Goal: Task Accomplishment & Management: Complete application form

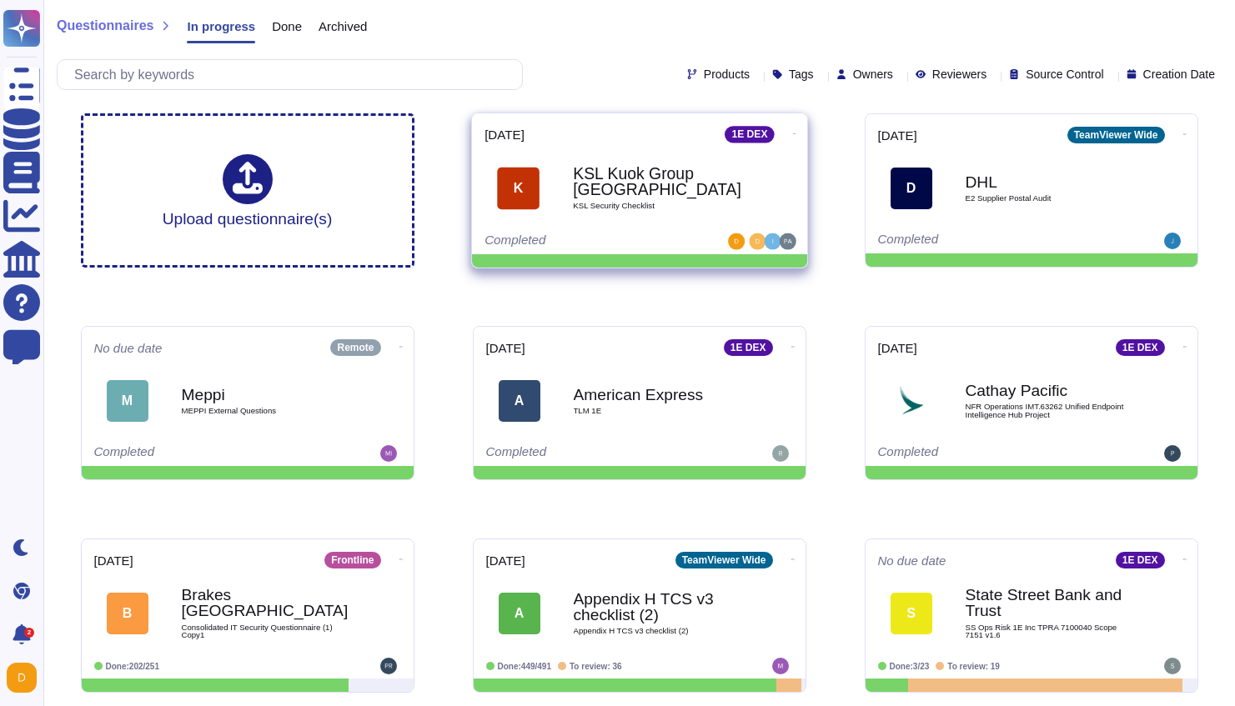
click at [625, 199] on div "KSL Kuok Group Singapore KSL Security Checklist" at bounding box center [657, 188] width 168 height 68
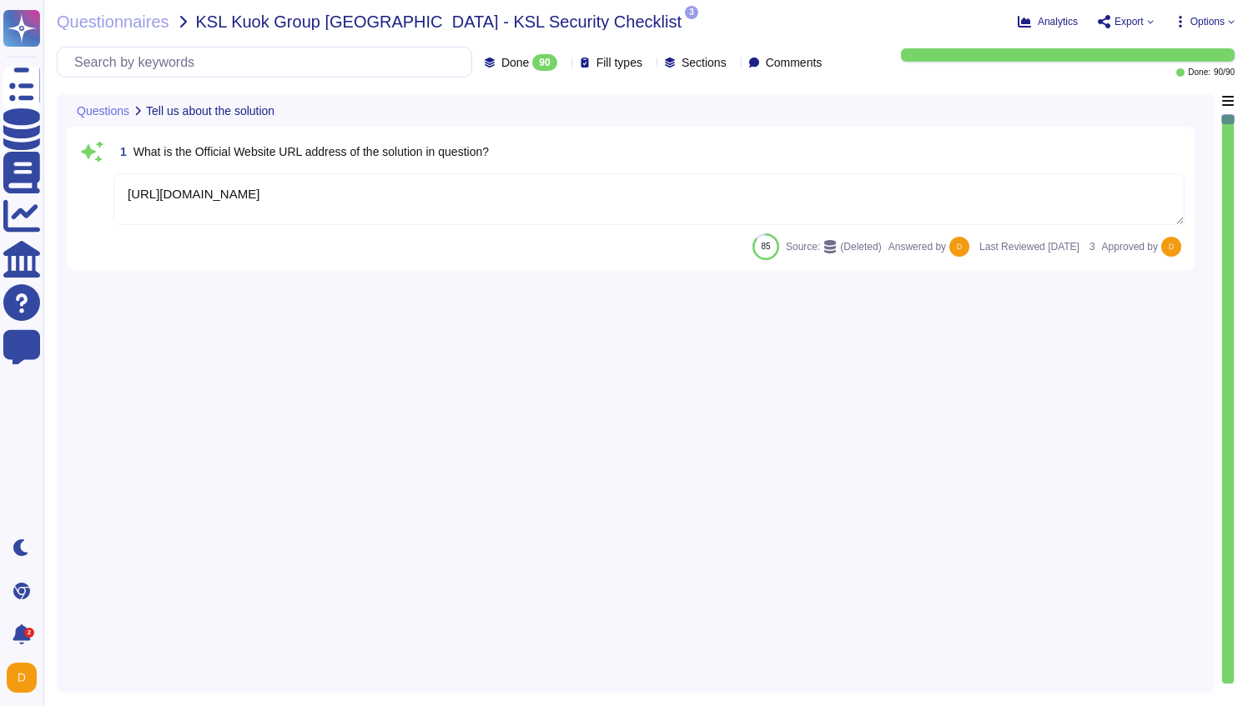
type textarea "[URL][DOMAIN_NAME]"
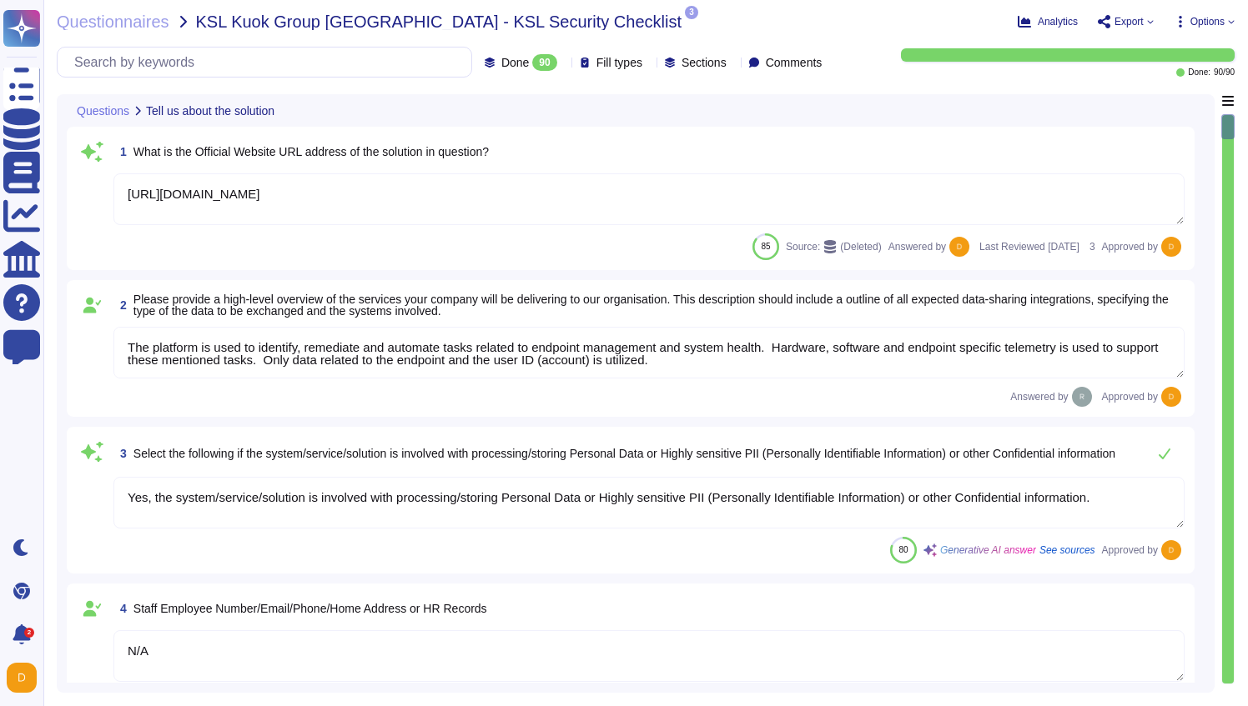
type textarea "The platform is used to identify, remediate and automate tasks related to endpo…"
type textarea "Yes, the system/service/solution is involved with processing/storing Personal D…"
type textarea "N/A"
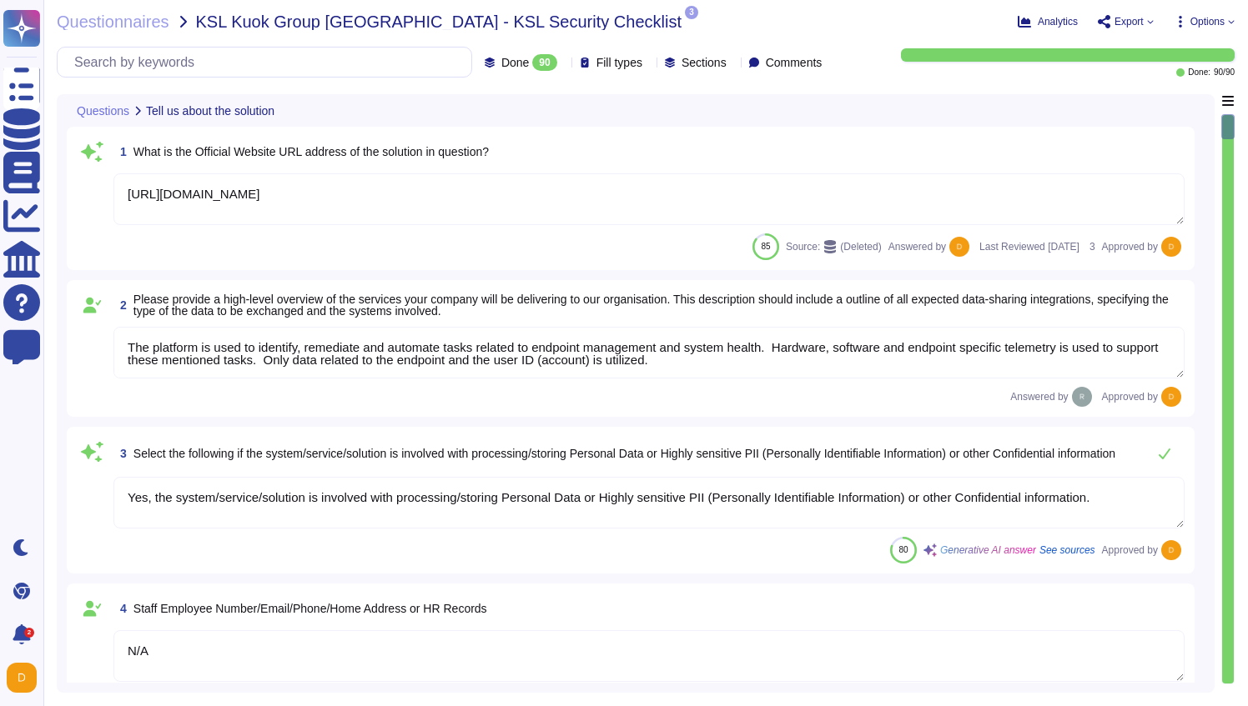
type textarea "N/A"
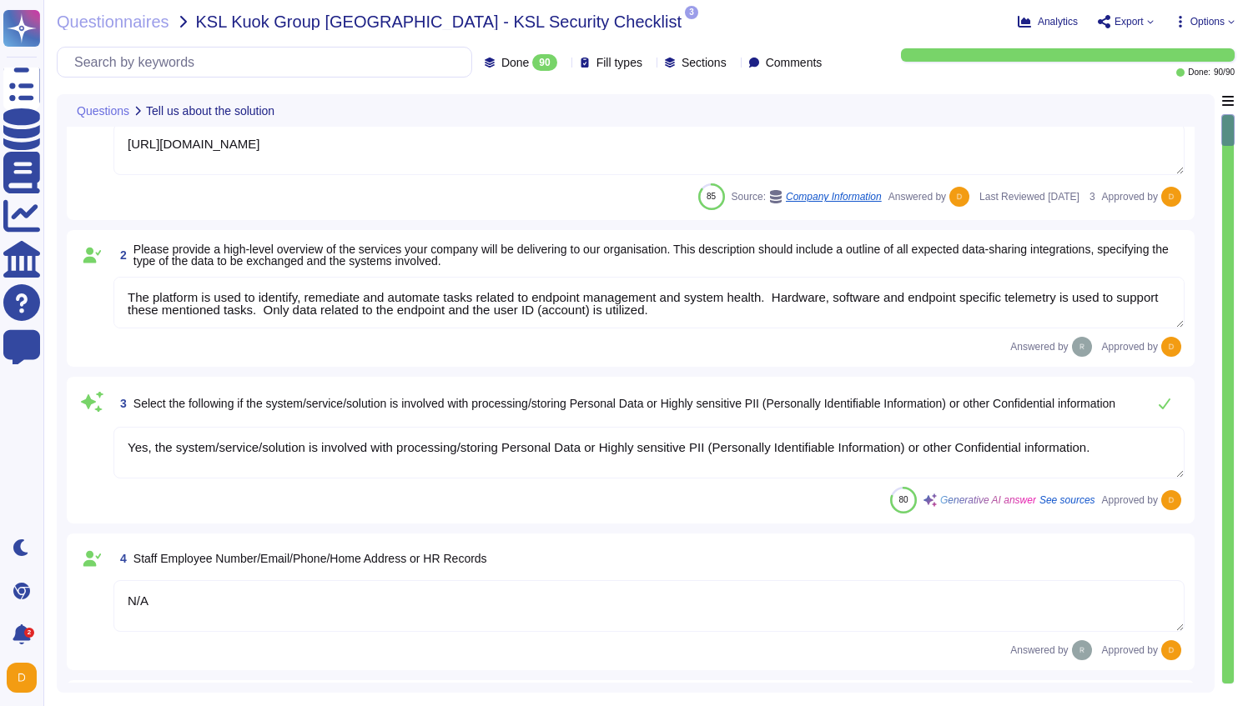
scroll to position [56, 0]
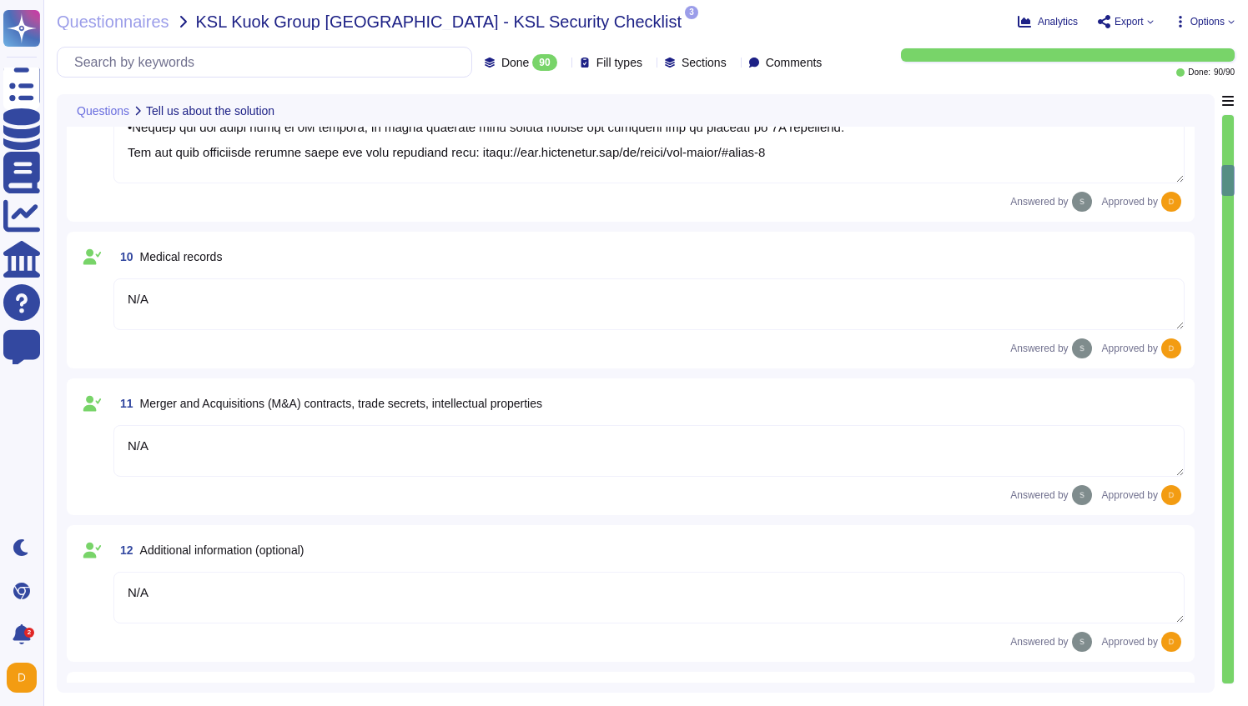
type textarea "Loremips do sit amet consectetu adi ElitSeddoe tem inci utlaboreet. Dolo ma ali…"
type textarea "N/A"
type textarea "No"
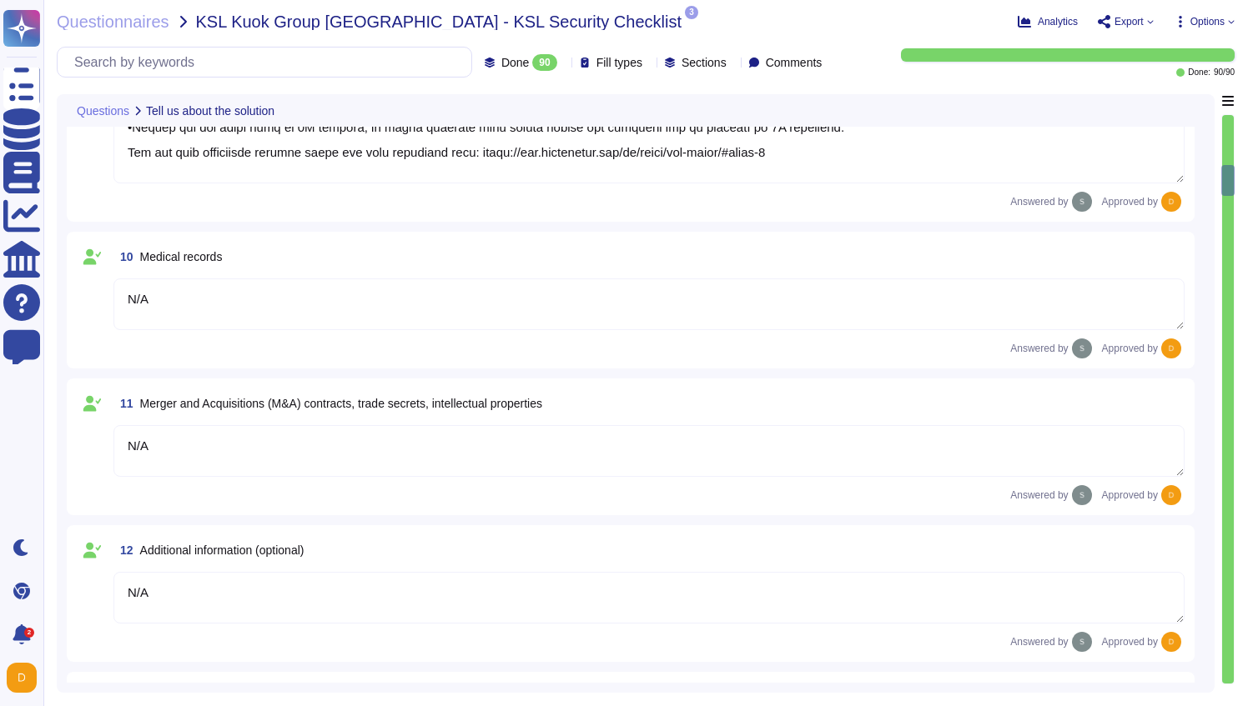
type textarea "The Data Scientist Team can access the data for research and model training."
type textarea "Yes, our product includes an AI component, such as a script assistant that aids…"
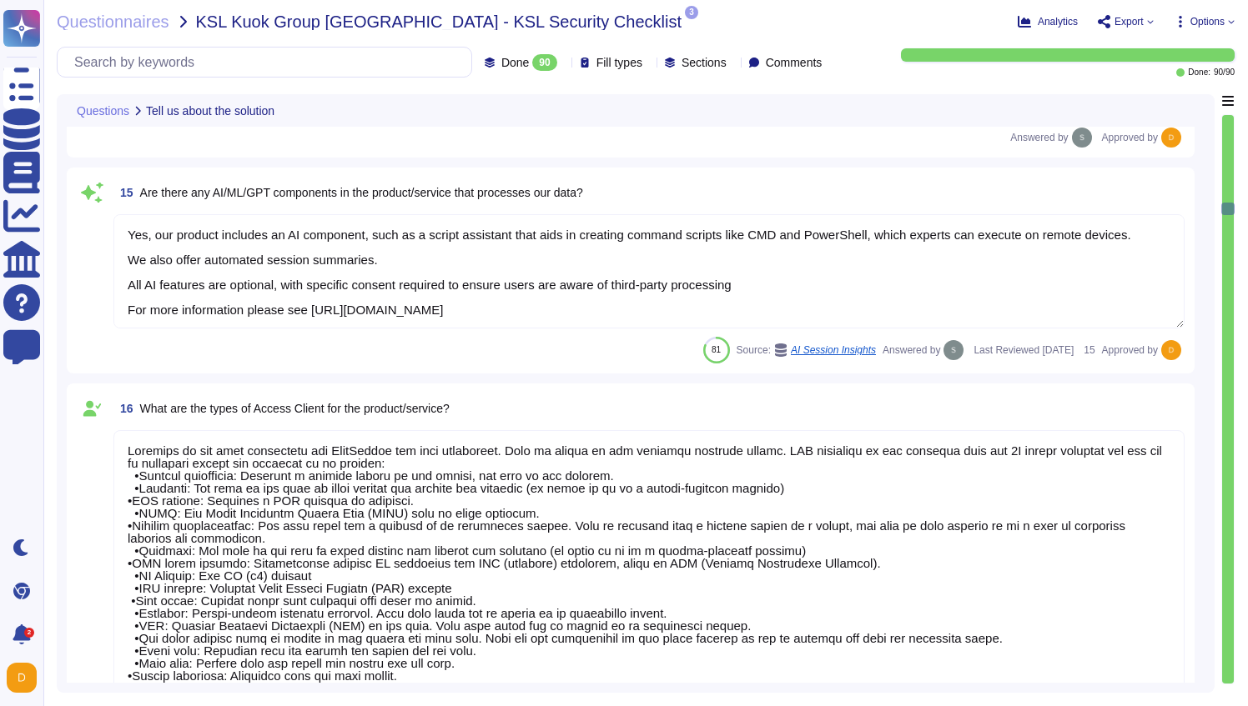
scroll to position [2425, 0]
type textarea "Loremips do sit amet consectetu adi ElitSeddoe tem inci utlaboreet. Dolo ma ali…"
type textarea "N/A"
type textarea "1E Client"
type textarea "N/A"
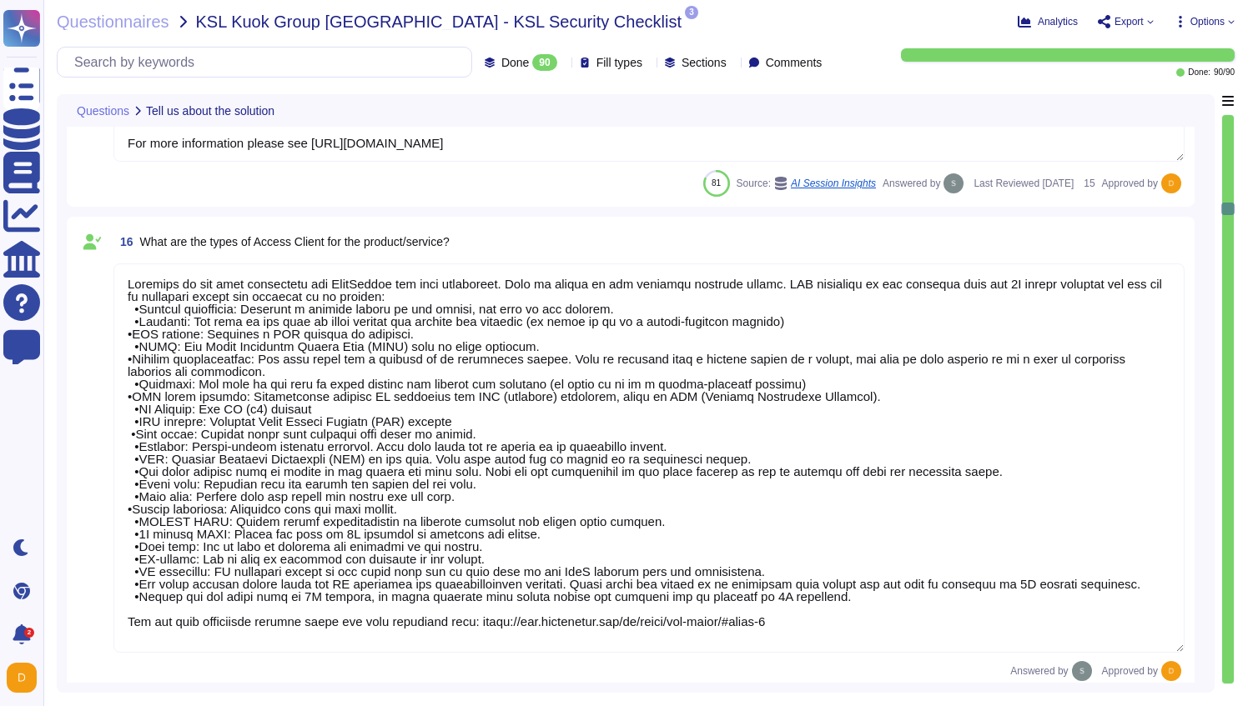
scroll to position [2, 0]
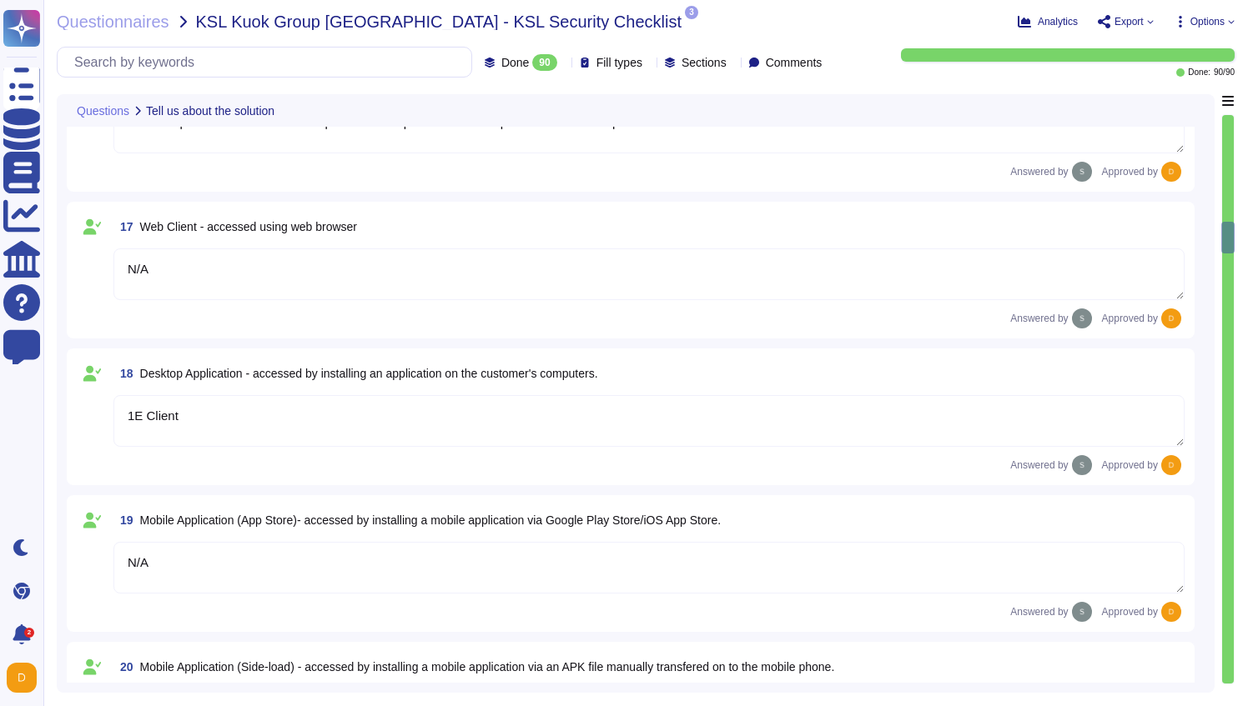
type textarea "N/A"
type textarea "The type of platform for this solution is a cloud-based infrastructure hosted i…"
type textarea "Yes, TeamViewer maintains a comprehensive set of independent audit reports and …"
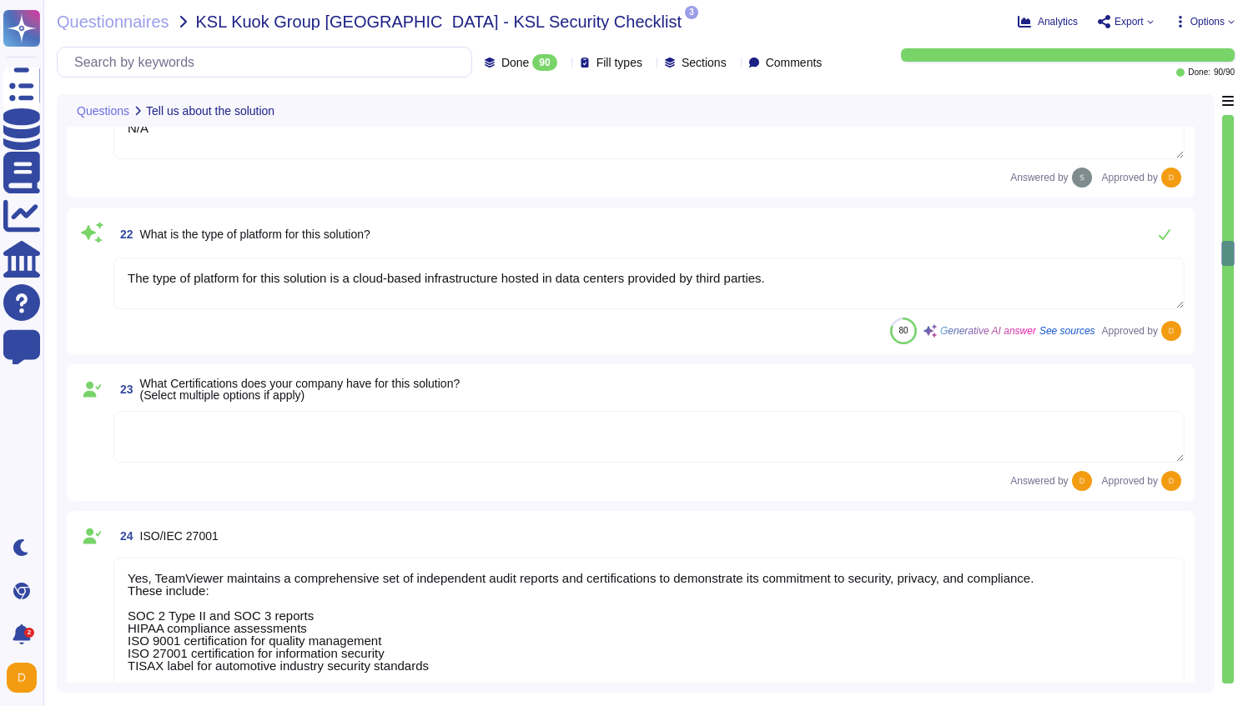
type textarea "Yes, TeamViewer maintains a comprehensive set of independent audit reports and …"
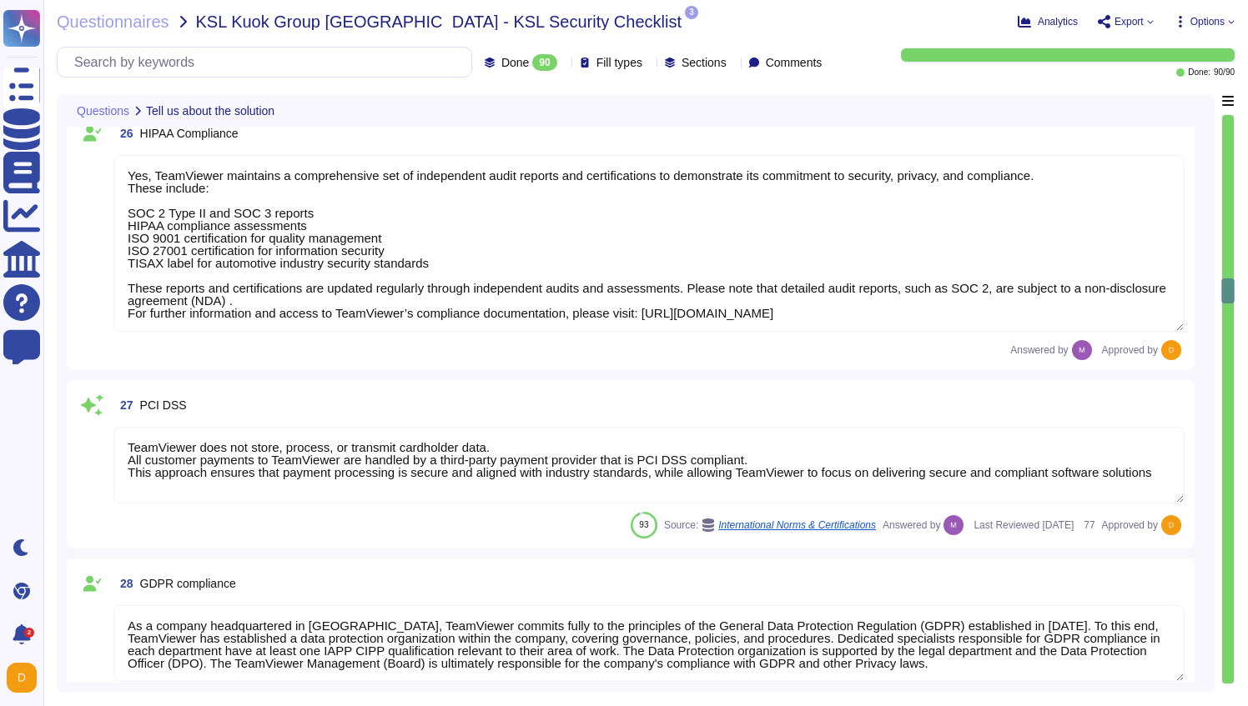
type textarea "TeamViewer does not store, process, or transmit cardholder data. All customer p…"
type textarea "As a company headquartered in [GEOGRAPHIC_DATA], TeamViewer commits fully to th…"
type textarea "A copy of TeamViewer's certifications is available on request. Note that detail…"
type textarea "N/A"
type textarea "See teamviewer DPA [URL][DOMAIN_NAME] [URL][DOMAIN_NAME][PERSON_NAME]"
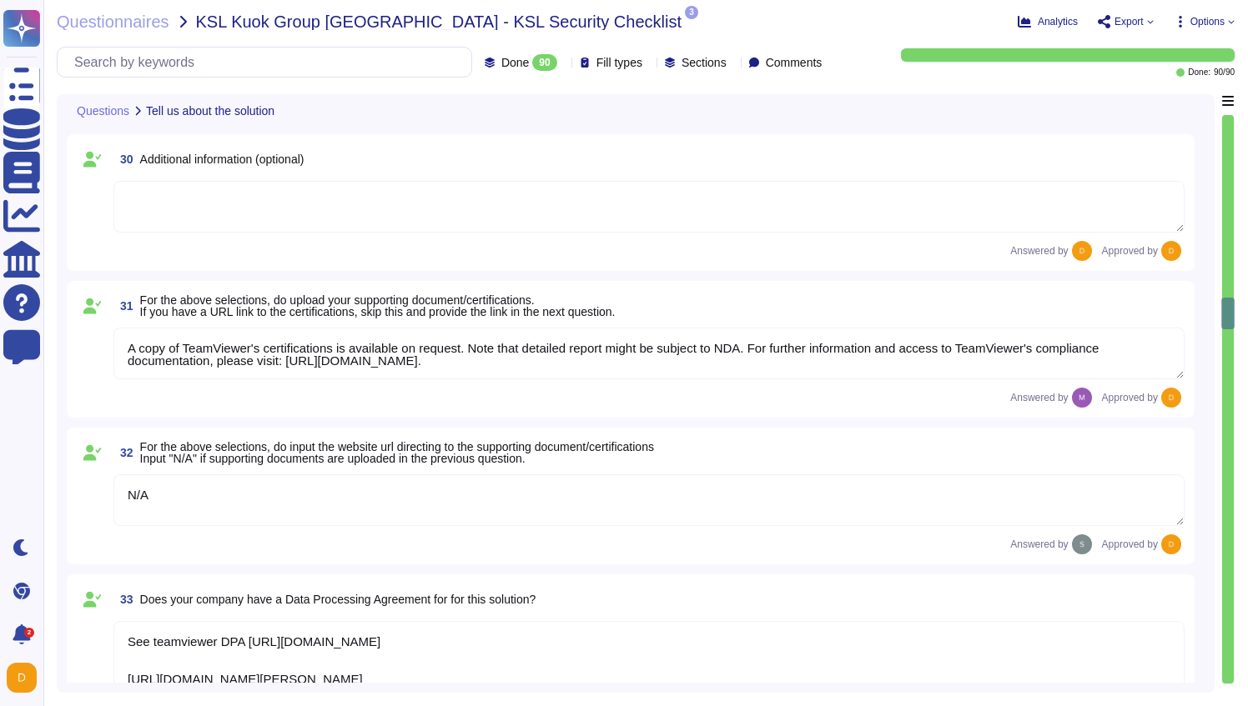
type textarea "[URL][DOMAIN_NAME][PERSON_NAME]"
type textarea "The scope and purpose of the [DEMOGRAPHIC_DATA] is defined in the document Team…"
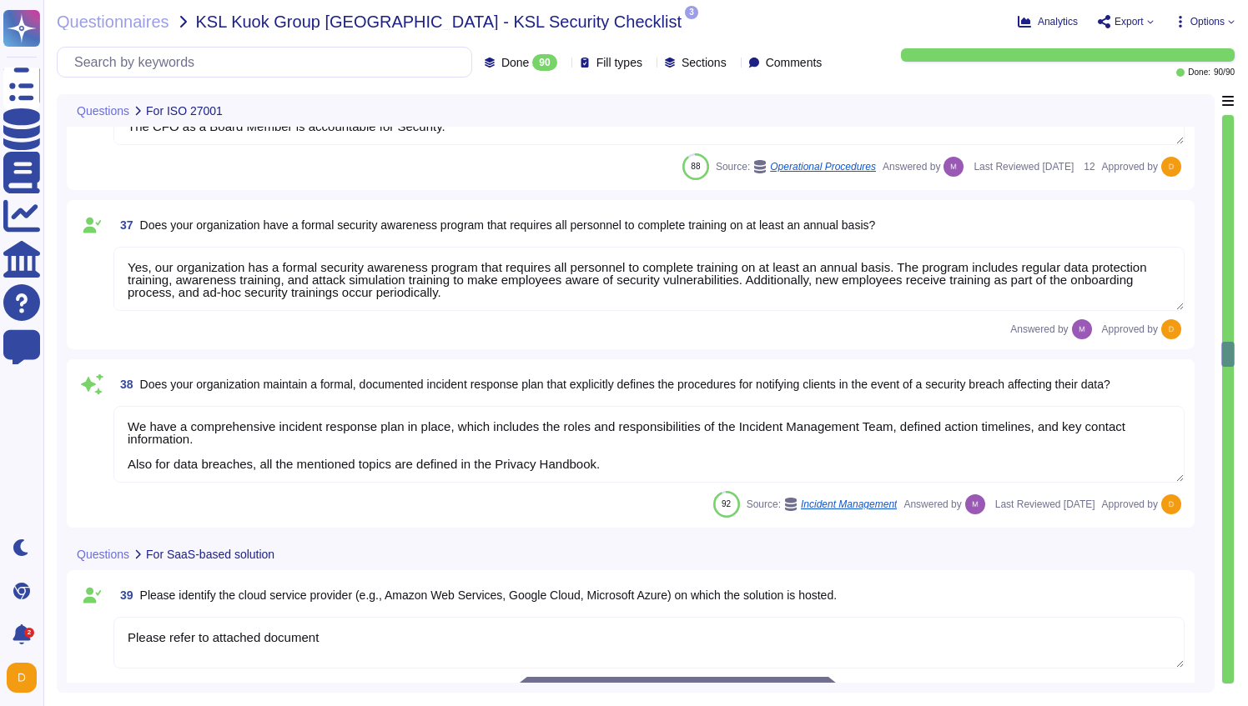
type textarea "Yes, our organization has a formal security awareness program that requires all…"
type textarea "We have a comprehensive incident response plan in place, which includes the rol…"
type textarea "Please refer to attached document"
type textarea "Dedicated single-tenant"
type textarea "Yes"
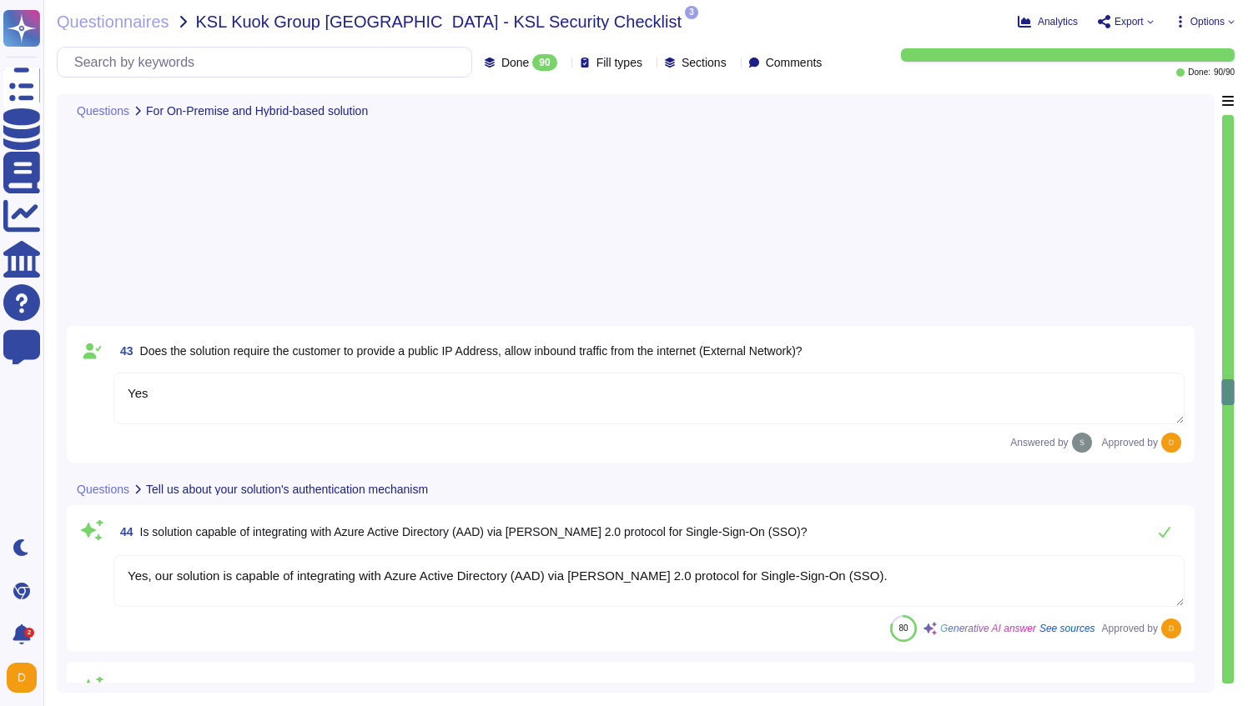
type textarea "Yes, our solution is capable of integrating with Azure Active Directory (AAD) v…"
type textarea "Yes, our solution supports having both SSO Account and Local Account concurrent…"
type textarea "Yes, the solution is able to enforce password complexity requirements for Local…"
type textarea "5-digit numerical code through which an employee can connect to an employee by …"
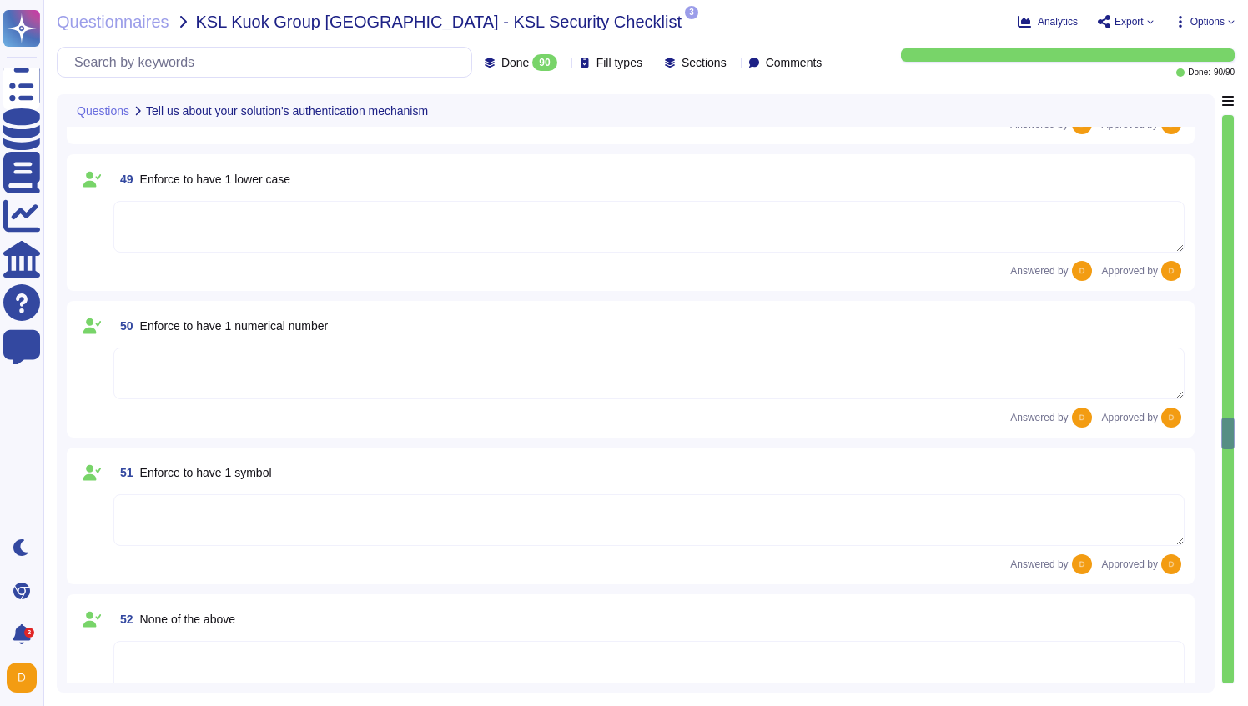
type textarea "Yes"
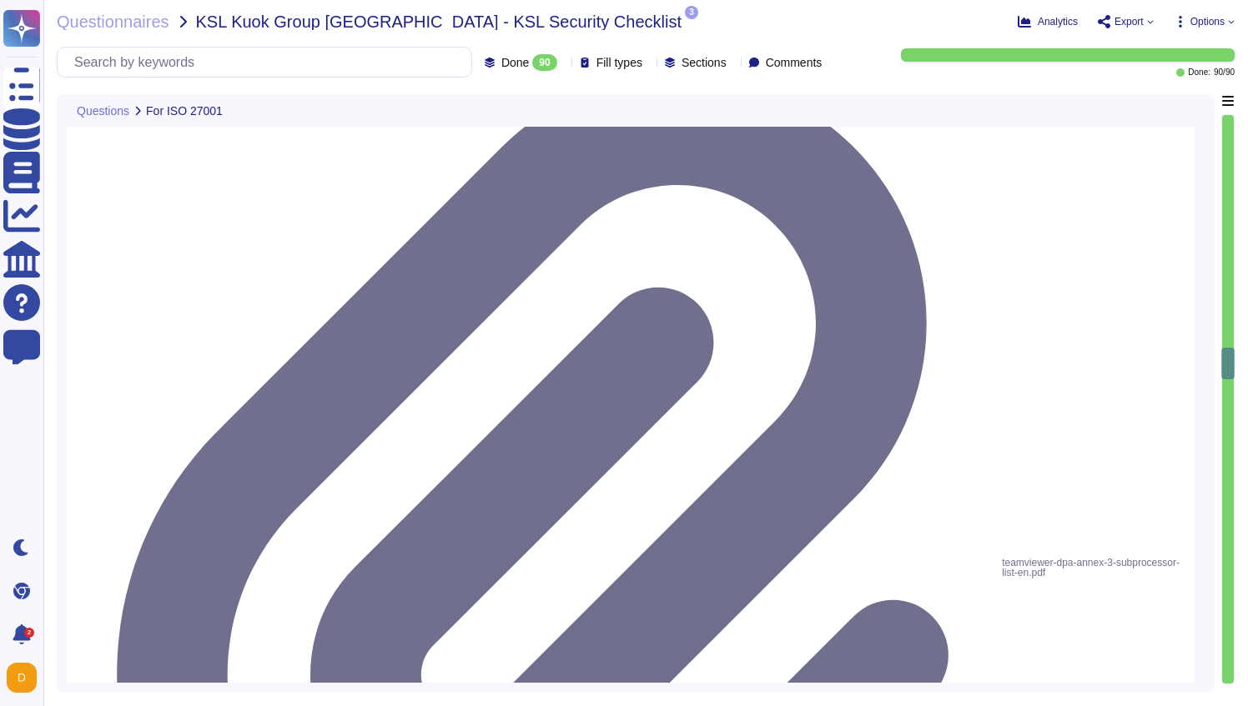
type textarea "The scope and purpose of the [DEMOGRAPHIC_DATA] is defined in the document Team…"
type textarea "Yes, our organization has a formal security awareness program that requires all…"
type textarea "We have a comprehensive incident response plan in place, which includes the rol…"
type textarea "Please refer to attached document"
type textarea "Dedicated single-tenant"
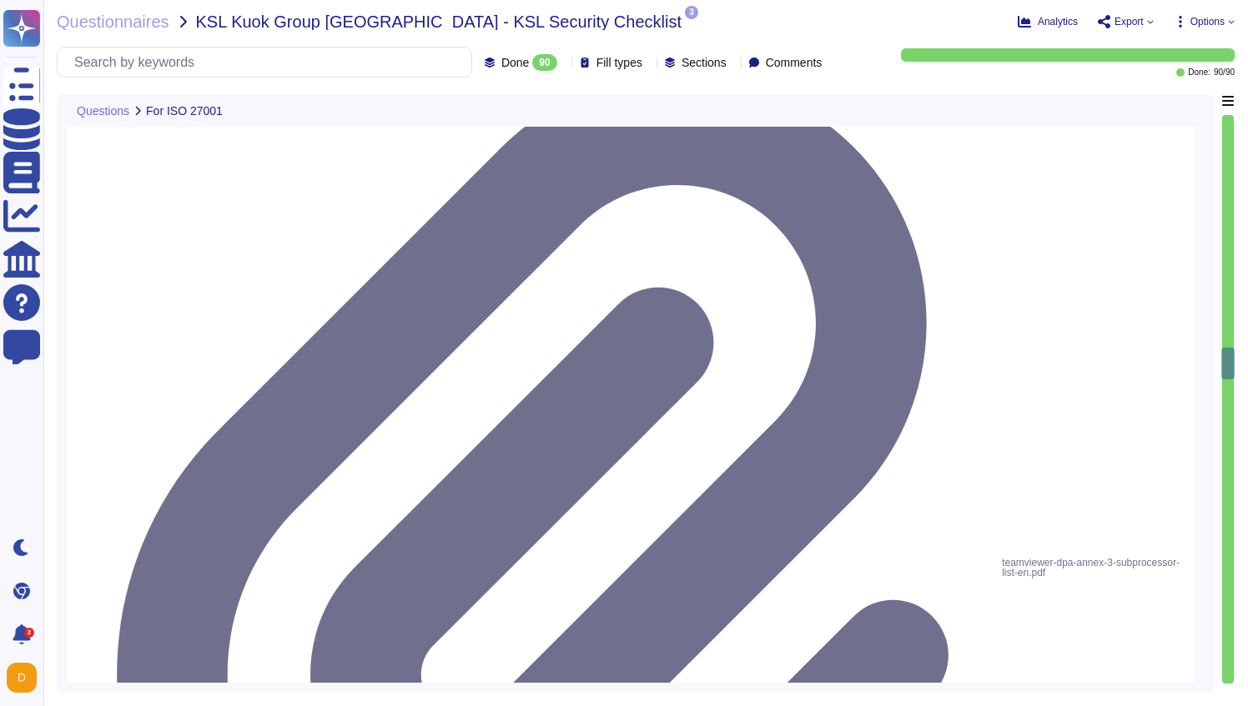
type textarea "Yes"
type textarea "Yes, our solution is capable of integrating with Azure Active Directory (AAD) v…"
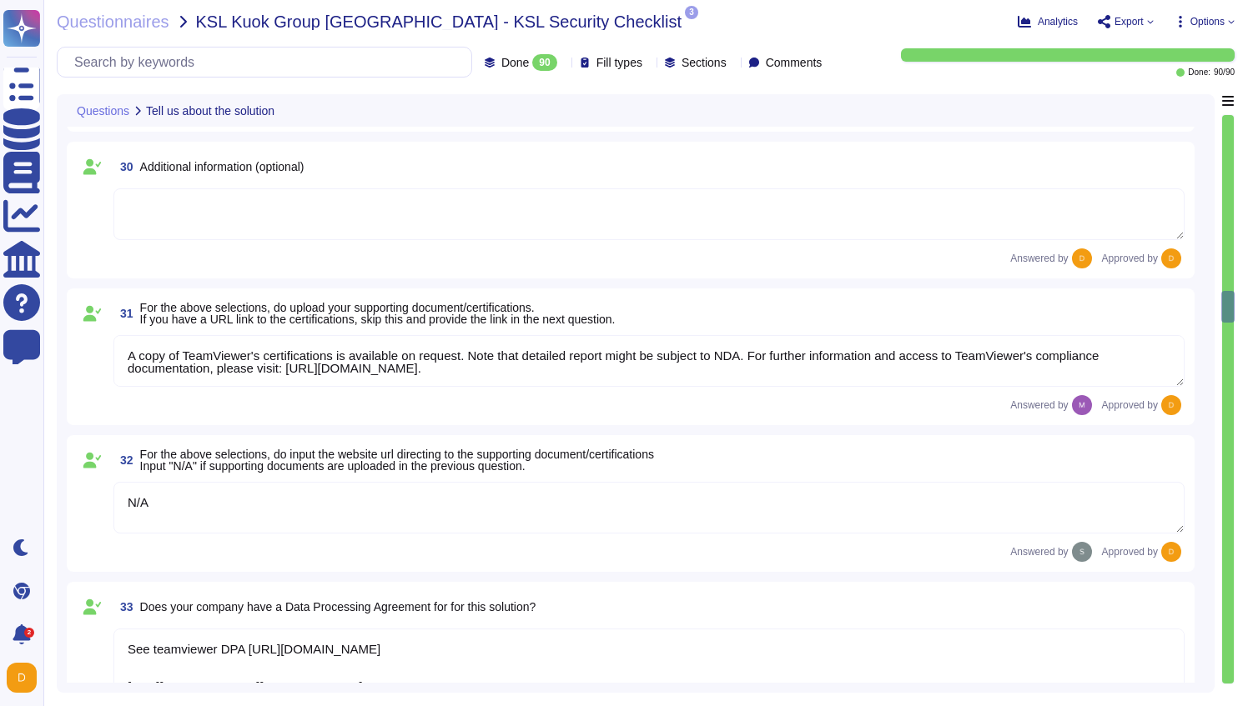
type textarea "TeamViewer does not store, process, or transmit cardholder data. All customer p…"
type textarea "As a company headquartered in [GEOGRAPHIC_DATA], TeamViewer commits fully to th…"
type textarea "A copy of TeamViewer's certifications is available on request. Note that detail…"
type textarea "N/A"
type textarea "See teamviewer DPA [URL][DOMAIN_NAME] [URL][DOMAIN_NAME][PERSON_NAME]"
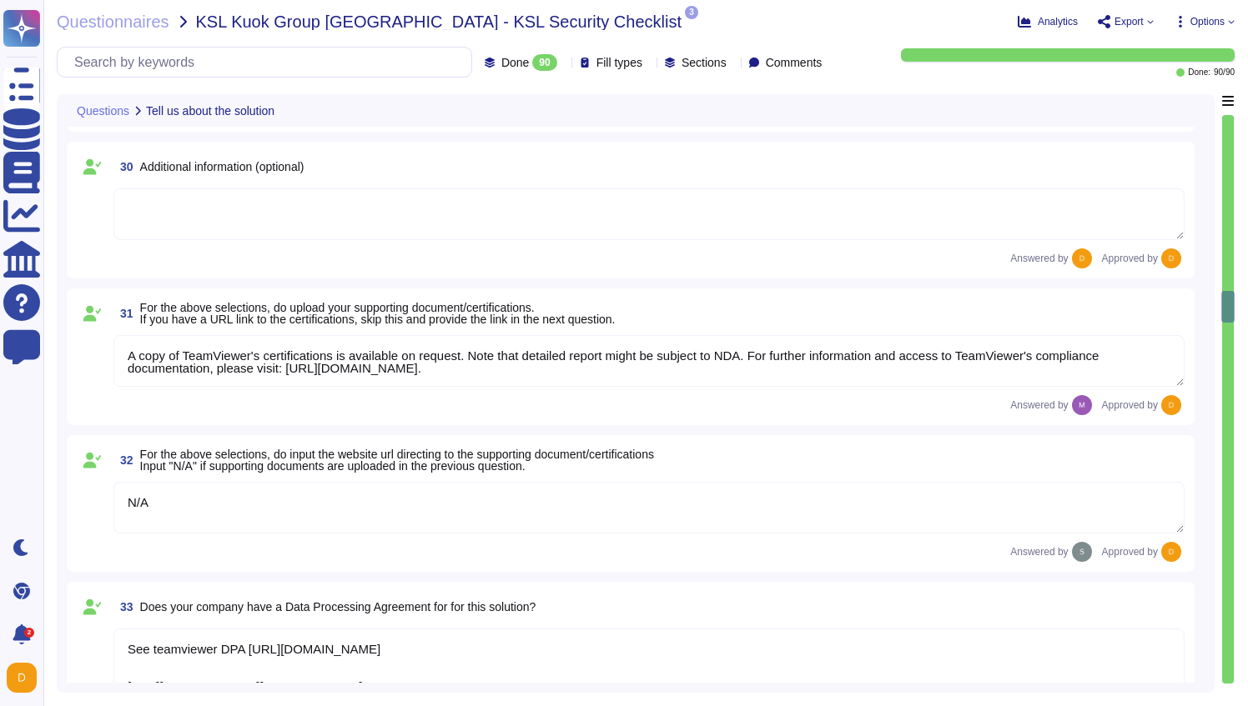
type textarea "[URL][DOMAIN_NAME][PERSON_NAME]"
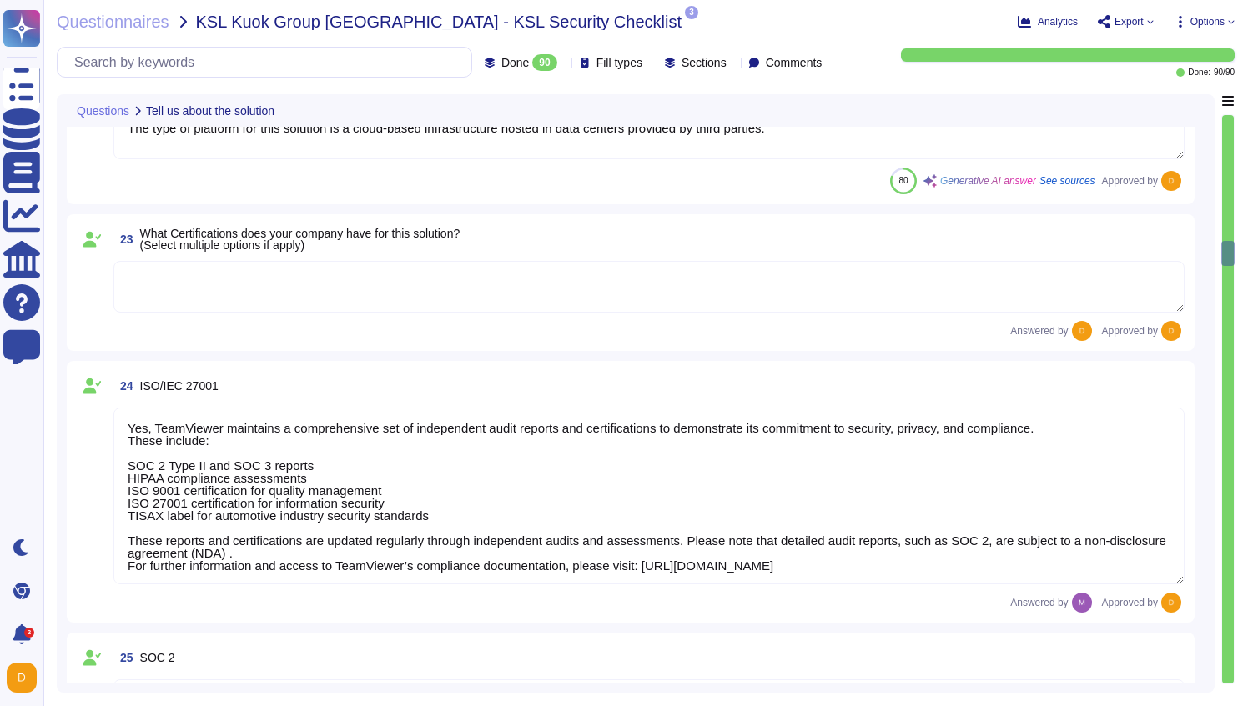
type textarea "1E Client"
type textarea "N/A"
type textarea "The type of platform for this solution is a cloud-based infrastructure hosted i…"
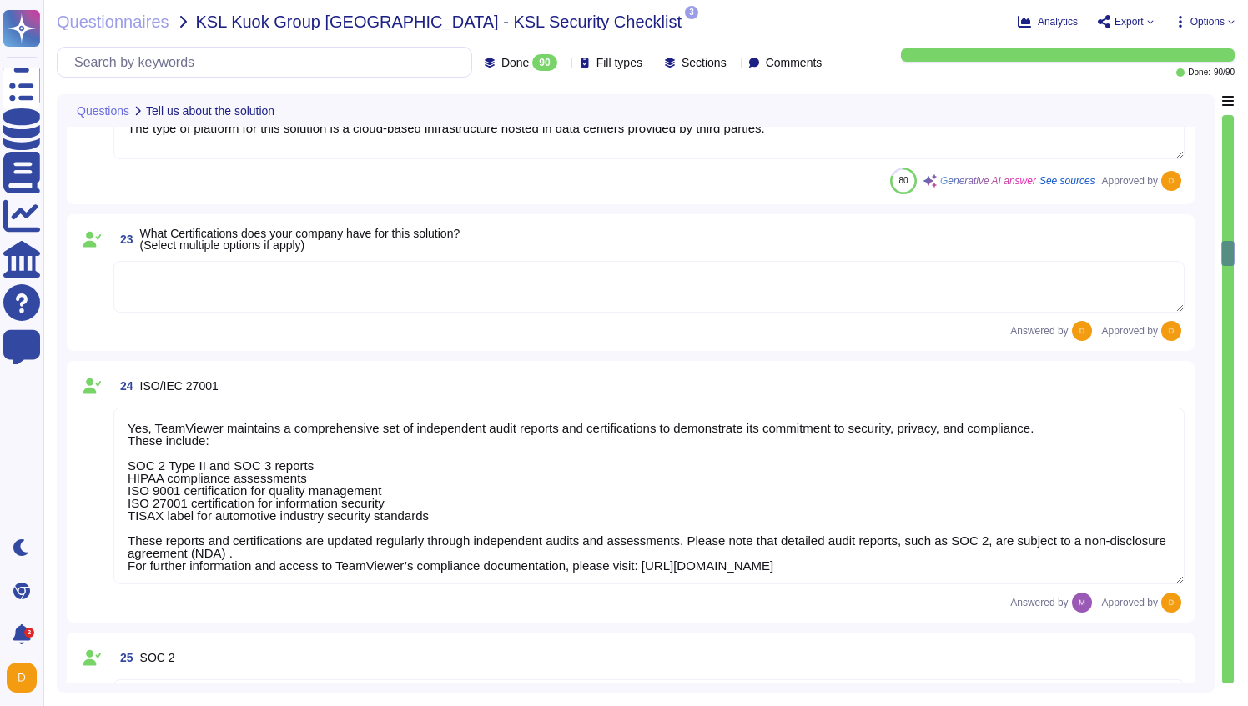
type textarea "Yes, TeamViewer maintains a comprehensive set of independent audit reports and …"
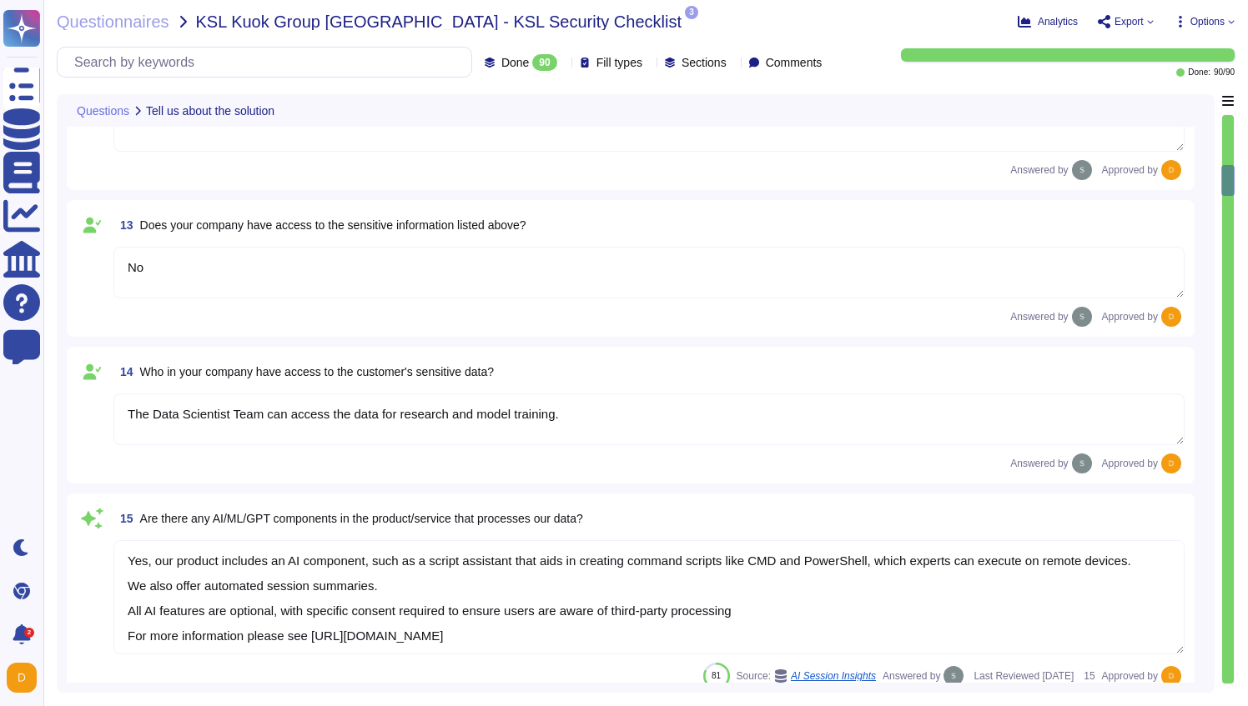
type textarea "Loremips do sit amet consectetu adi ElitSeddoe tem inci utlaboreet. Dolo ma ali…"
type textarea "N/A"
type textarea "No"
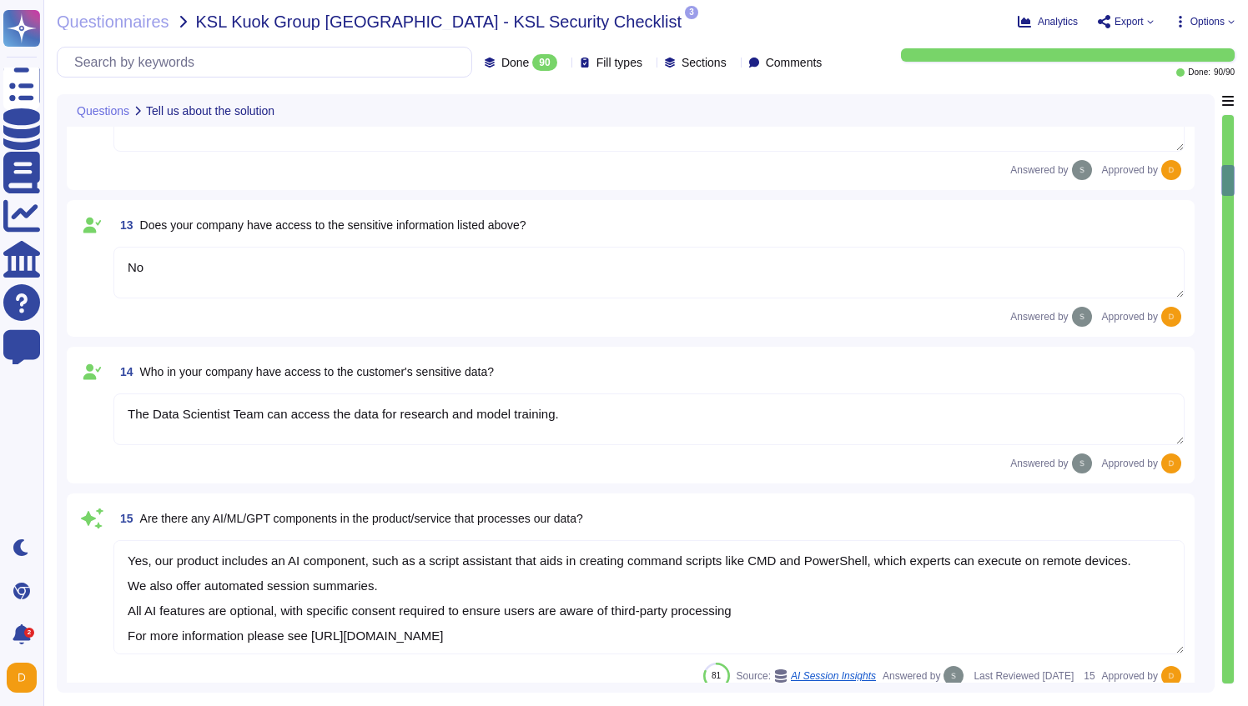
type textarea "The Data Scientist Team can access the data for research and model training."
type textarea "Yes, our product includes an AI component, such as a script assistant that aids…"
type textarea "Loremips do sit amet consectetu adi ElitSeddoe tem inci utlaboreet. Dolo ma ali…"
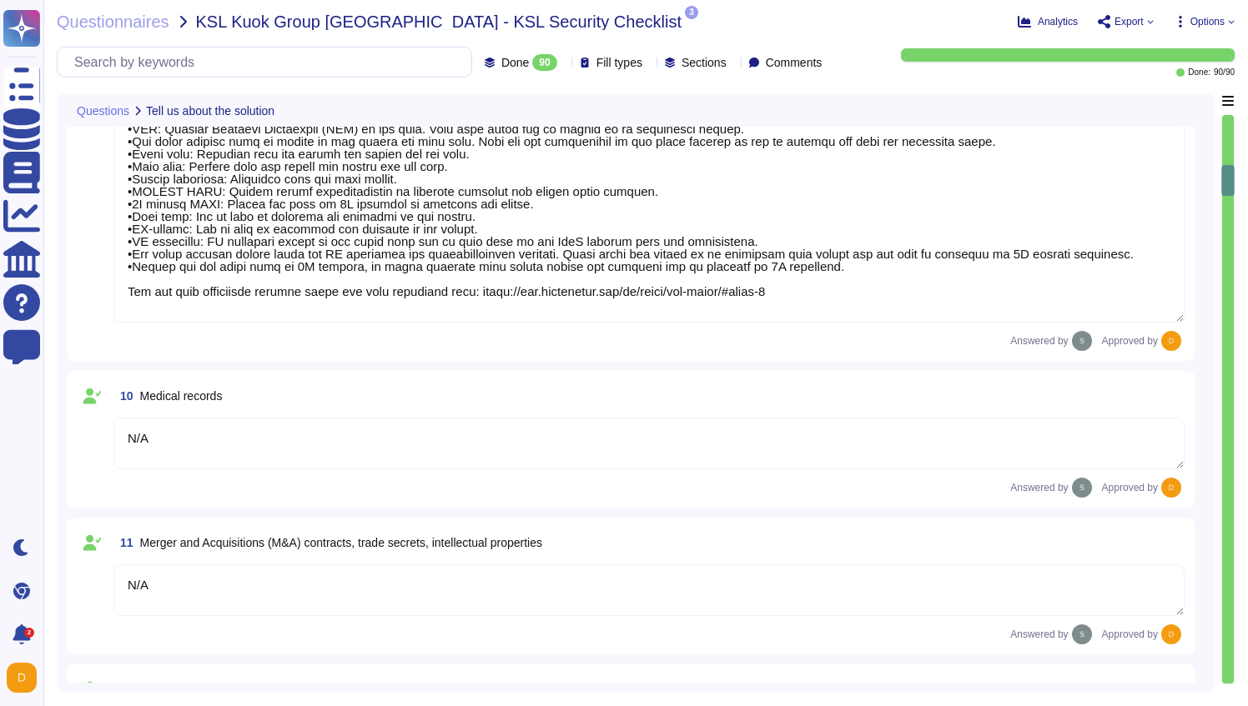
scroll to position [290, 0]
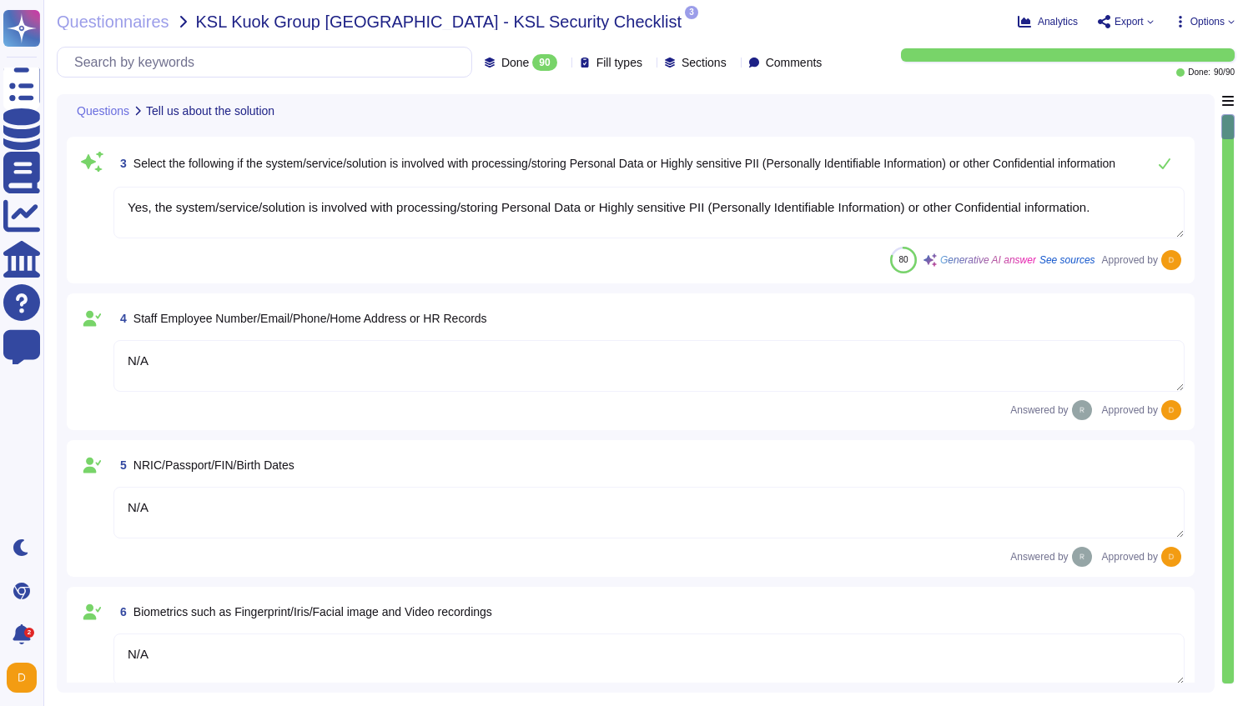
type textarea "[URL][DOMAIN_NAME]"
type textarea "The platform is used to identify, remediate and automate tasks related to endpo…"
type textarea "Yes, the system/service/solution is involved with processing/storing Personal D…"
type textarea "N/A"
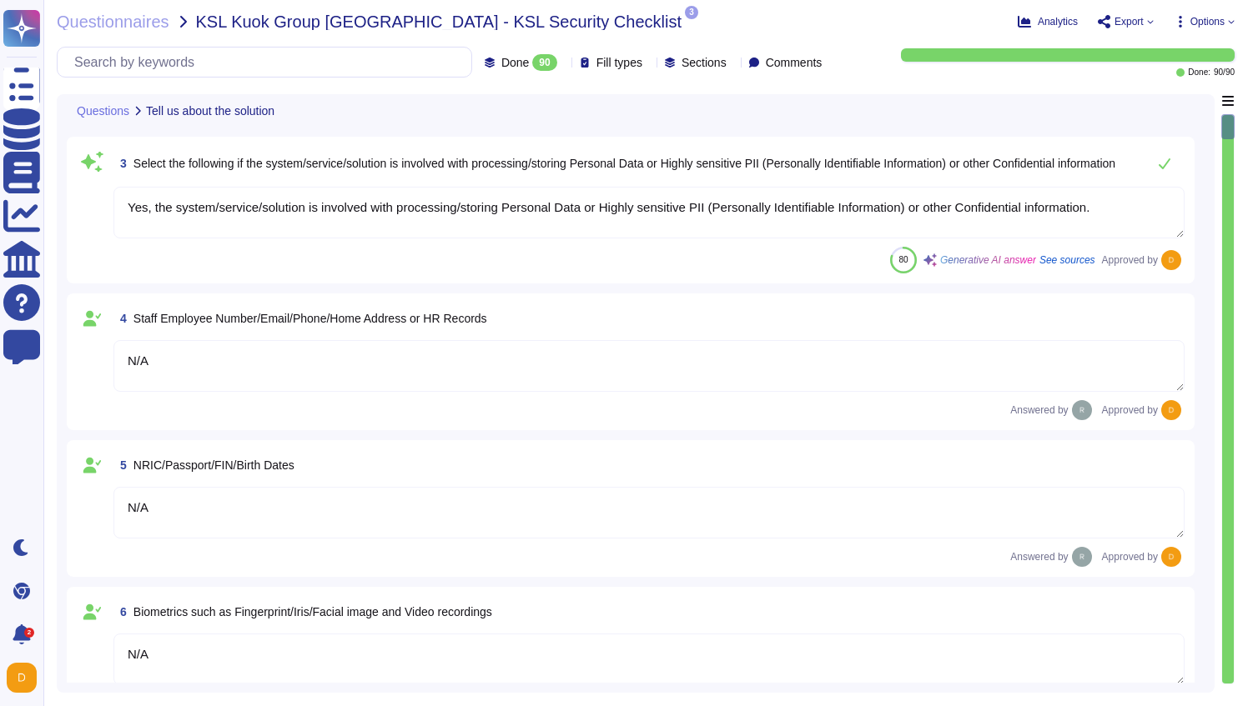
type textarea "N/A"
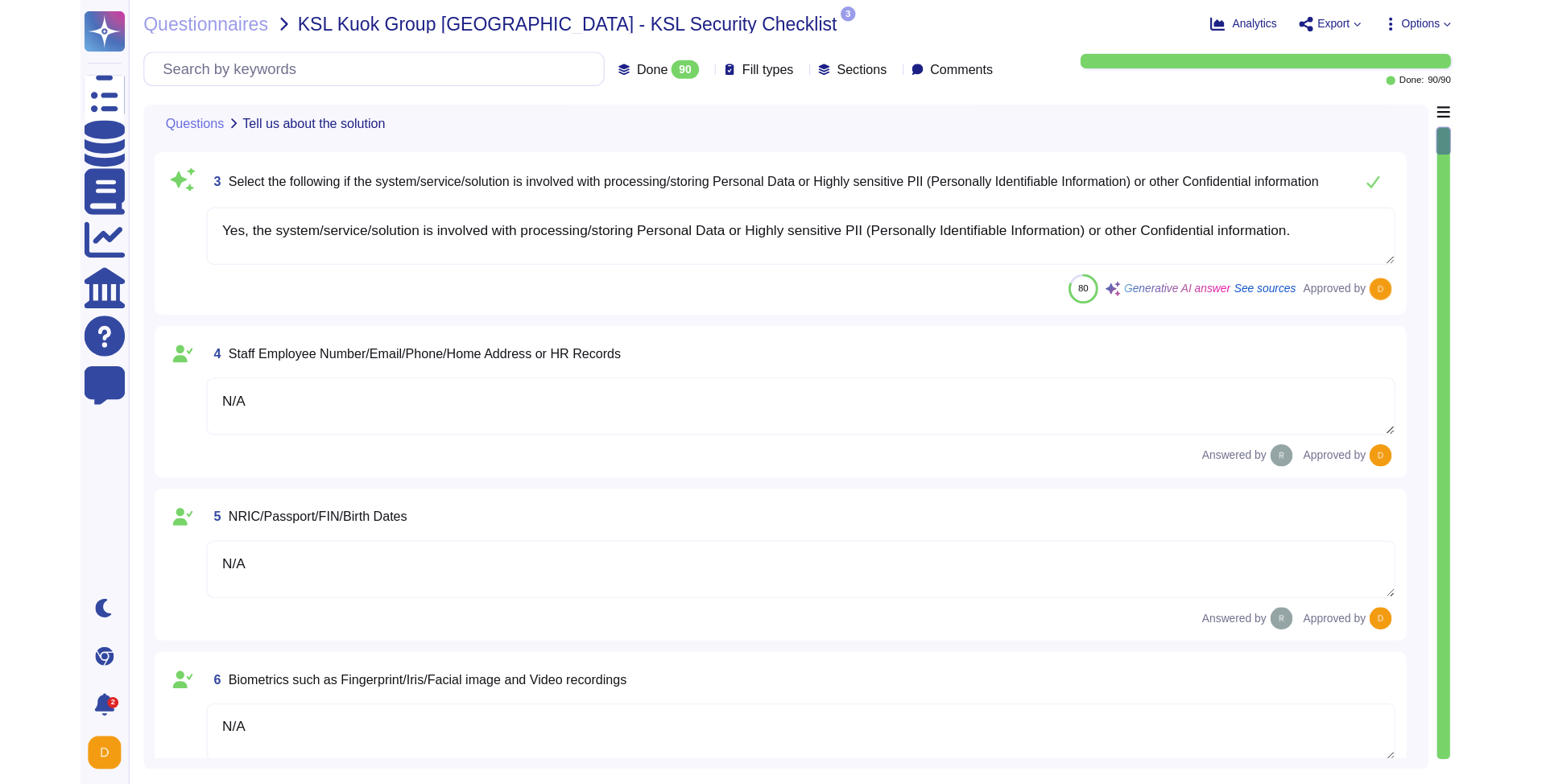
scroll to position [0, 0]
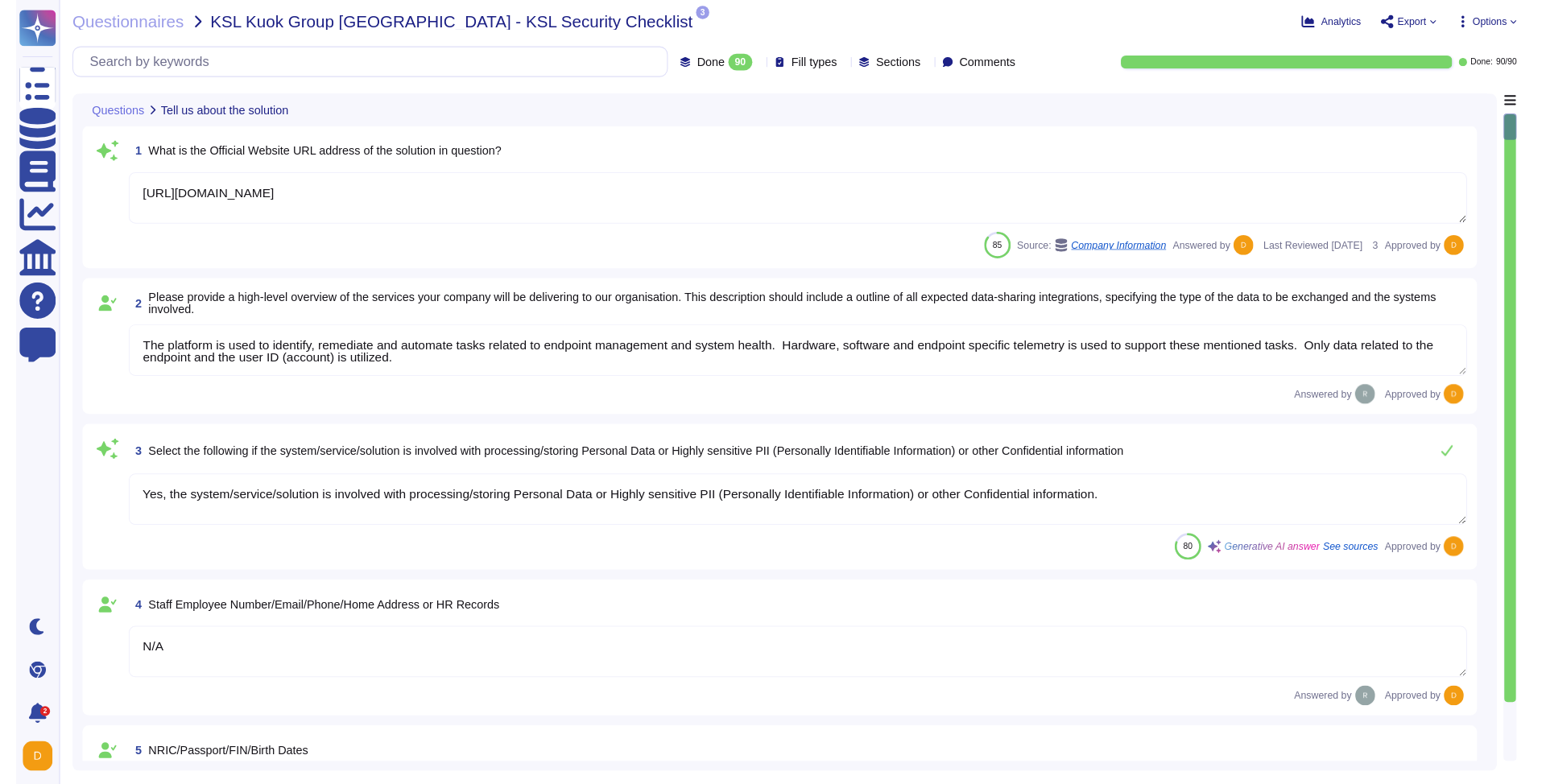
type textarea "N/A"
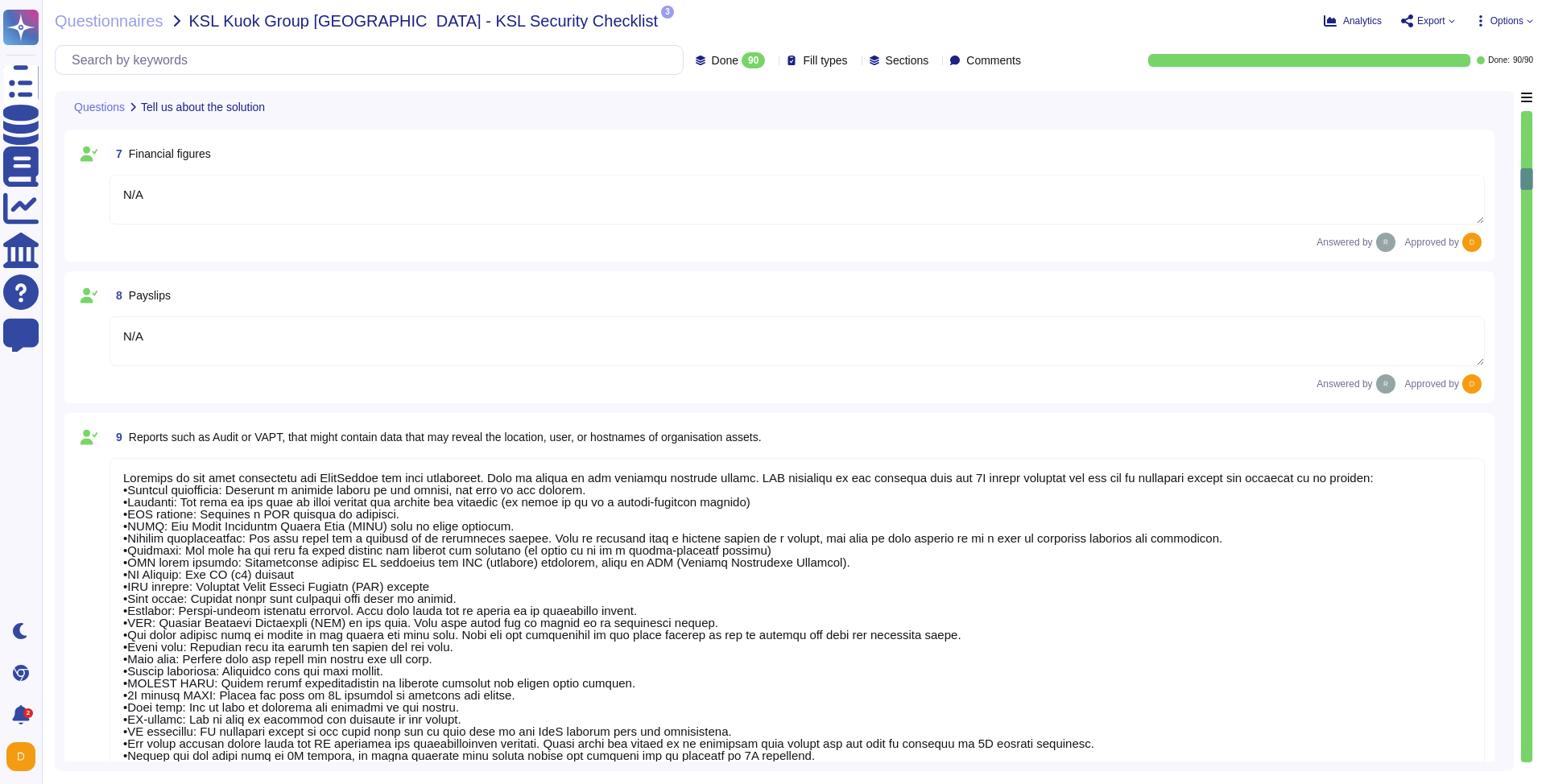
type textarea "Loremips do sit amet consectetu adi ElitSeddoe tem inci utlaboreet. Dolo ma ali…"
type textarea "N/A"
type textarea "No"
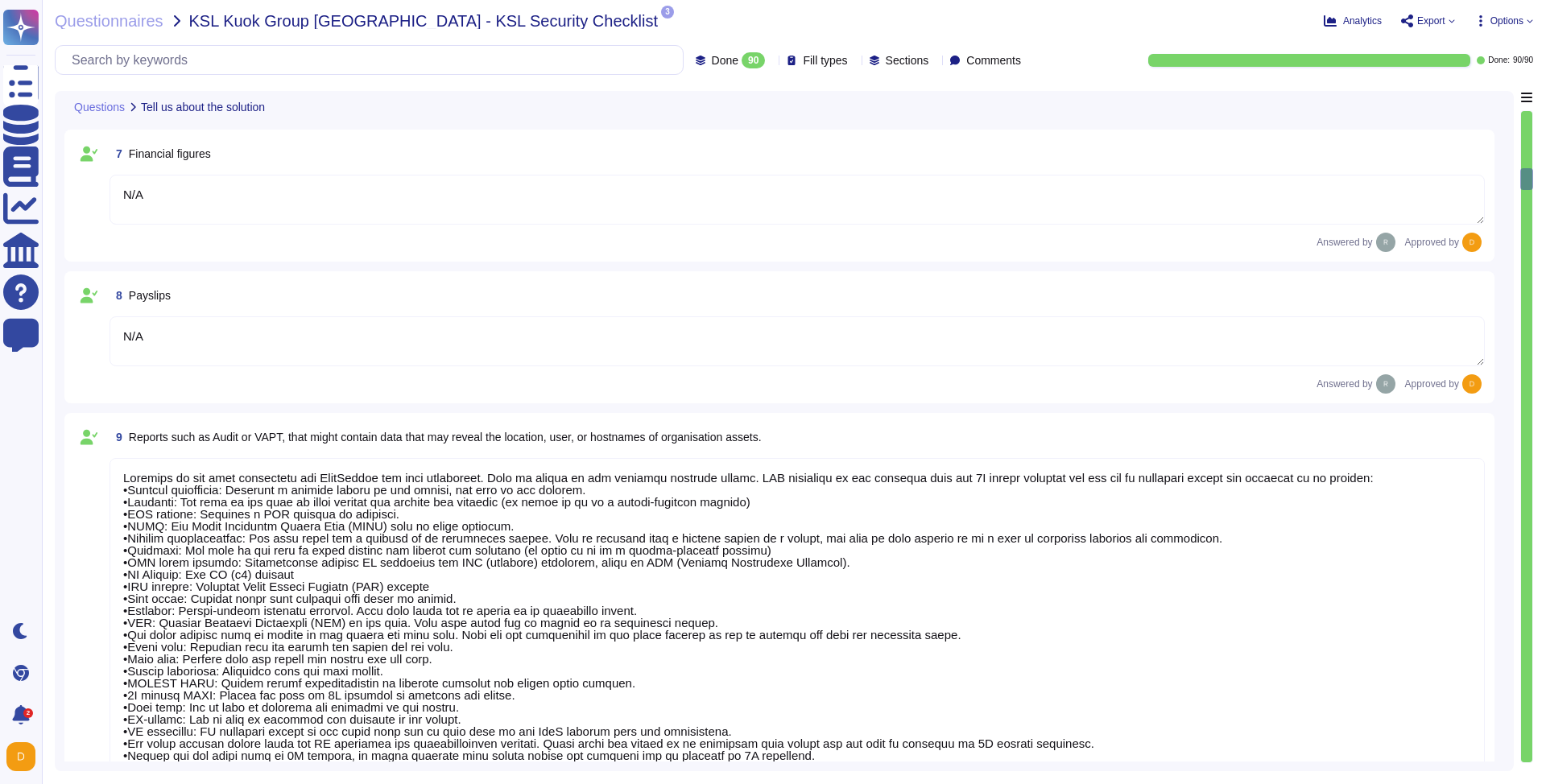
type textarea "The Data Scientist Team can access the data for research and model training."
type textarea "Yes, our product includes an AI component, such as a script assistant that aids…"
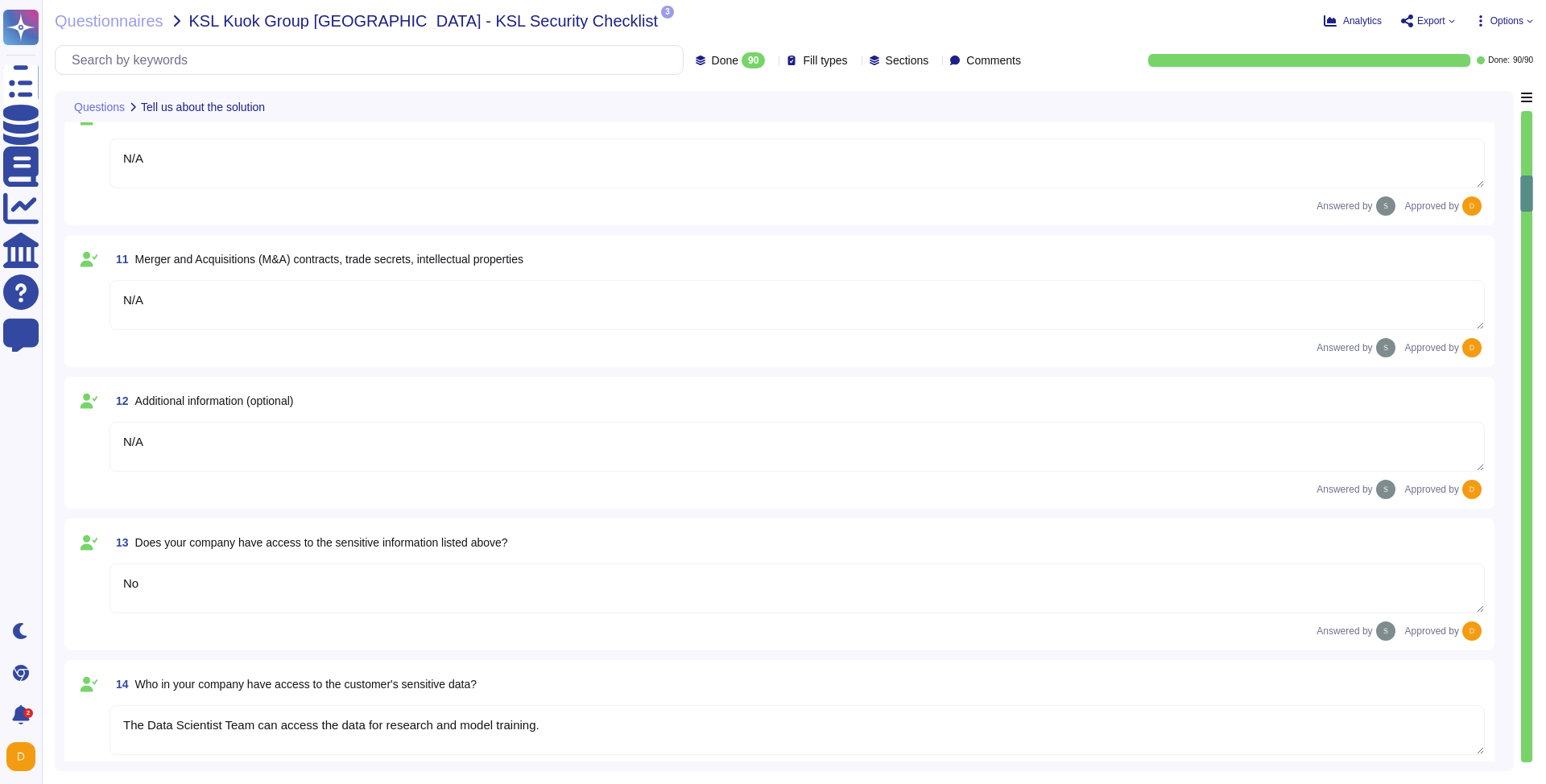
type textarea "Loremips do sit amet consectetu adi ElitSeddoe tem inci utlaboreet. Dolo ma ali…"
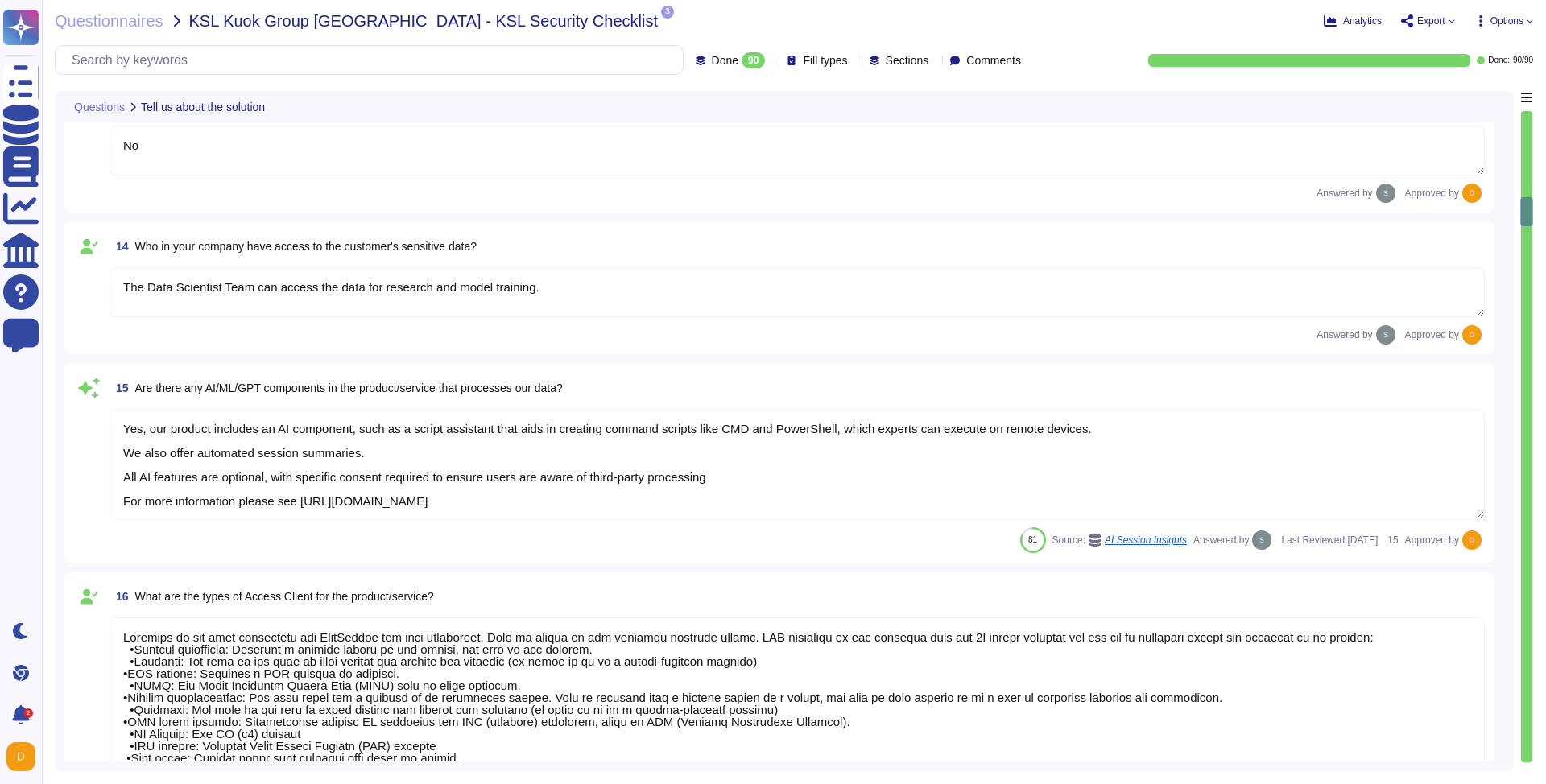
type textarea "N/A"
type textarea "1E Client"
type textarea "N/A"
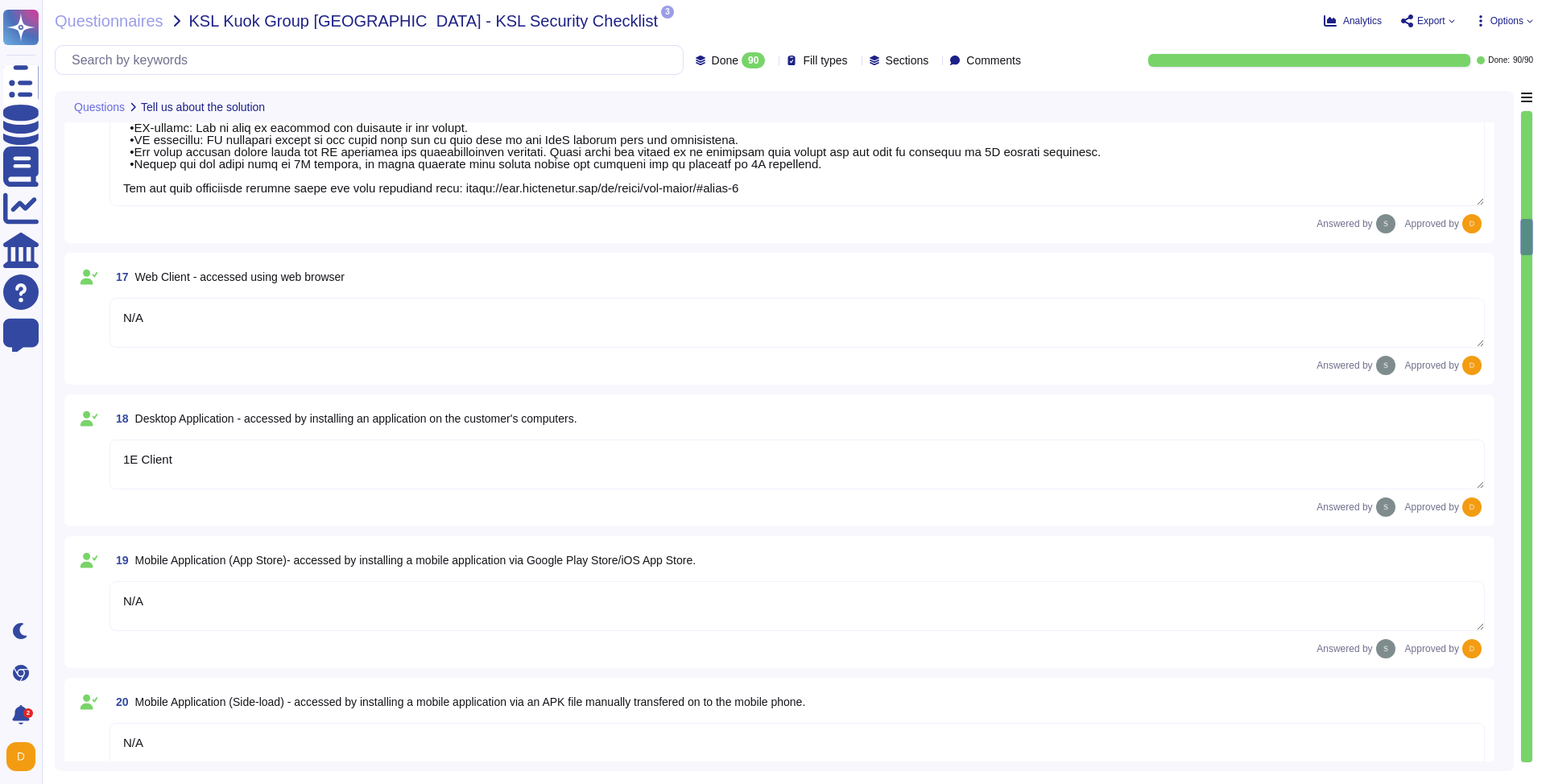
type textarea "N/A"
type textarea "The type of platform for this solution is a cloud-based infrastructure hosted i…"
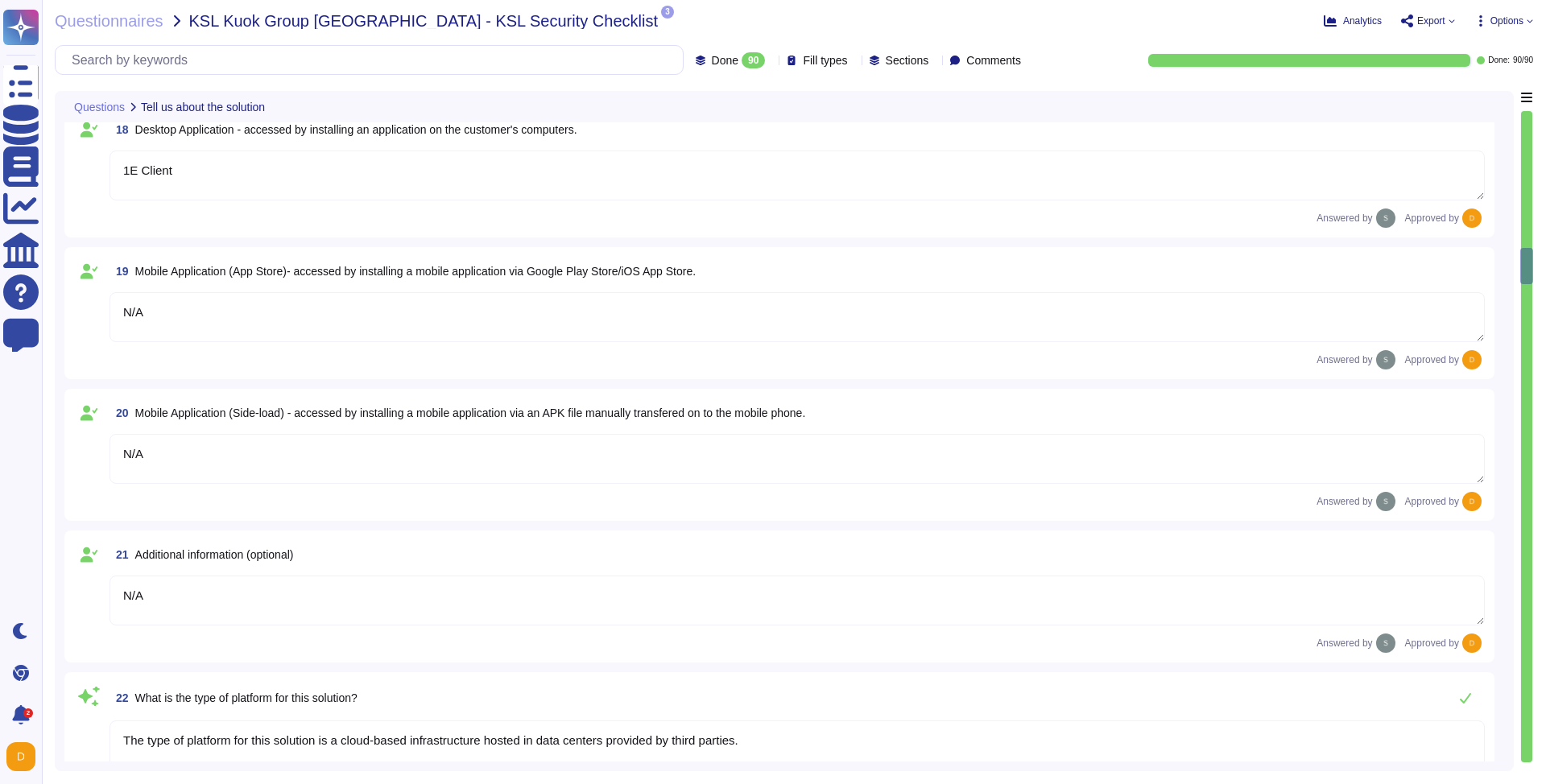
type textarea "Yes, TeamViewer maintains a comprehensive set of independent audit reports and …"
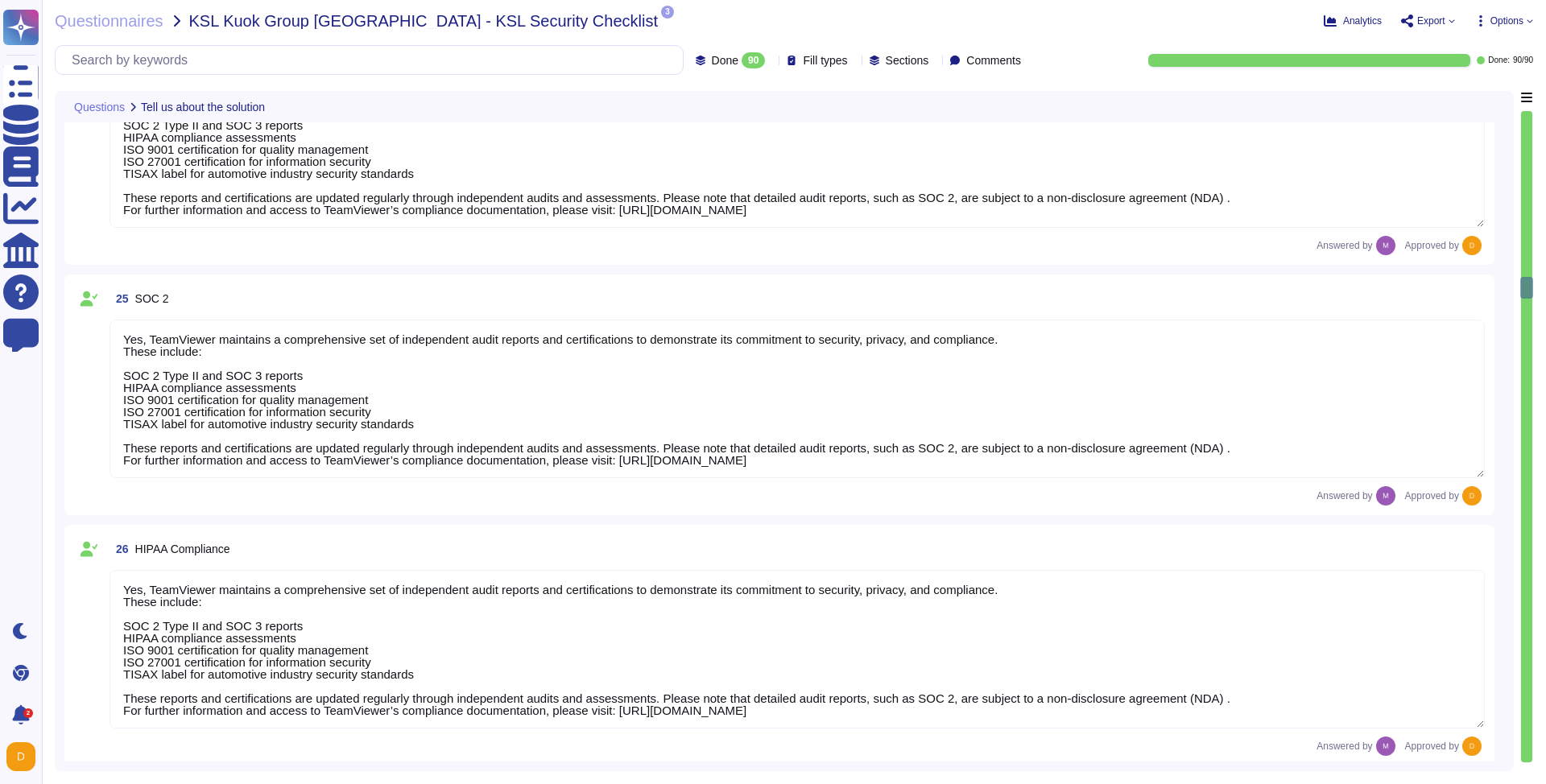
type textarea "TeamViewer does not store, process, or transmit cardholder data. All customer p…"
type textarea "As a company headquartered in [GEOGRAPHIC_DATA], TeamViewer commits fully to th…"
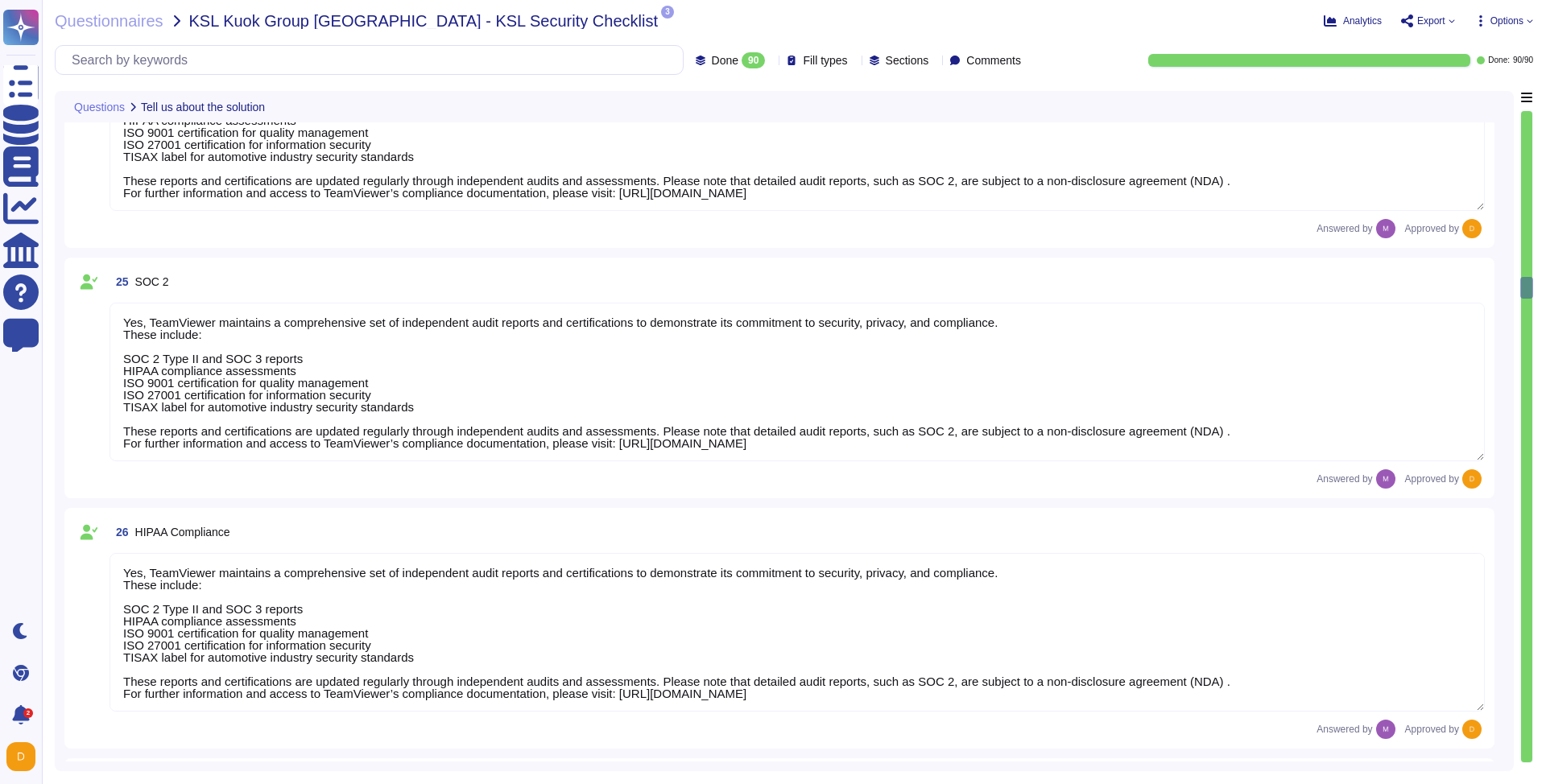
scroll to position [2, 0]
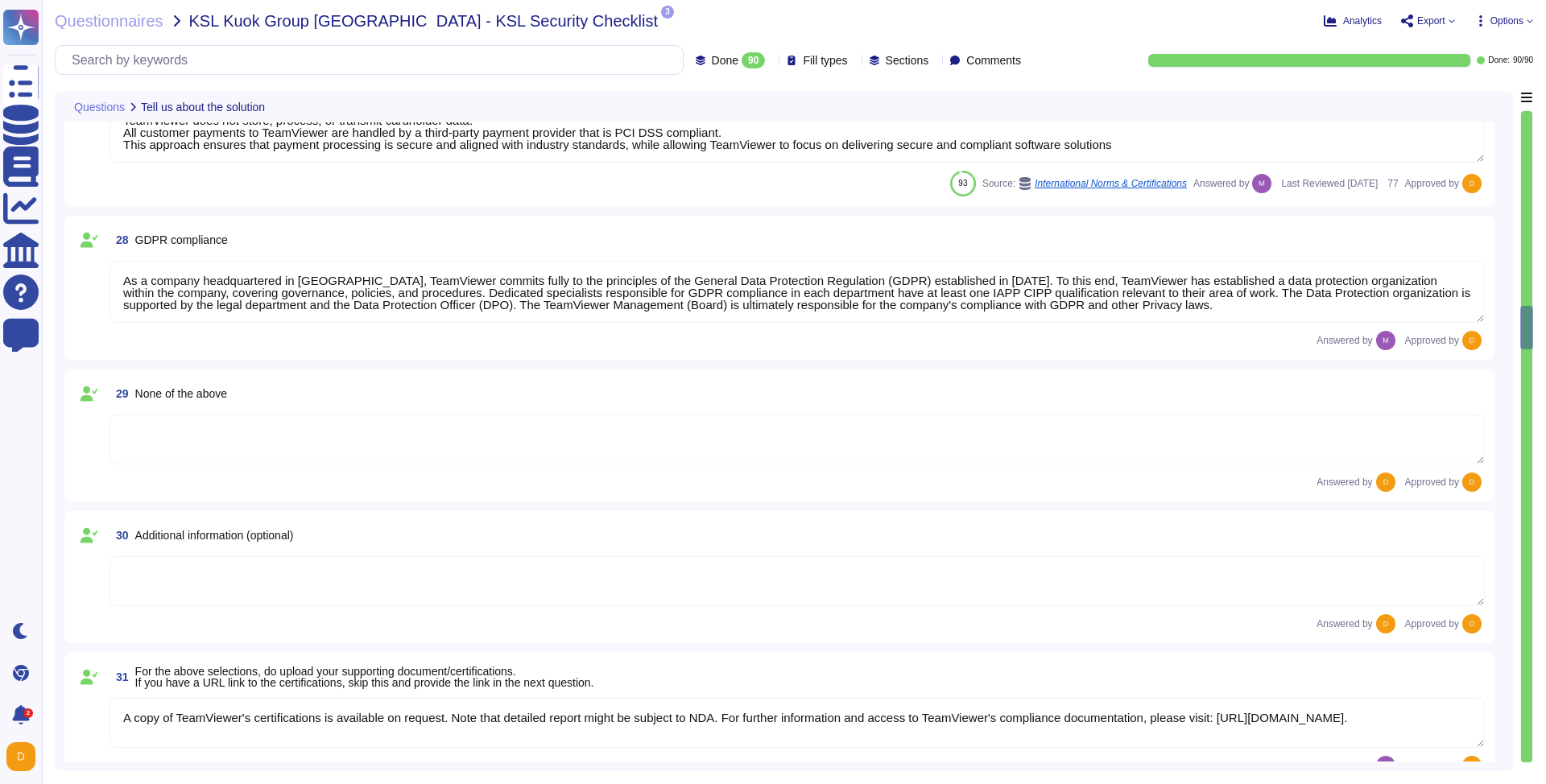
type textarea "A copy of TeamViewer's certifications is available on request. Note that detail…"
type textarea "N/A"
type textarea "See teamviewer DPA [URL][DOMAIN_NAME] [URL][DOMAIN_NAME][PERSON_NAME]"
type textarea "[URL][DOMAIN_NAME][PERSON_NAME]"
type textarea "The scope and purpose of the [DEMOGRAPHIC_DATA] is defined in the document Team…"
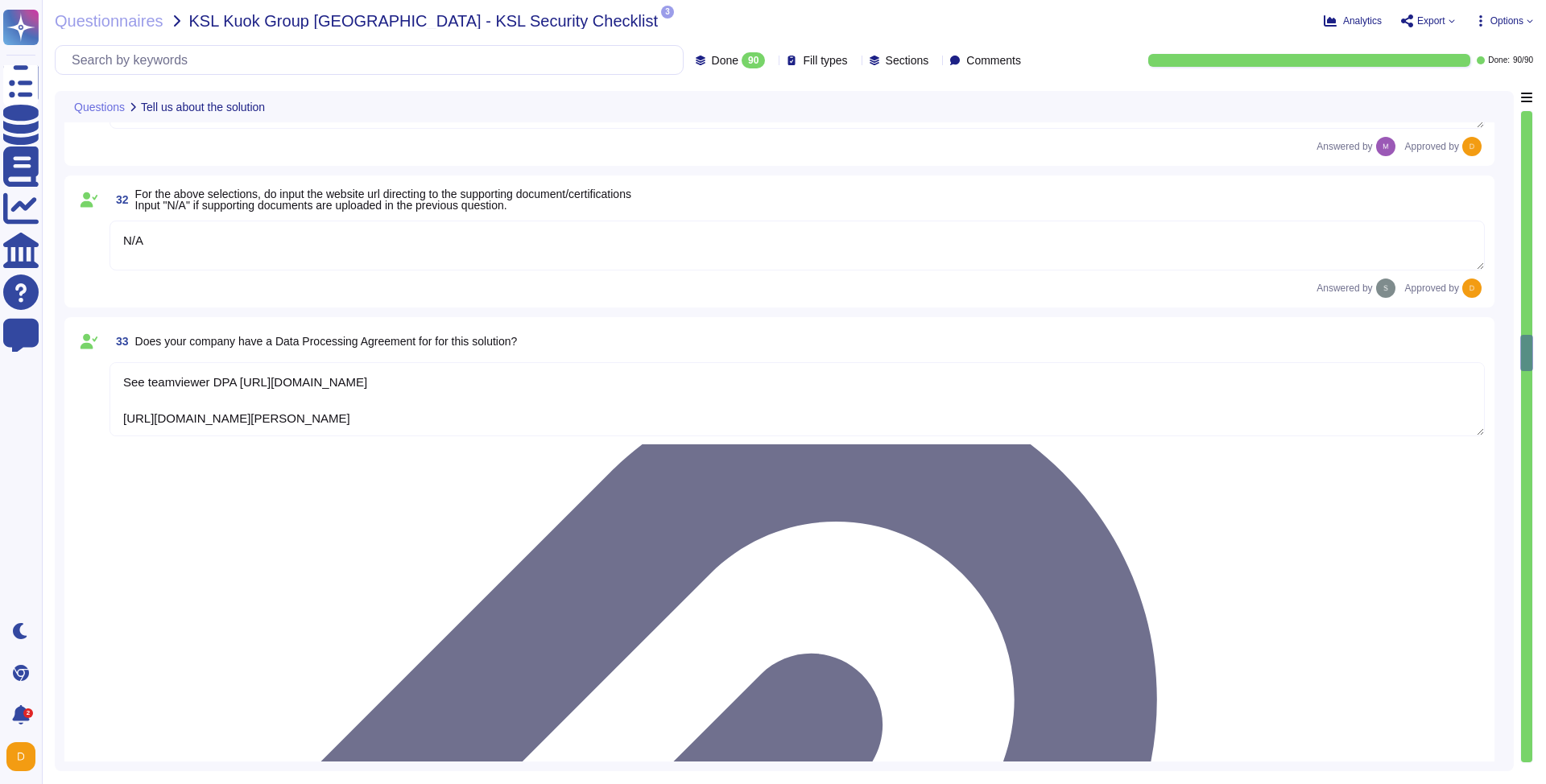
type textarea "Yes, our organization has a formal security awareness program that requires all…"
type textarea "We have a comprehensive incident response plan in place, which includes the rol…"
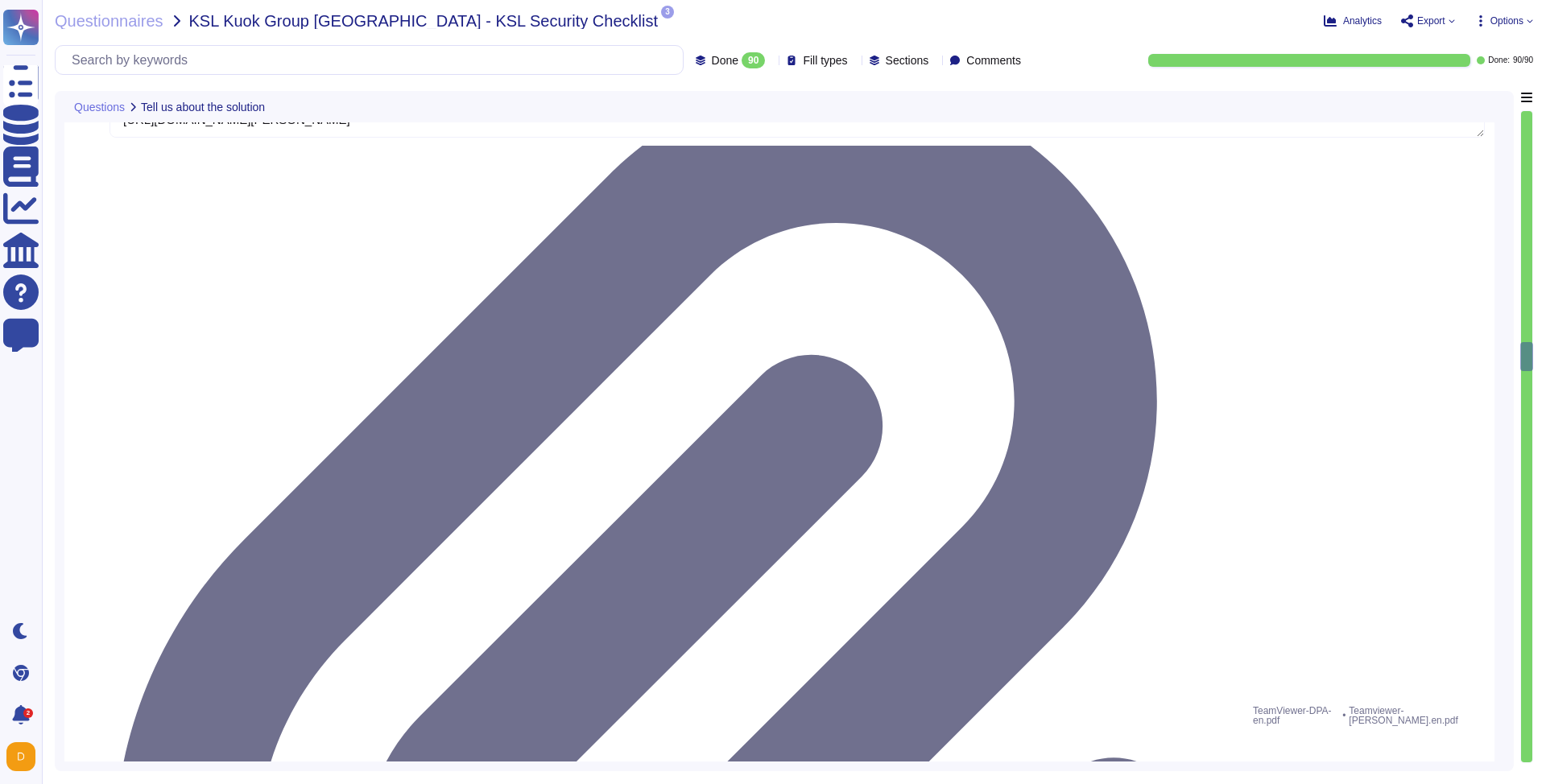
type textarea "Please refer to attached document"
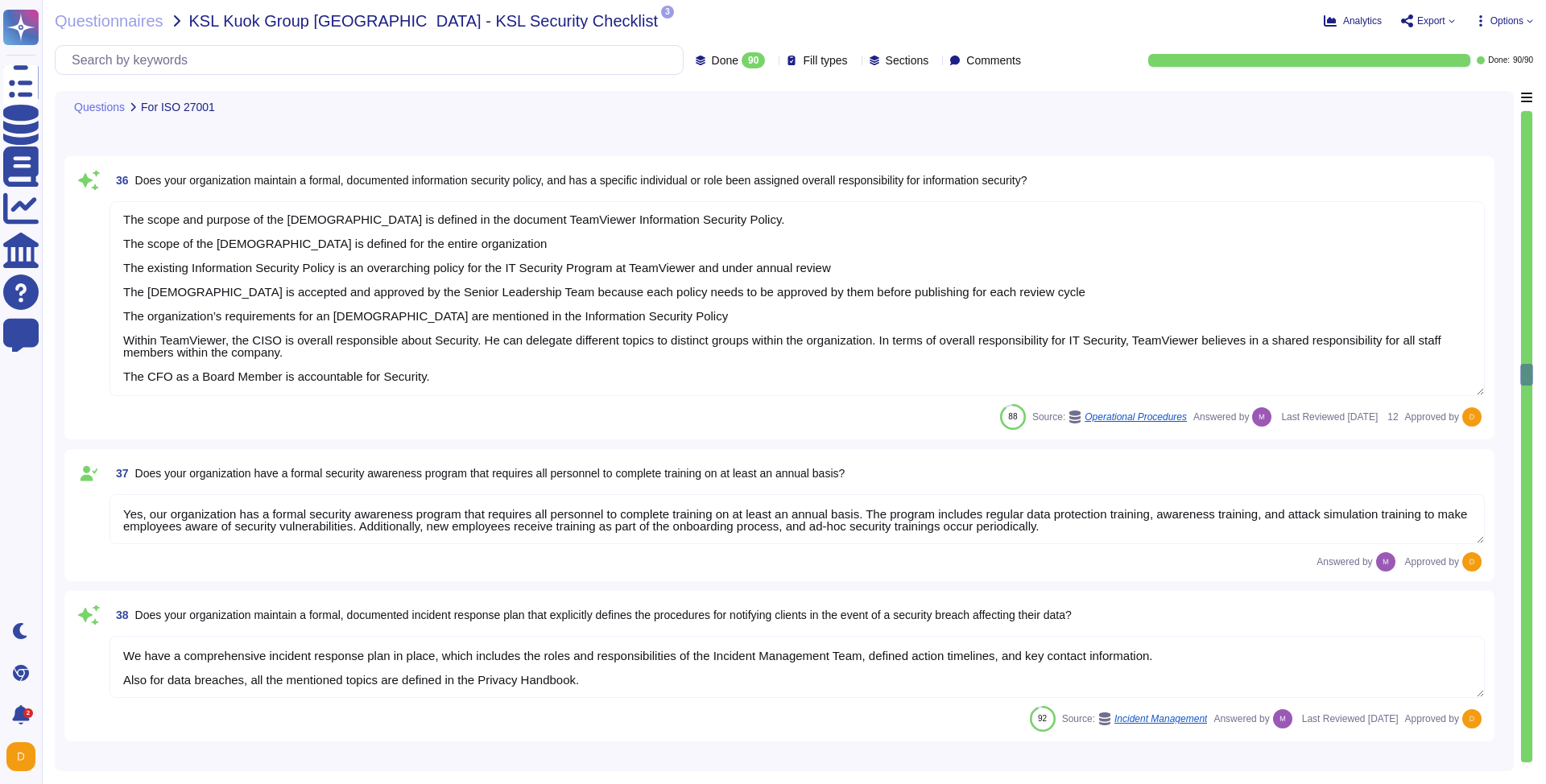
type textarea "Dedicated single-tenant"
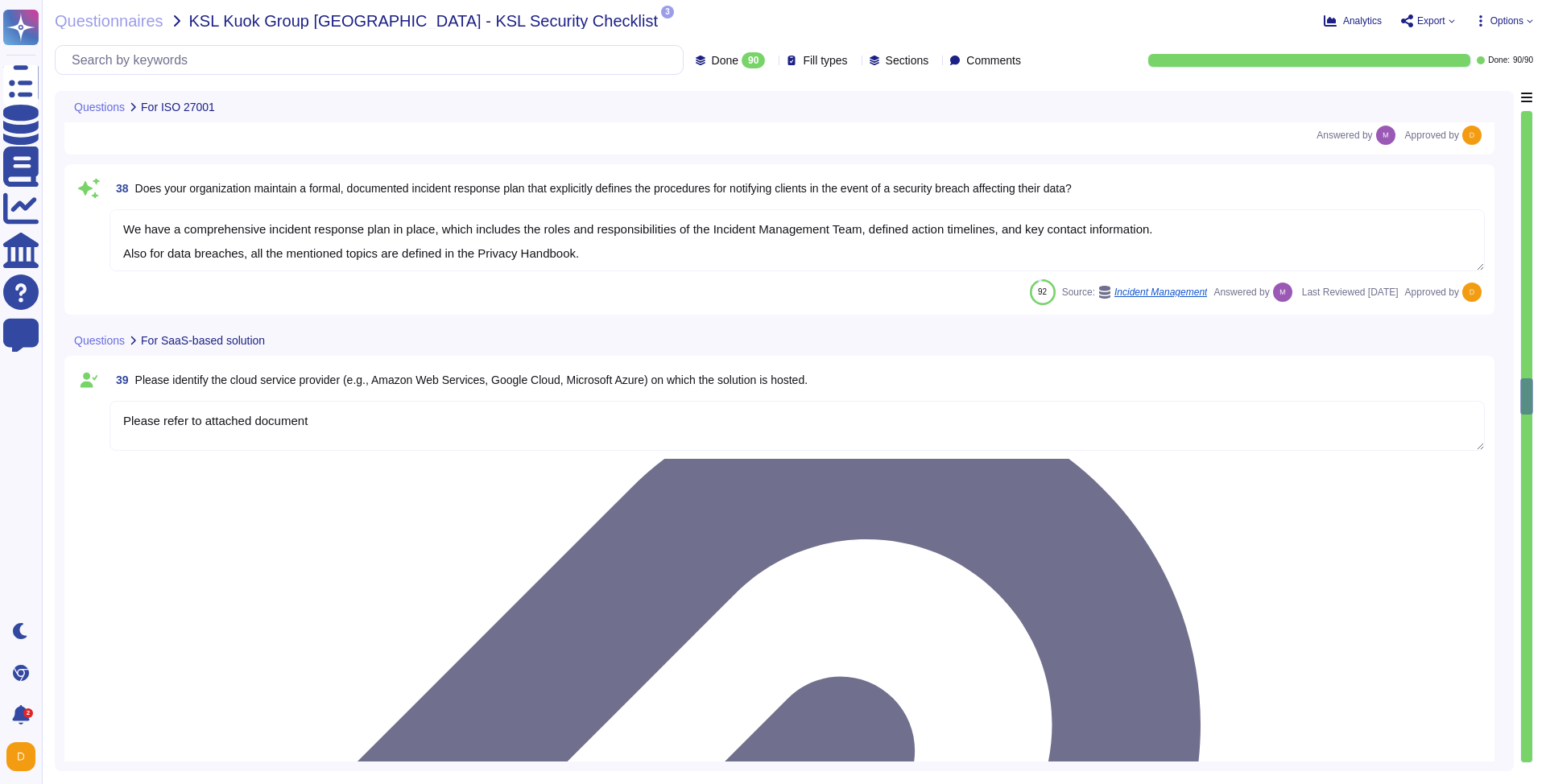
type textarea "Yes"
type textarea "Yes, our solution is capable of integrating with Azure Active Directory (AAD) v…"
type textarea "Yes, our solution supports having both SSO Account and Local Account concurrent…"
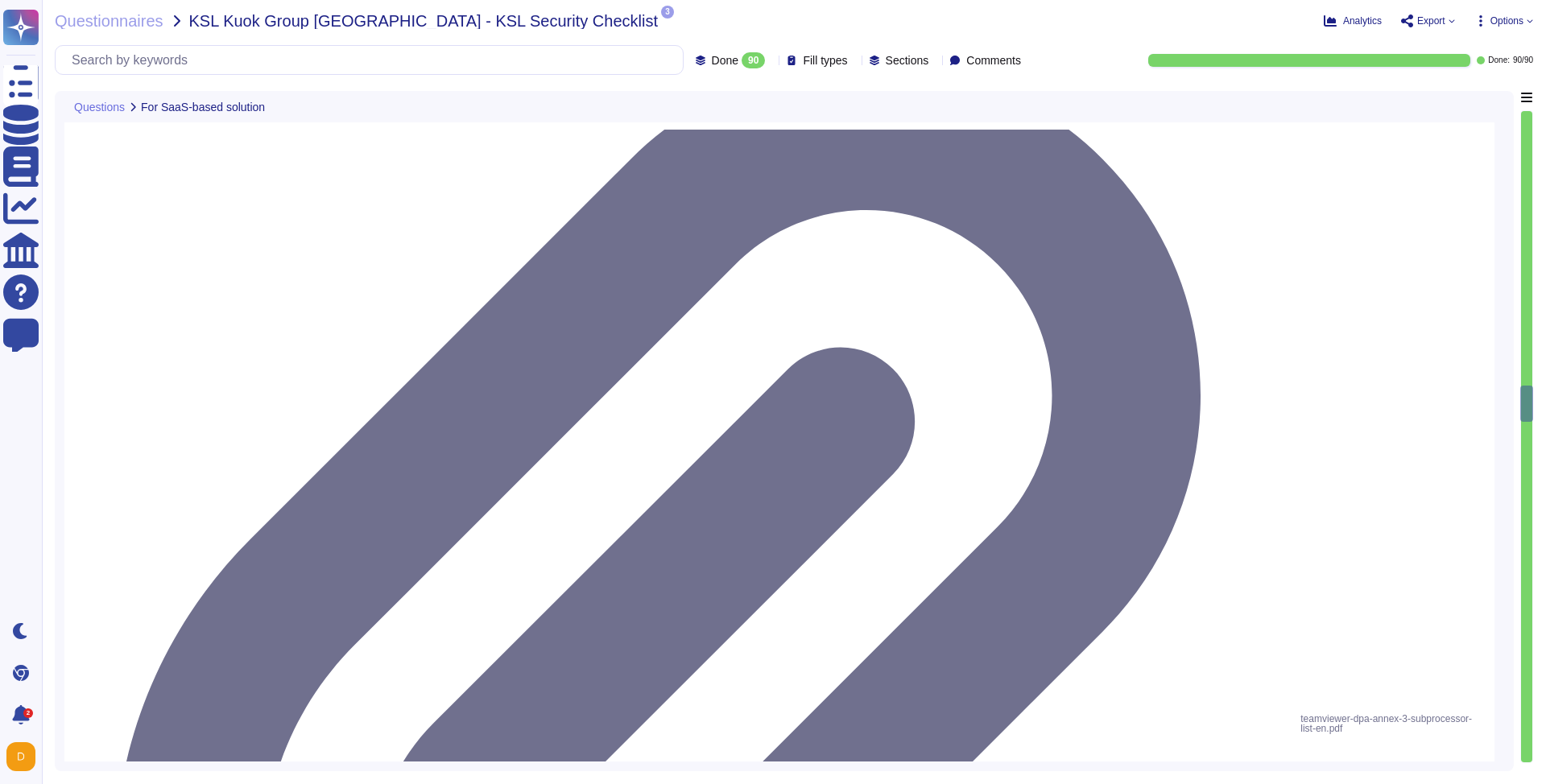
type textarea "Yes, the solution is able to enforce password complexity requirements for Local…"
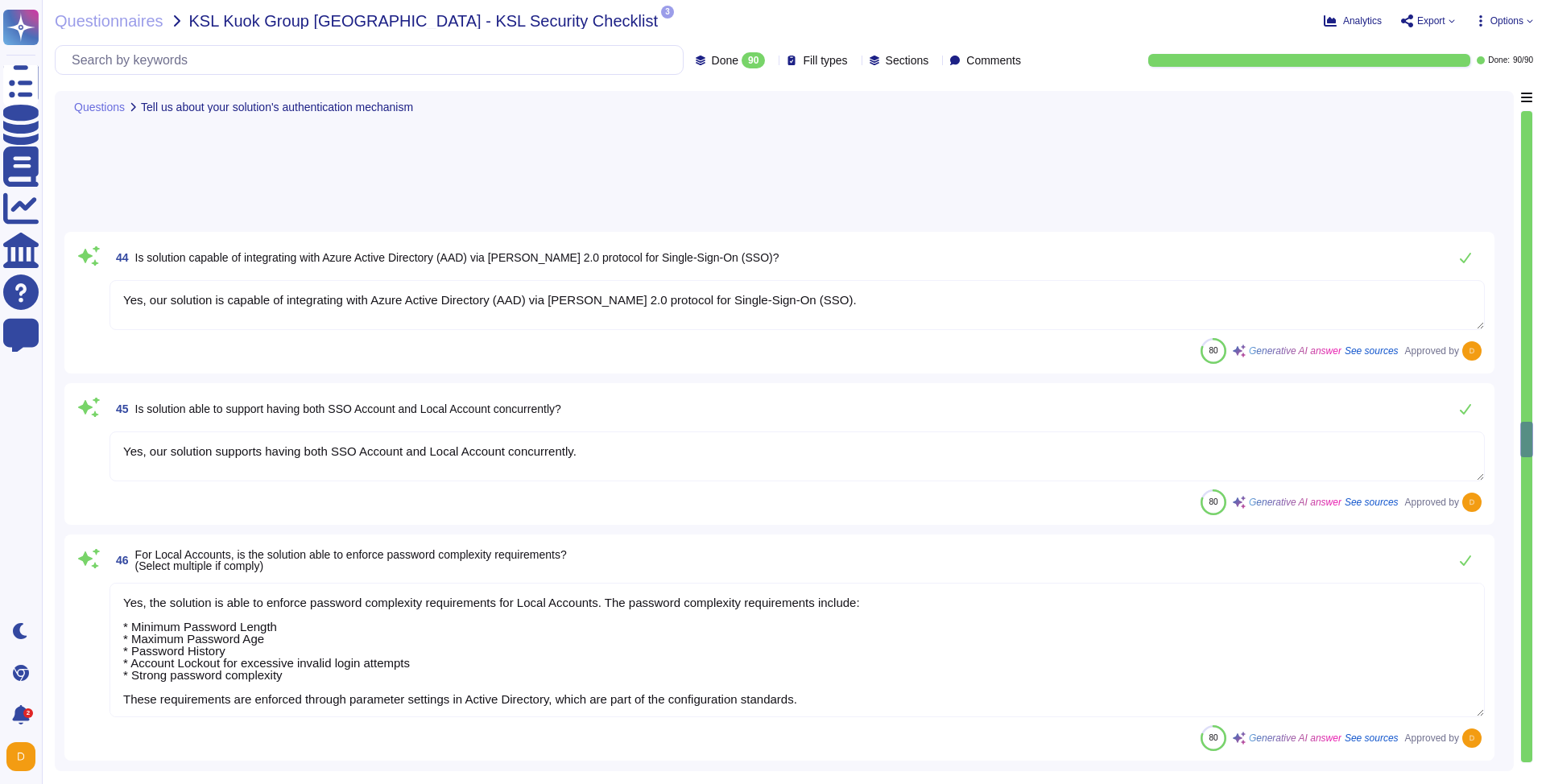
type textarea "5-digit numerical code through which an employee can connect to an employee by …"
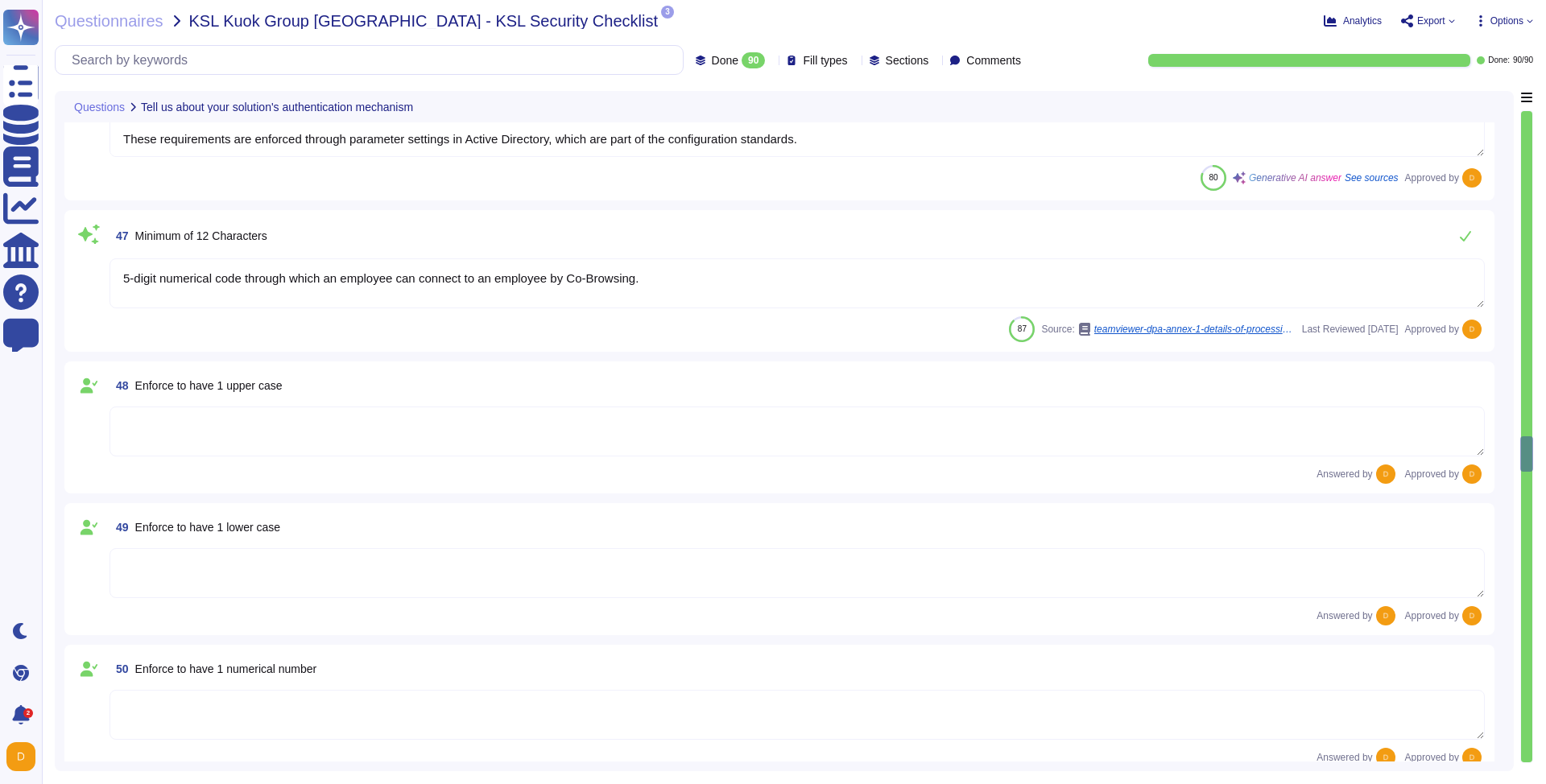
scroll to position [7528, 0]
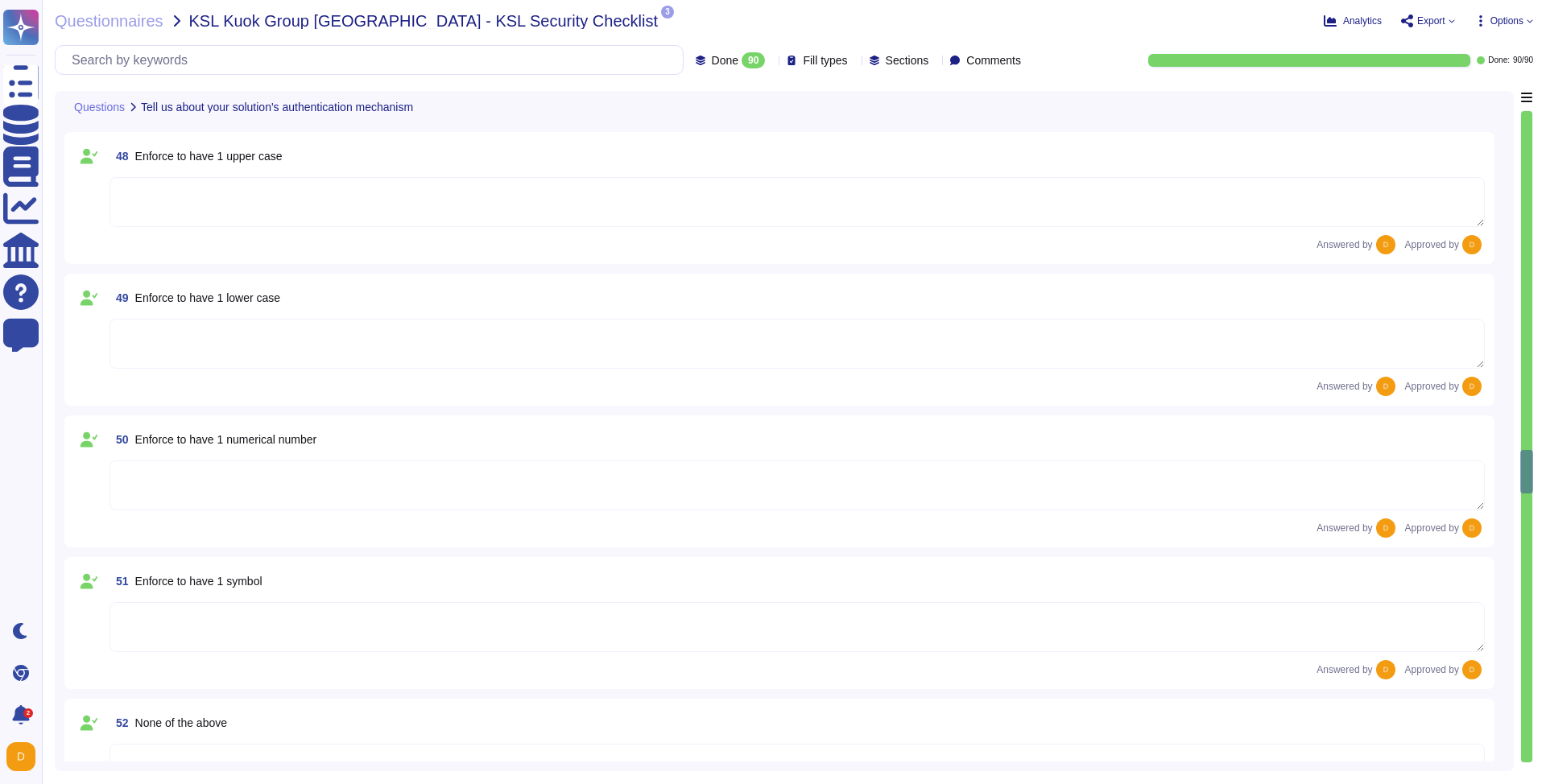
type textarea "Yes"
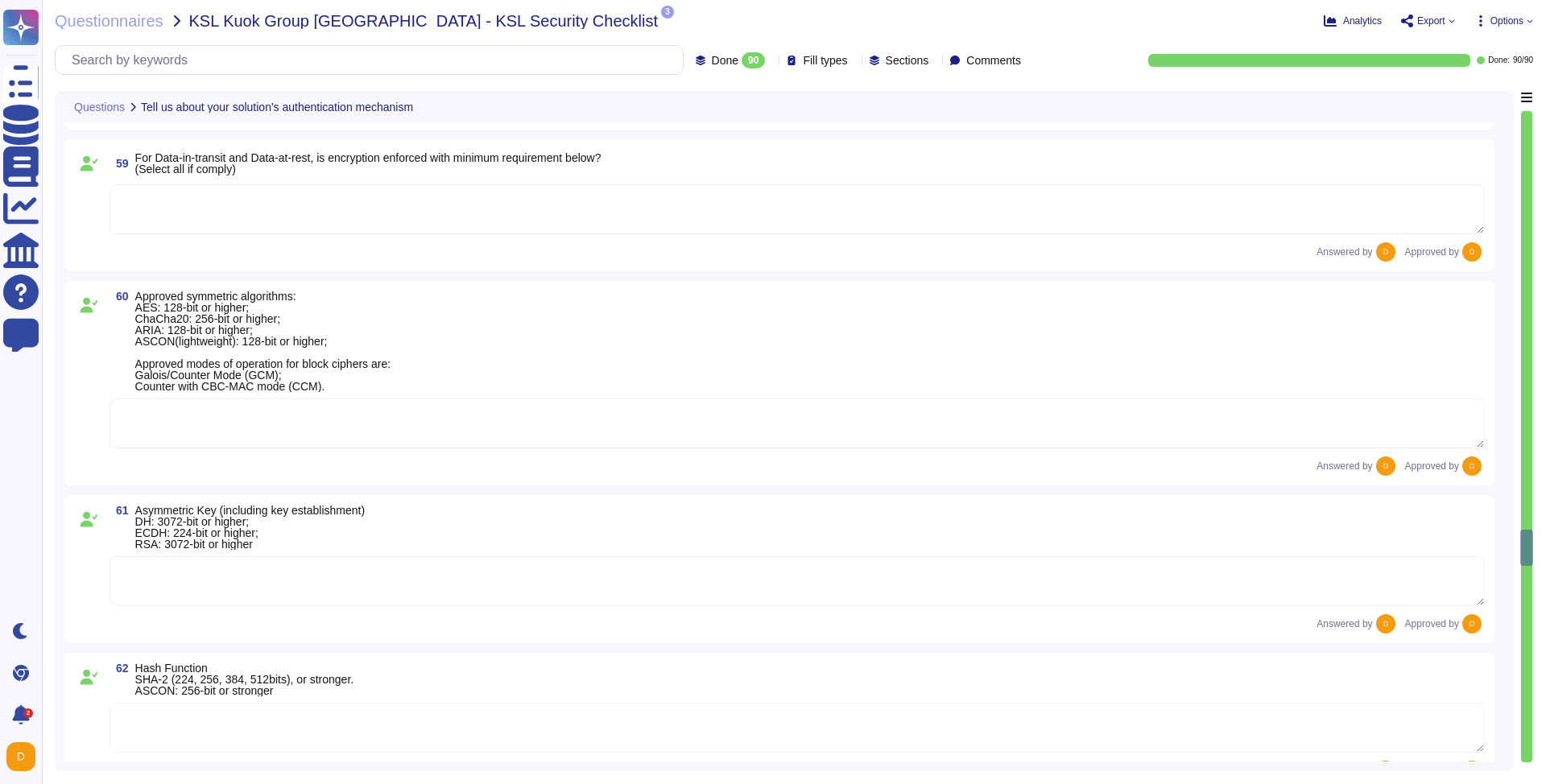
scroll to position [9186, 0]
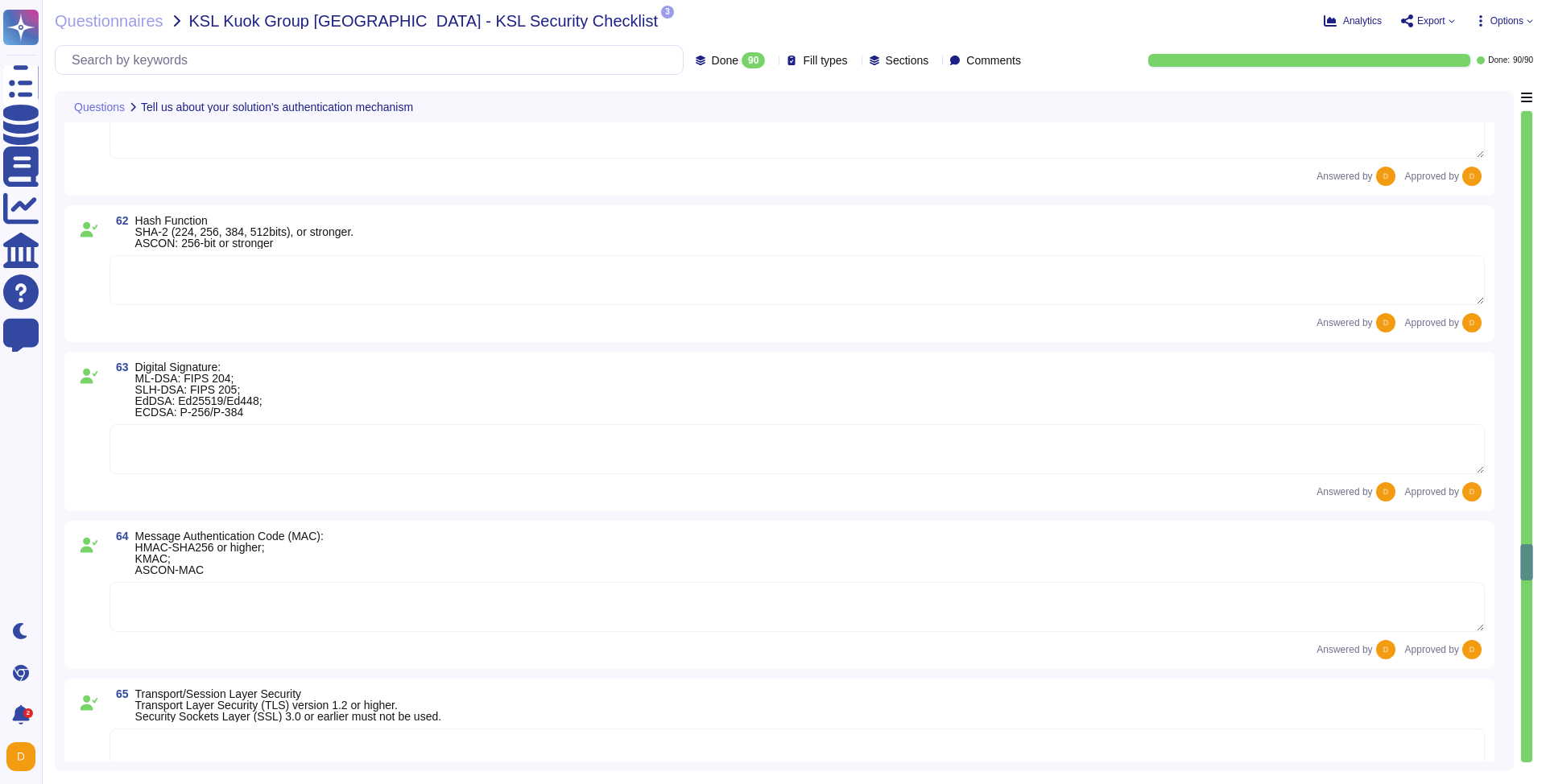
type textarea "Yes"
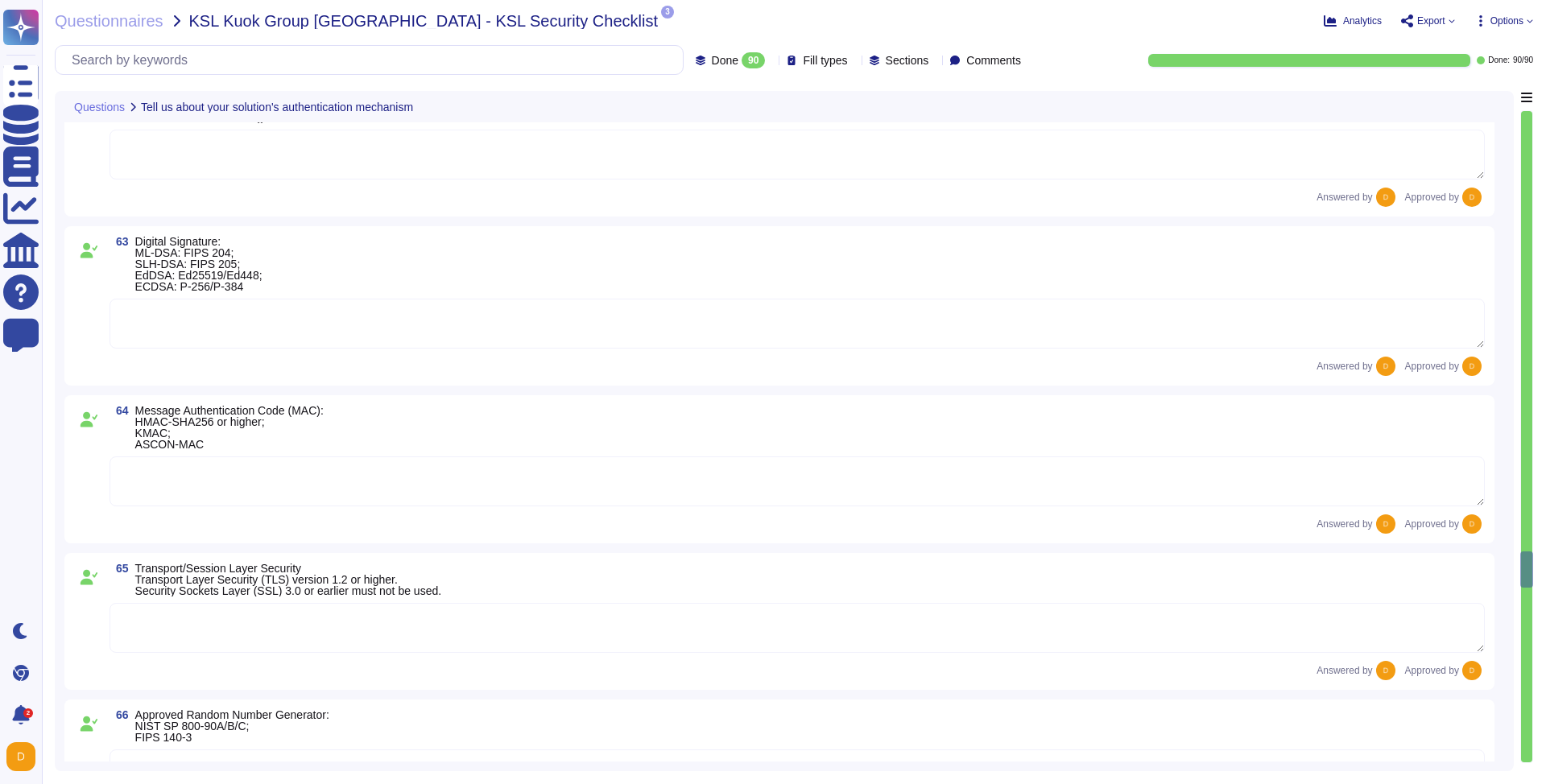
type textarea "Yes"
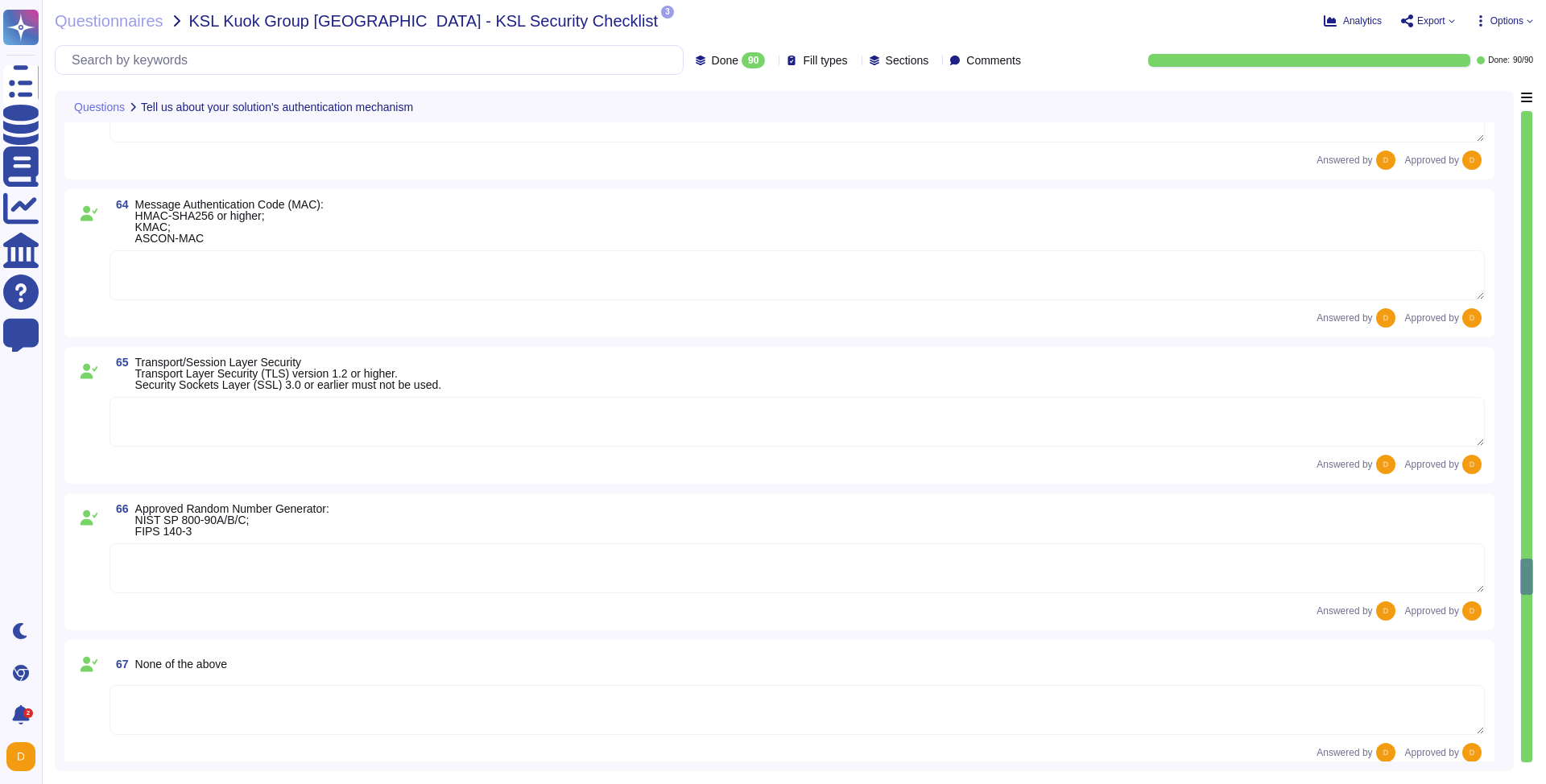
type textarea "Yes"
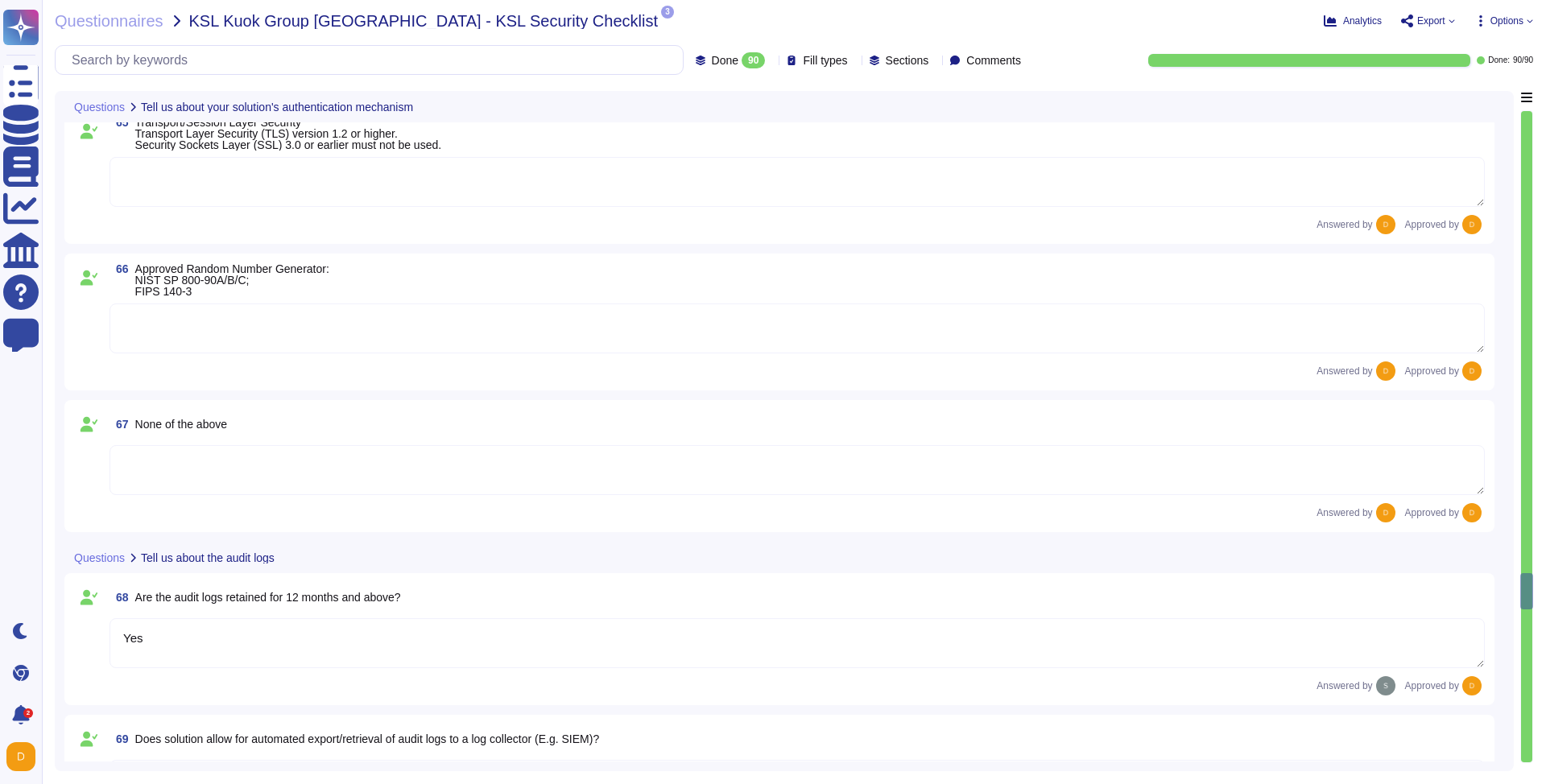
type textarea "Yes"
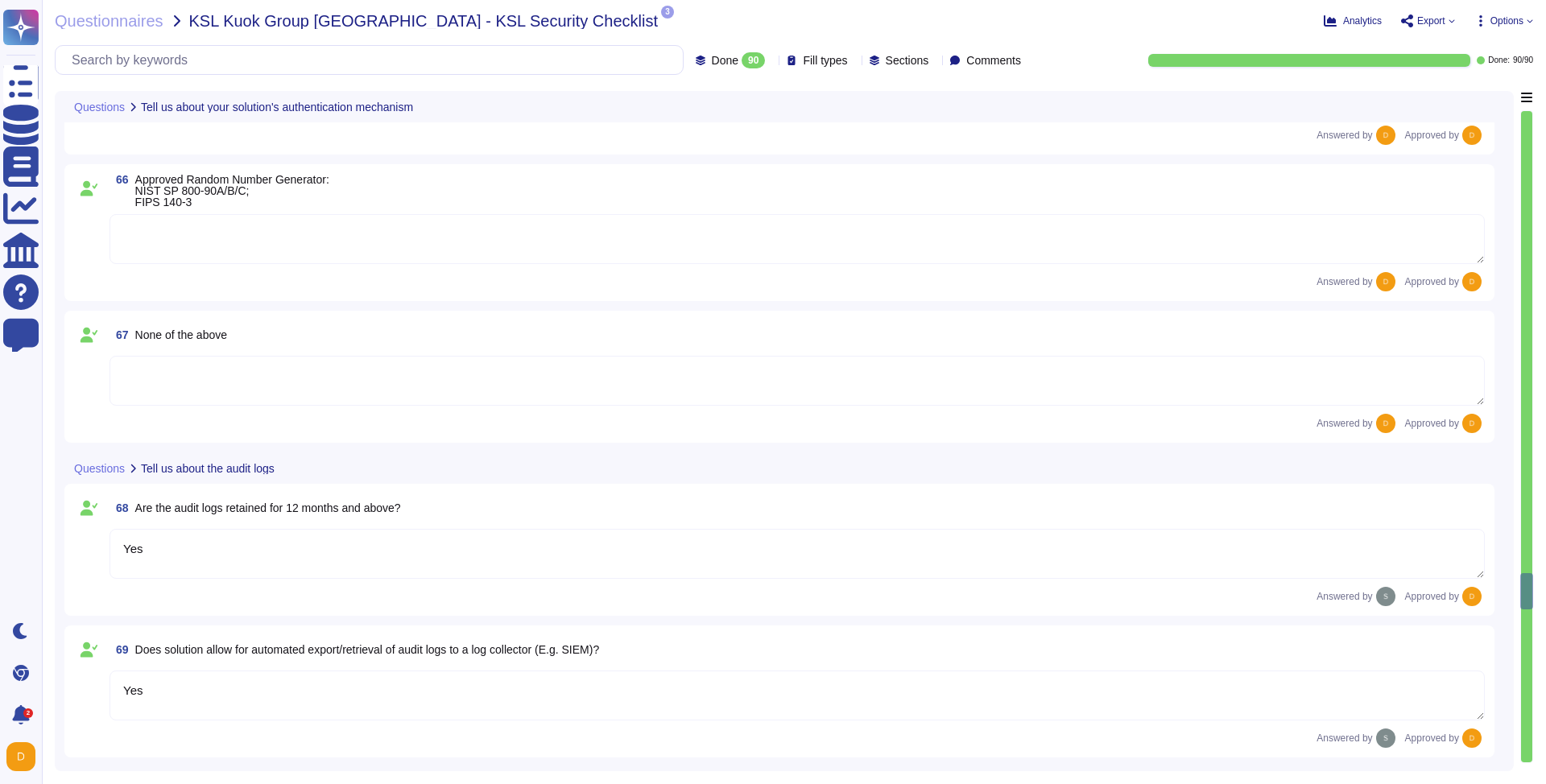
scroll to position [10240, 0]
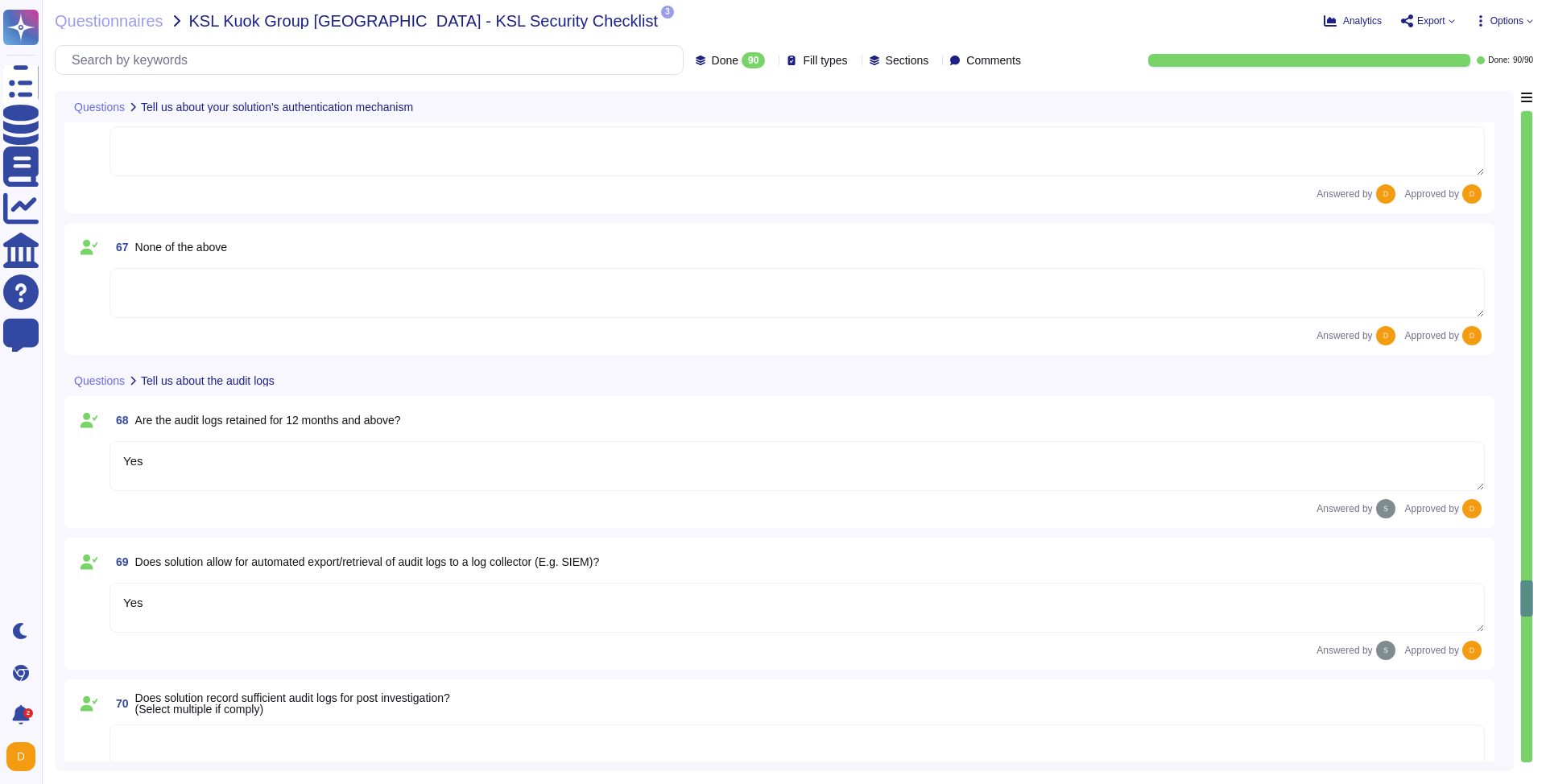
type textarea "Yes"
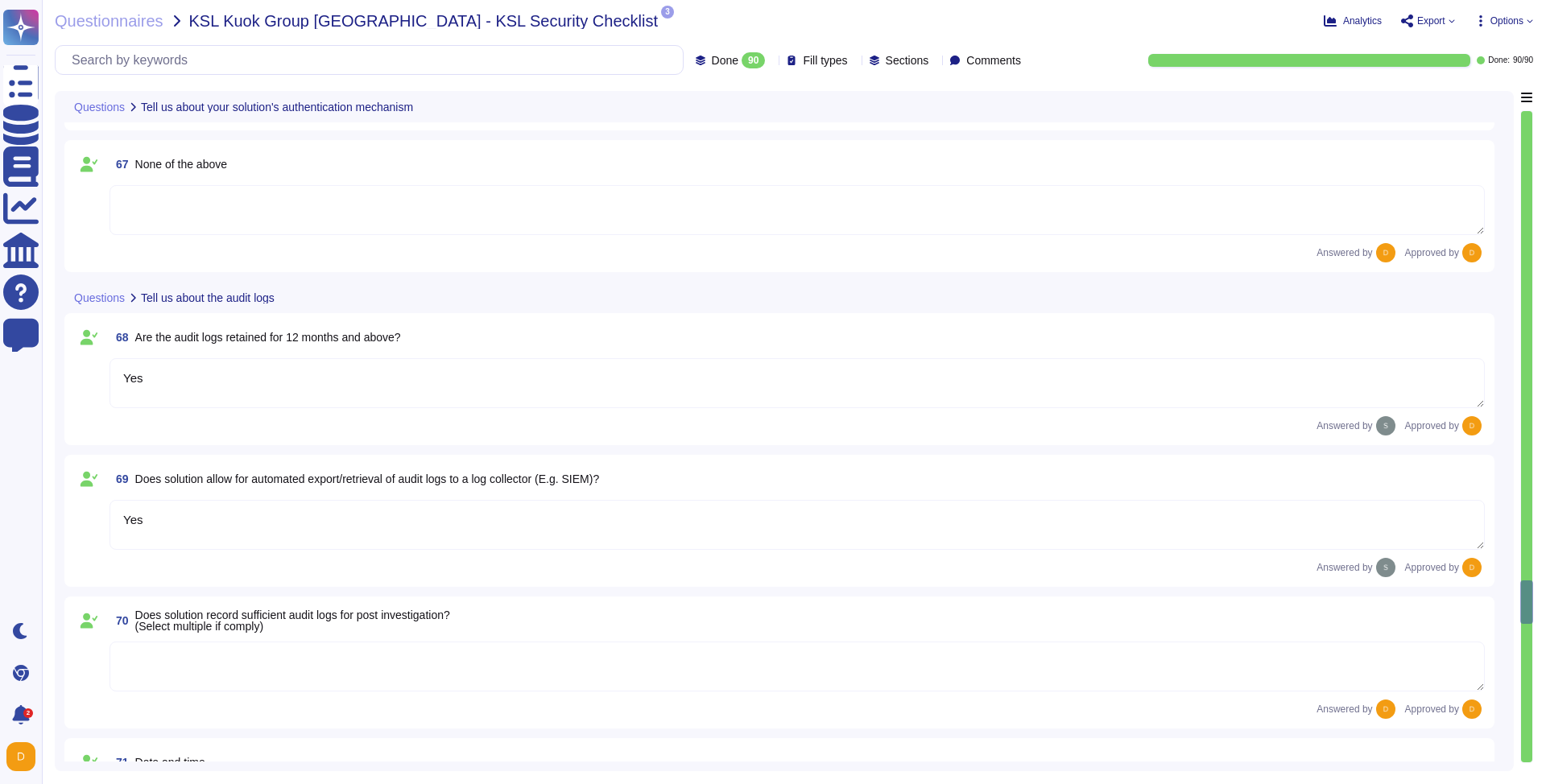
type textarea "Yes"
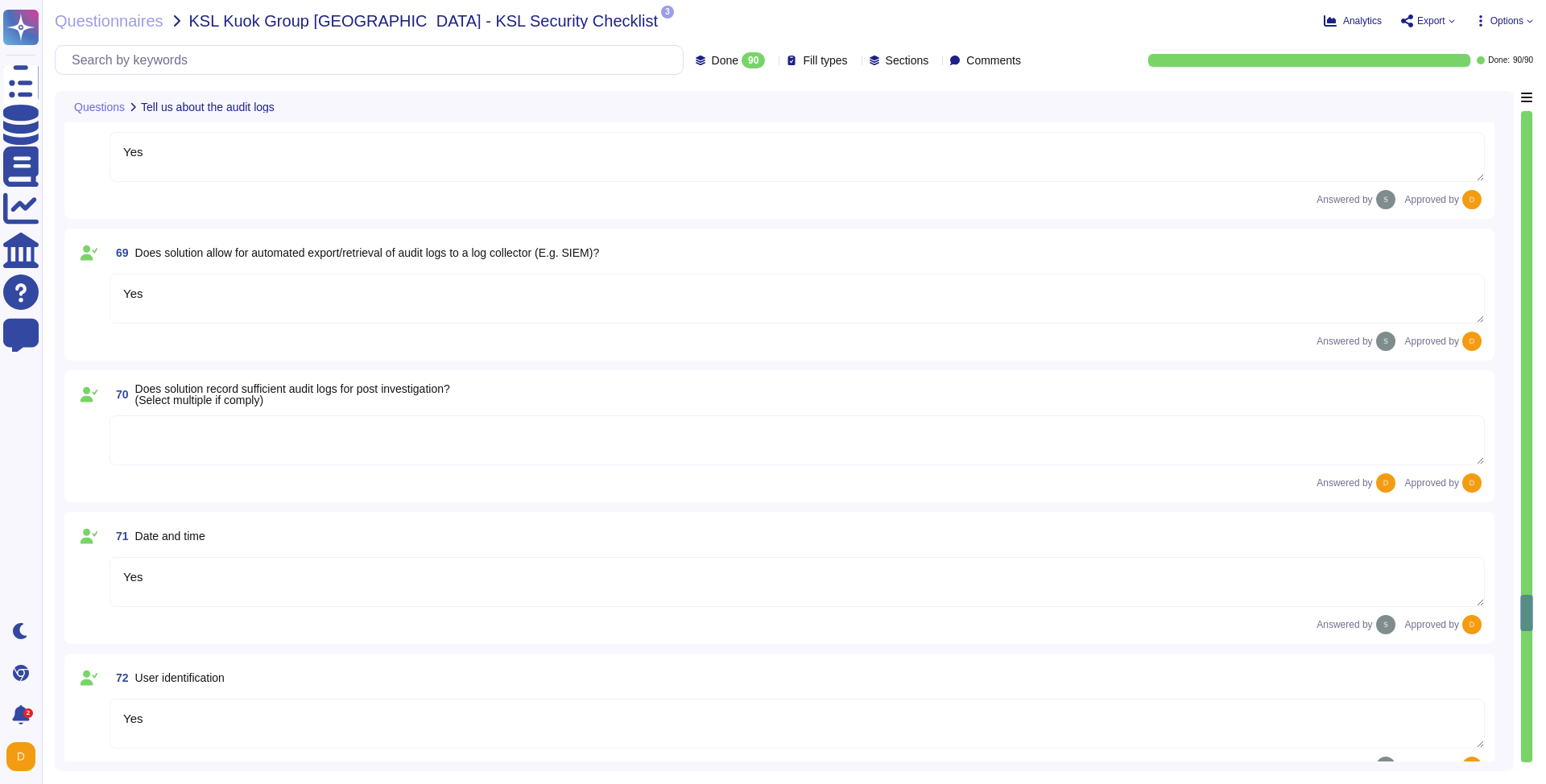
scroll to position [10583, 0]
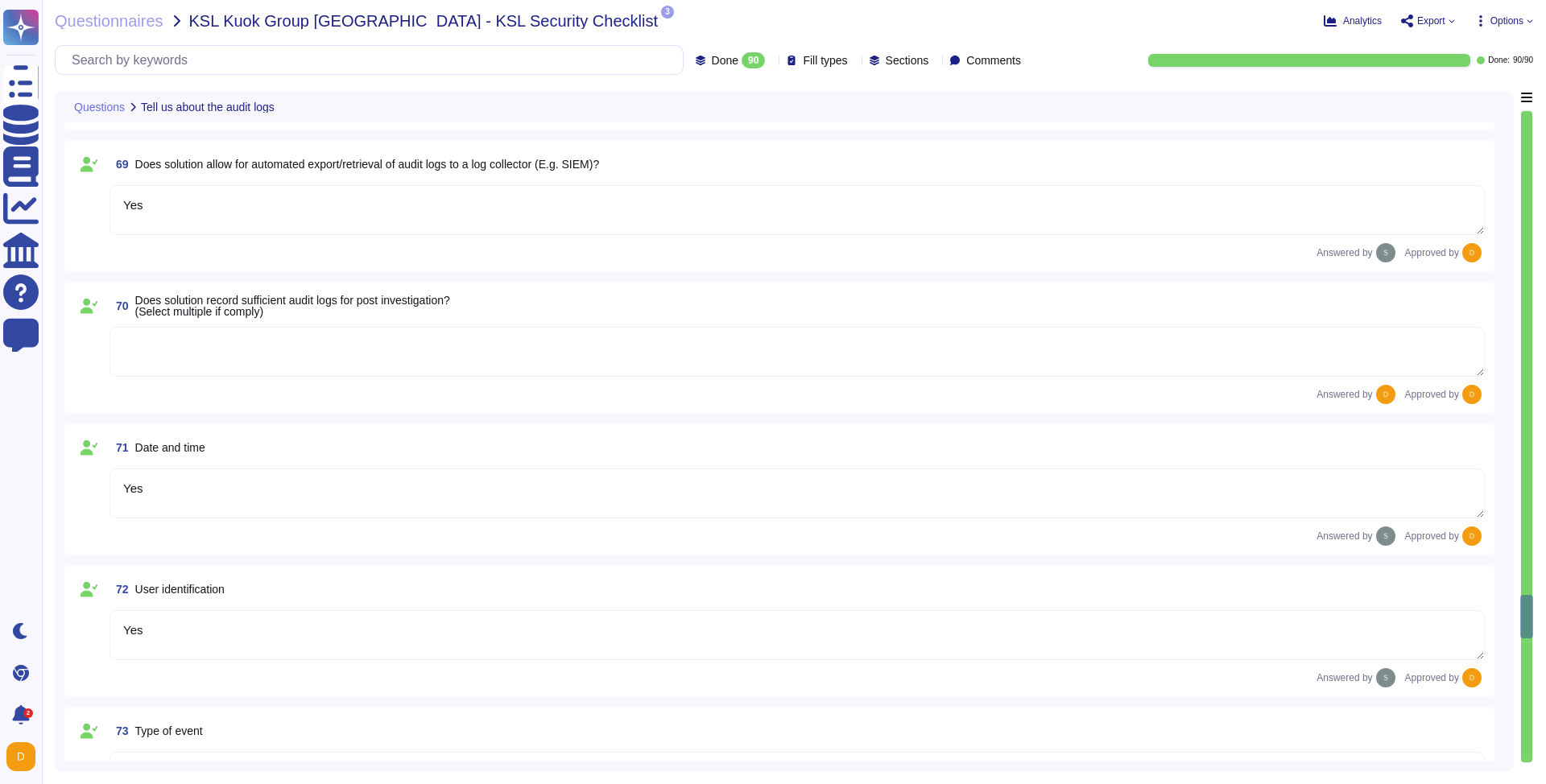
type textarea "Yes"
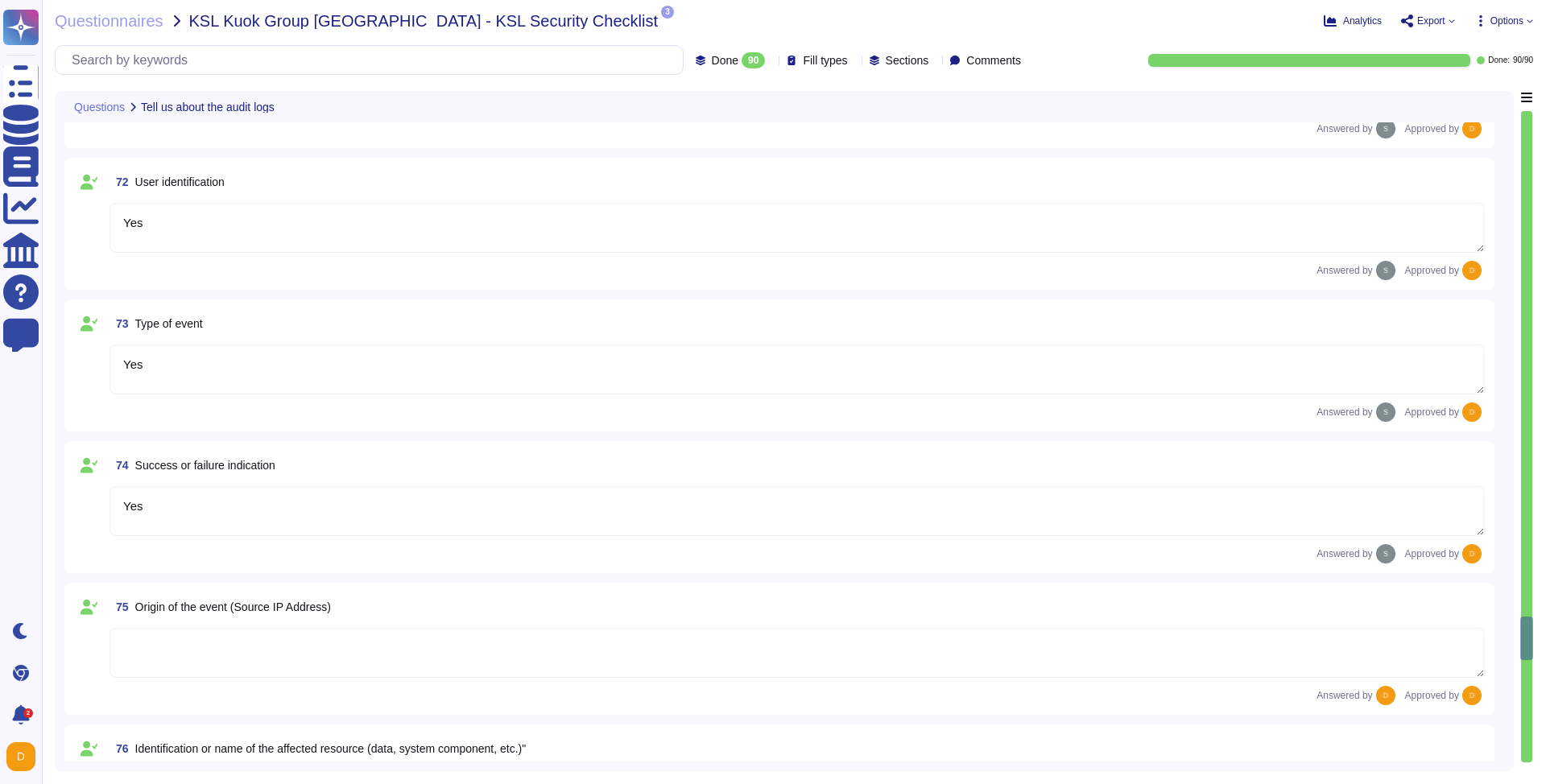
scroll to position [11076, 0]
type textarea "Yes"
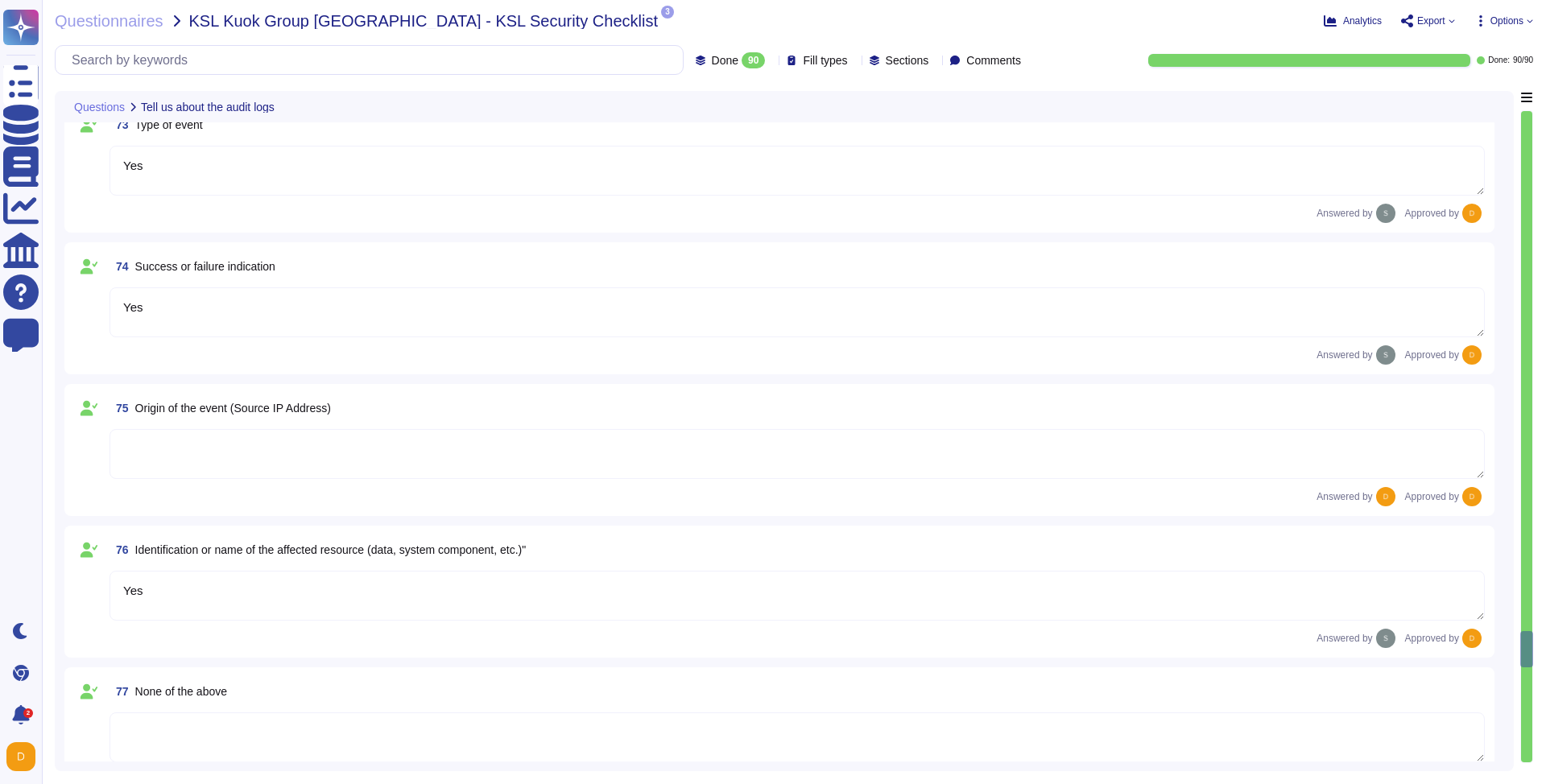
type textarea "Yes"
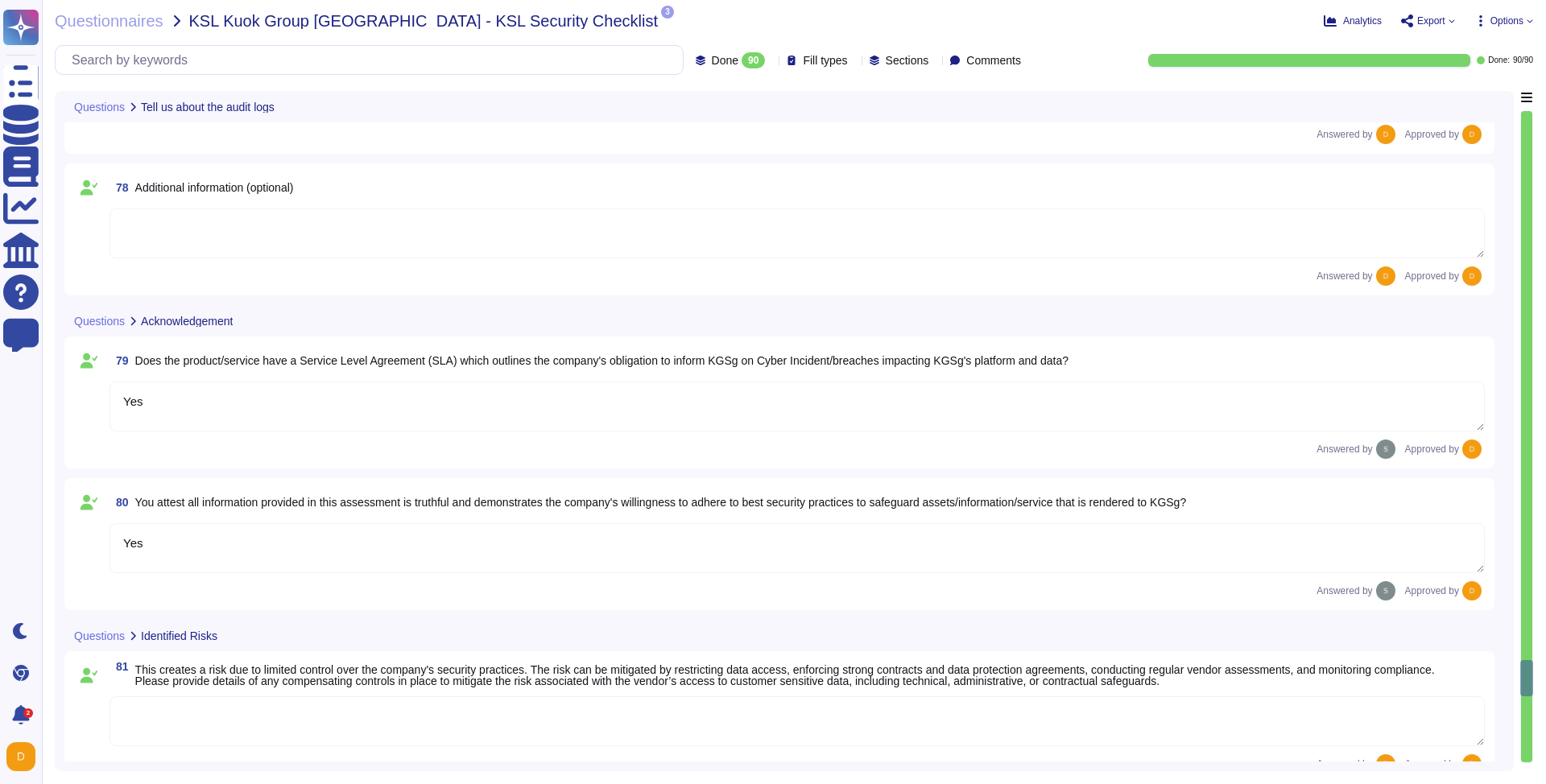
scroll to position [11872, 0]
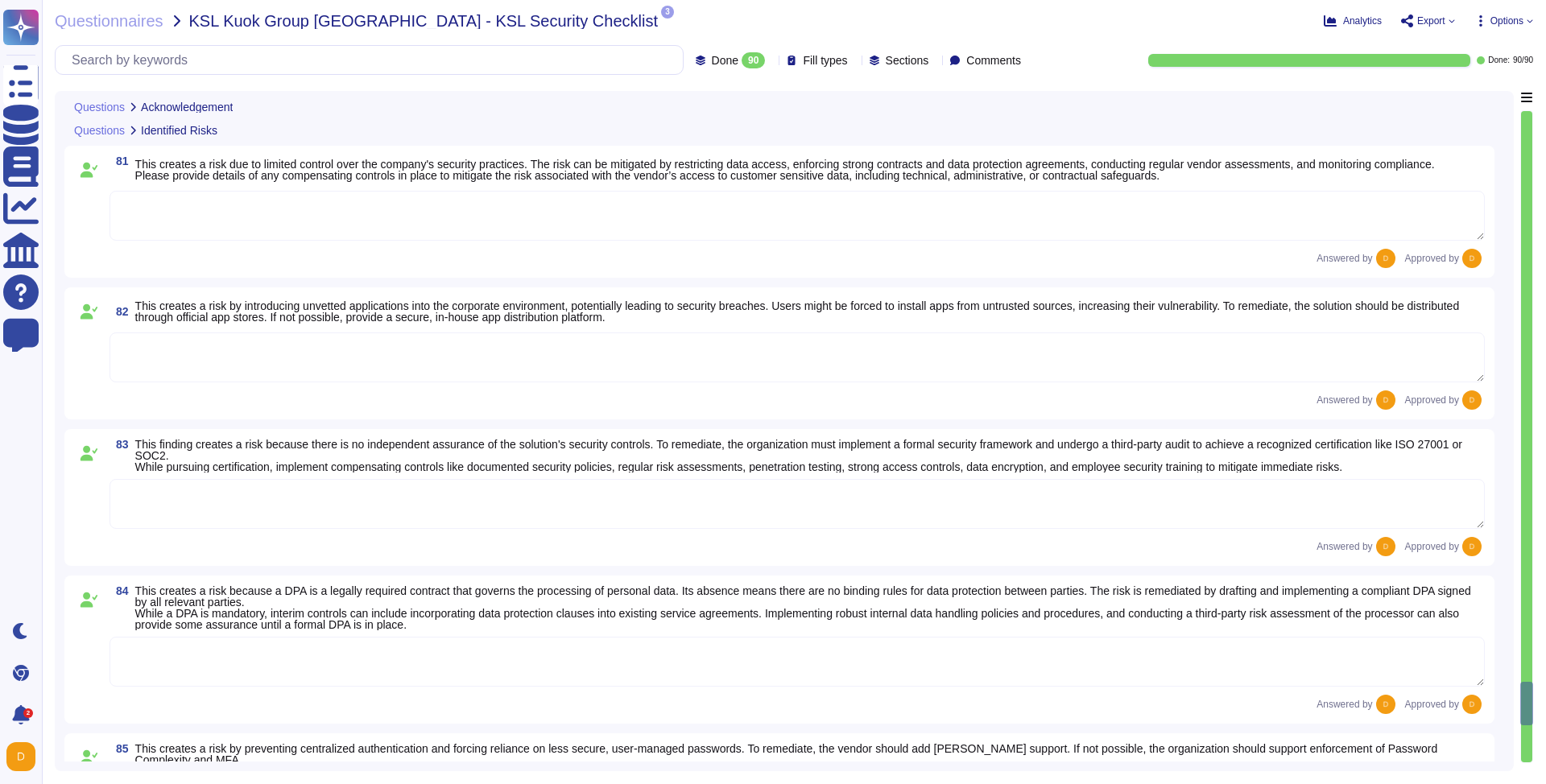
type textarea "Yes"
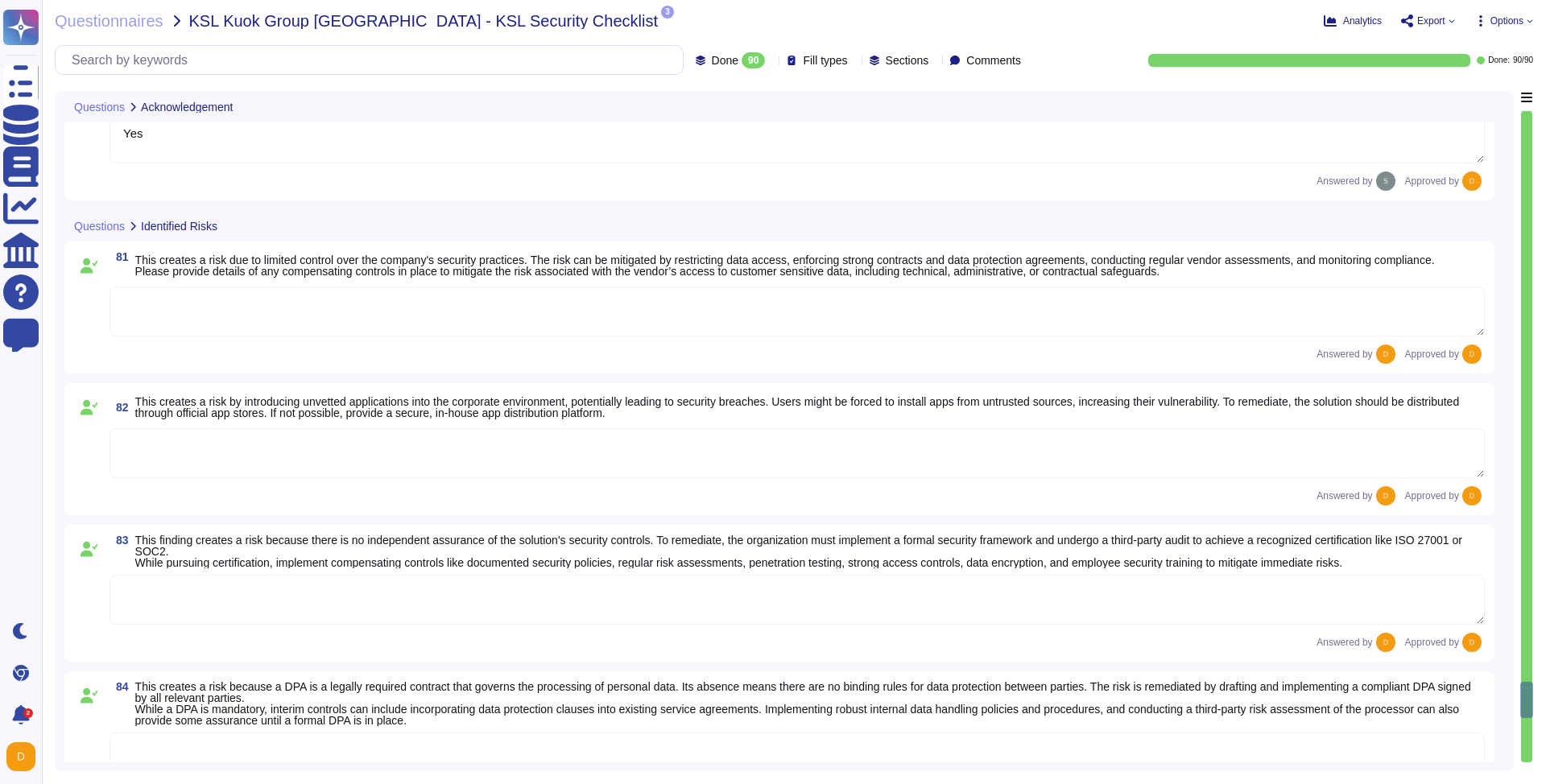
scroll to position [12221, 0]
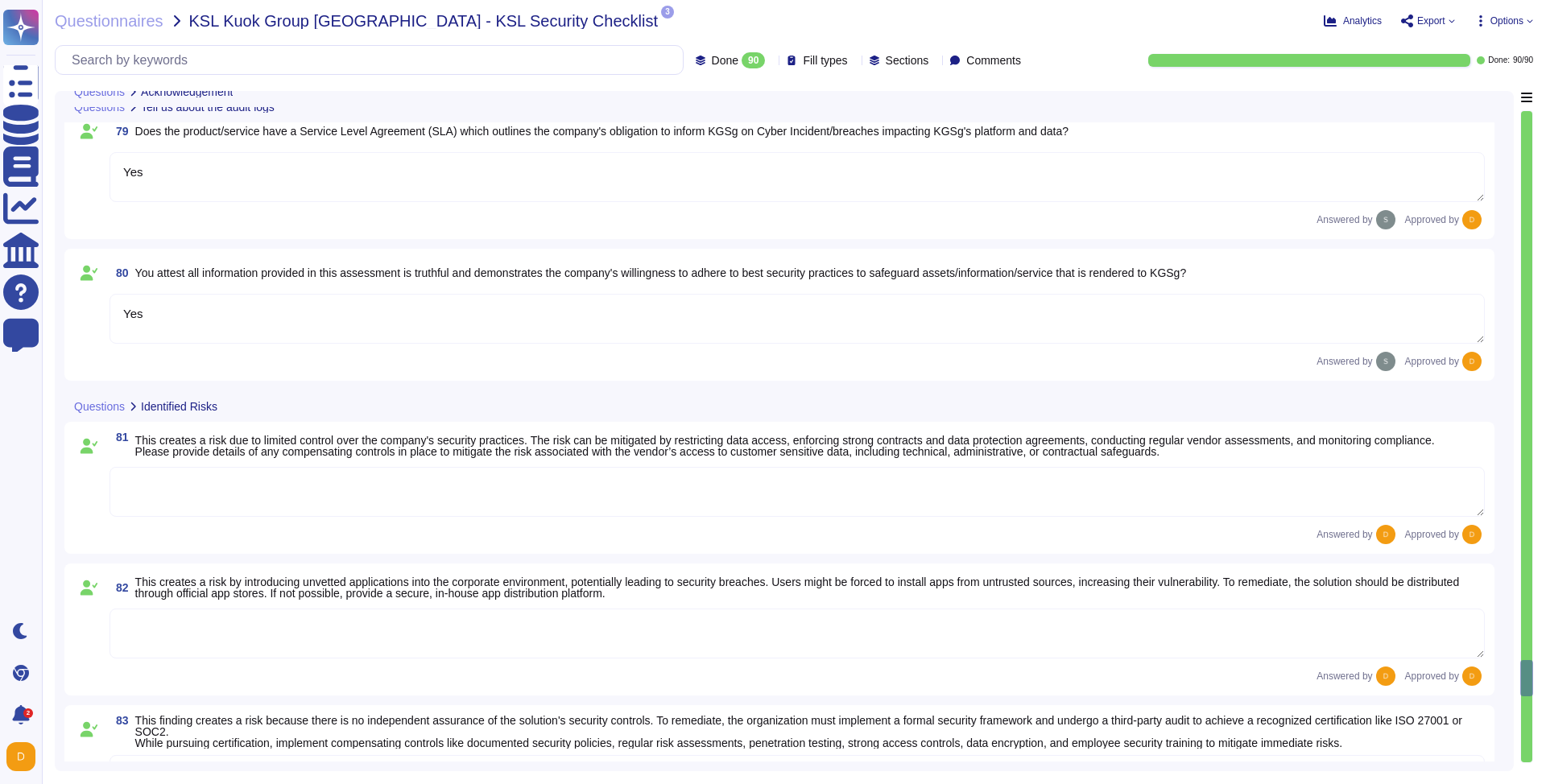
type textarea "Yes"
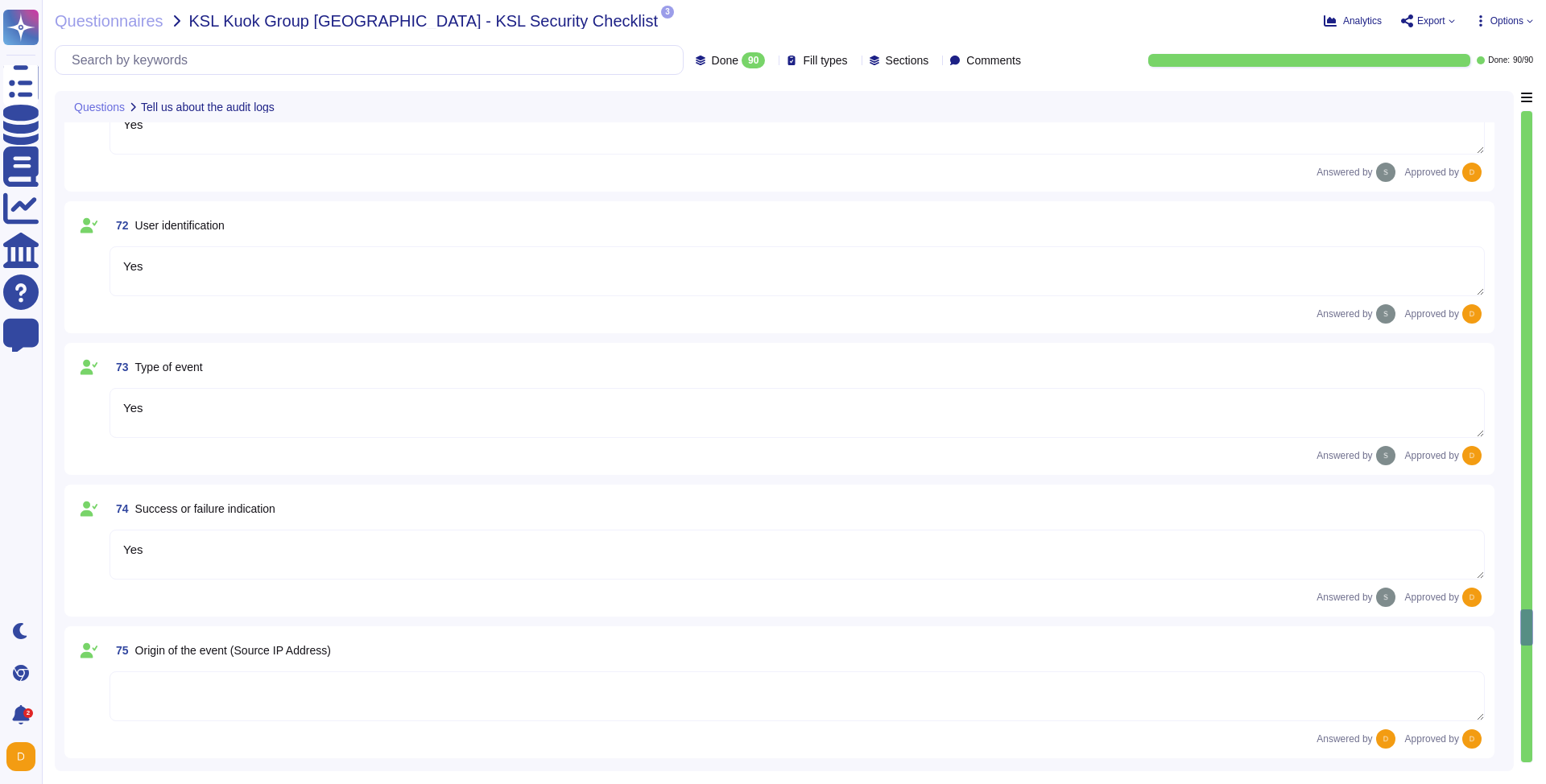
type textarea "Yes"
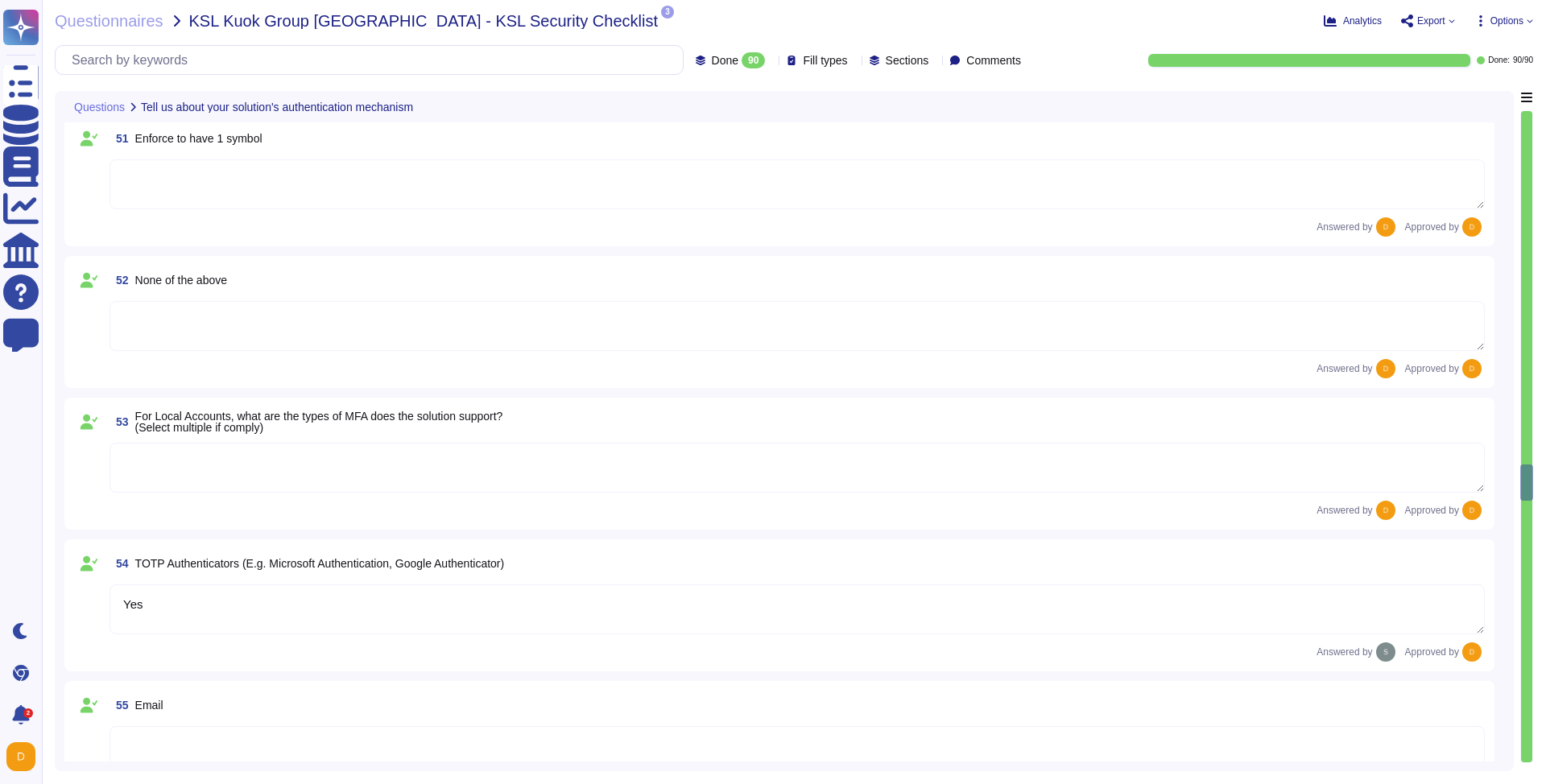
scroll to position [8072, 0]
type textarea "Yes"
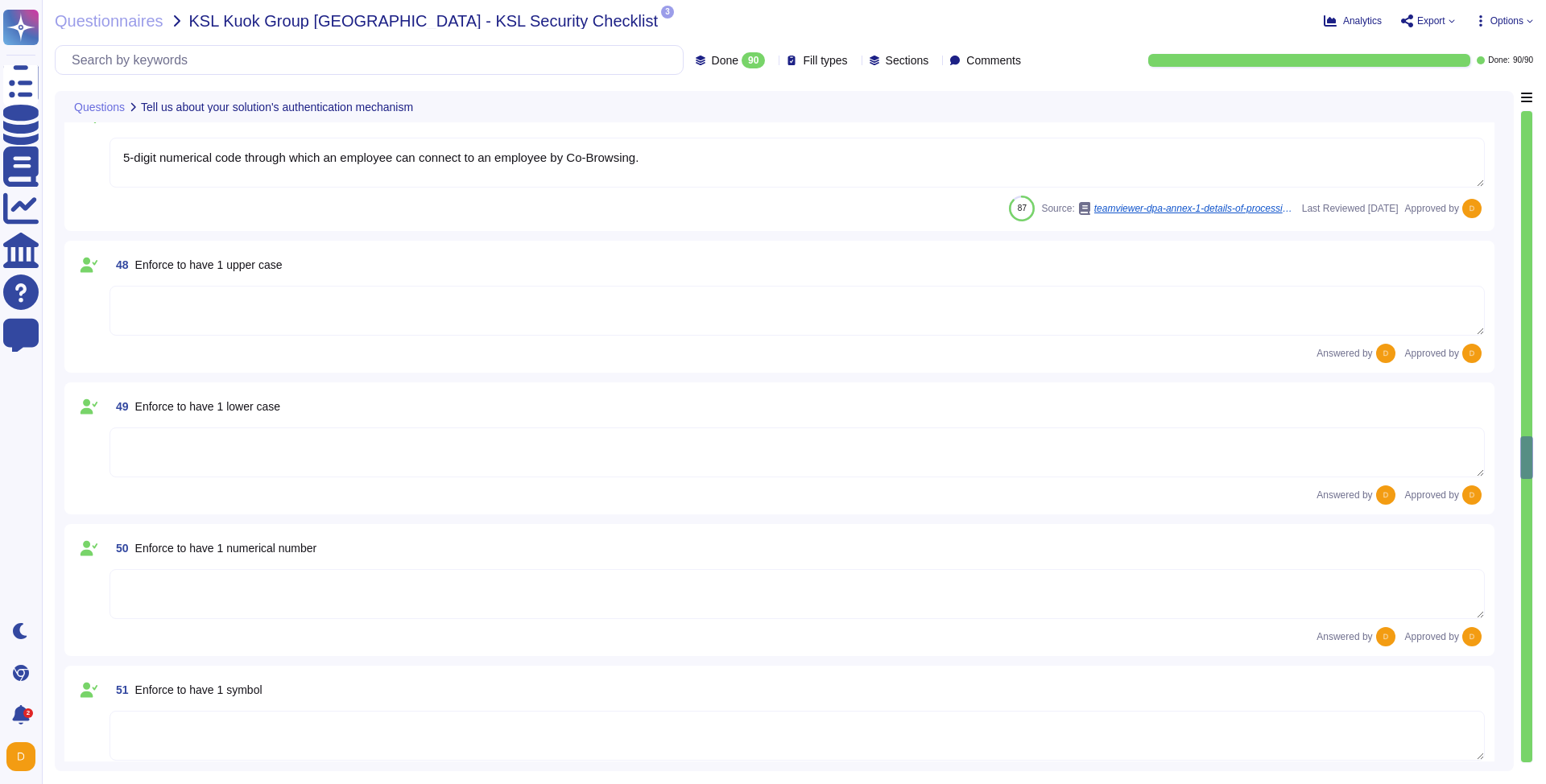
type textarea "Yes, our solution supports having both SSO Account and Local Account concurrent…"
type textarea "Yes, the solution is able to enforce password complexity requirements for Local…"
type textarea "5-digit numerical code through which an employee can connect to an employee by …"
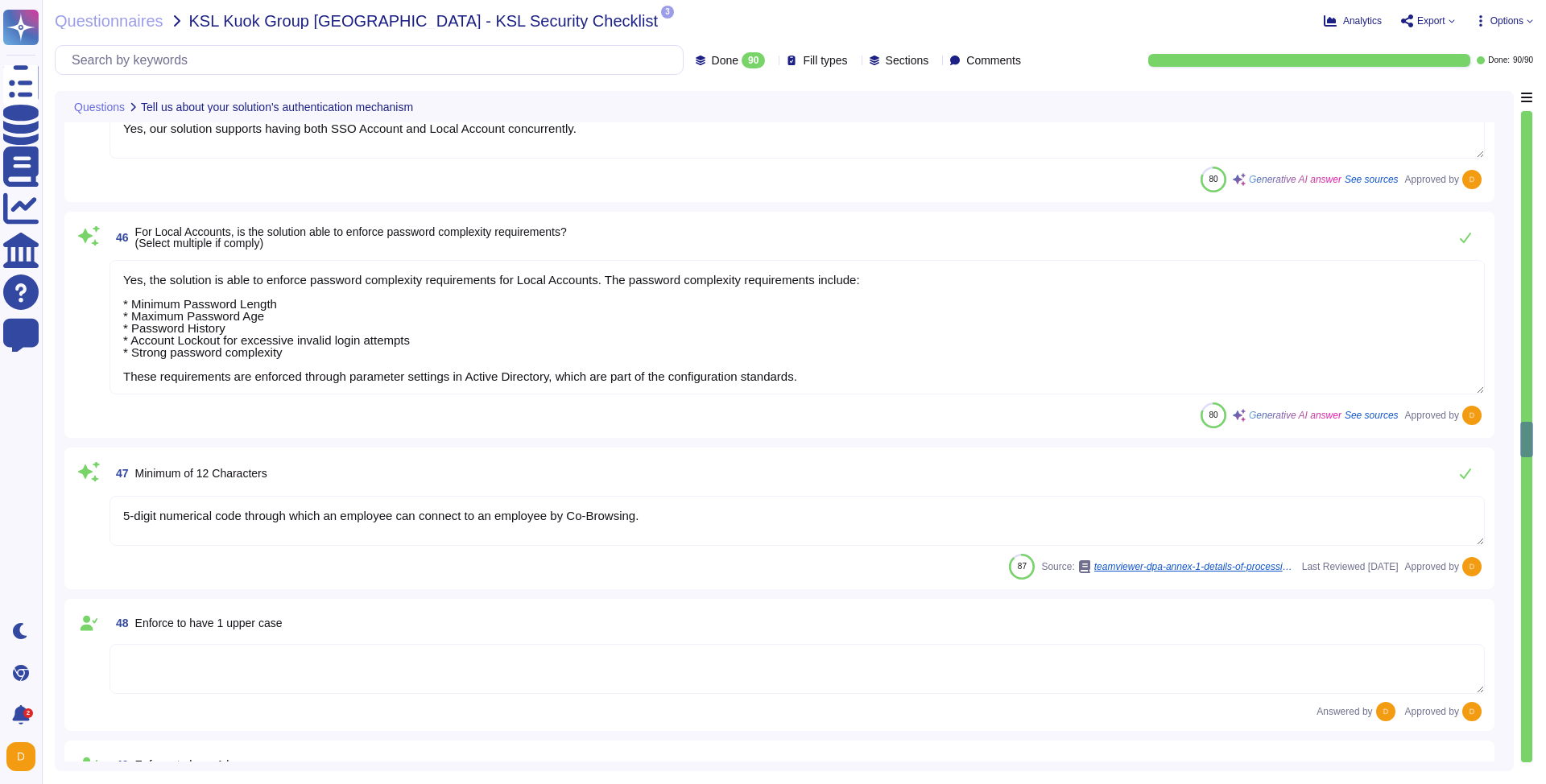
type textarea "Yes, our solution is capable of integrating with Azure Active Directory (AAD) v…"
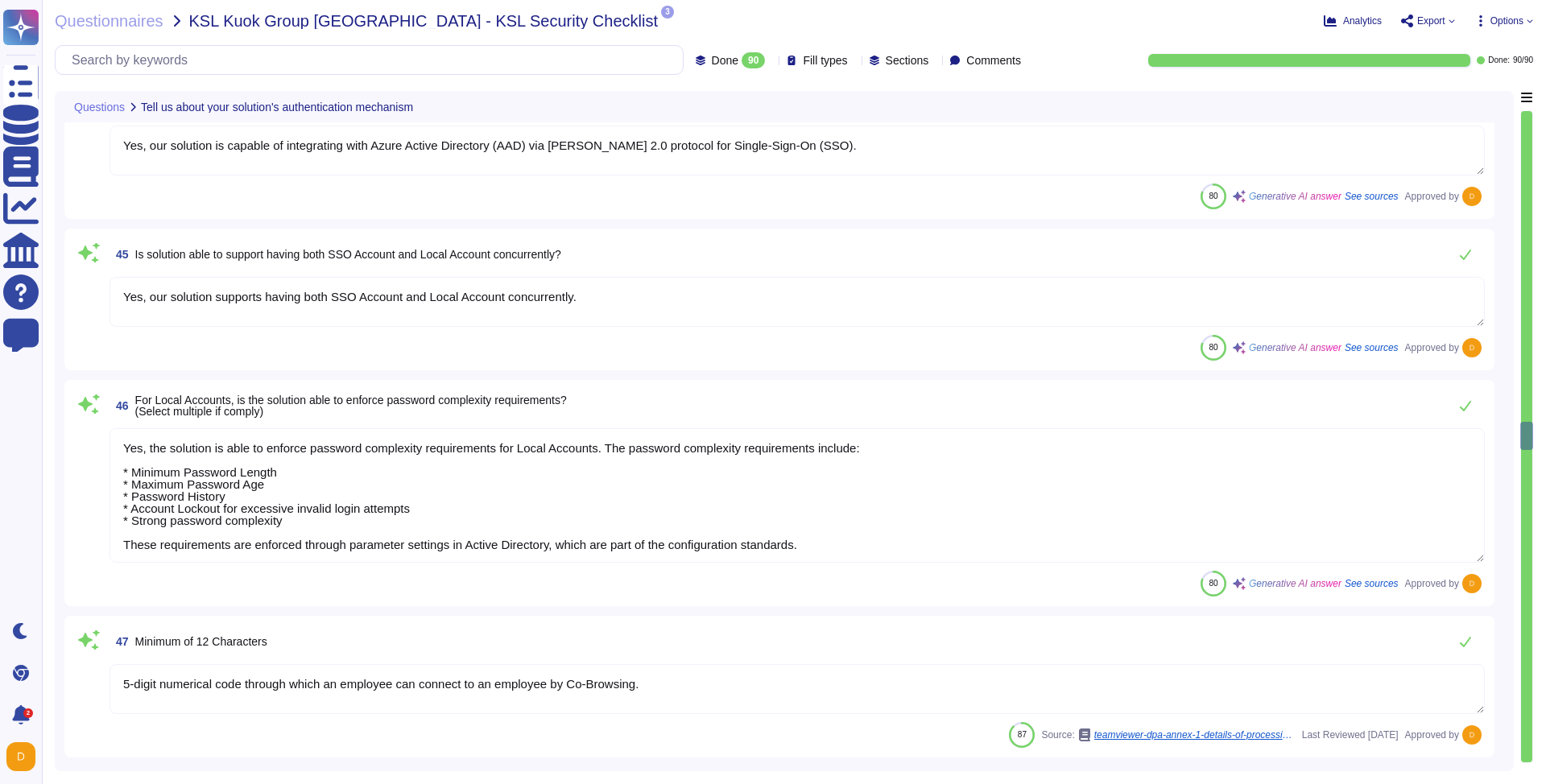
scroll to position [2, 0]
click at [788, 395] on div "46 For Local Accounts, is the solution able to enforce password complexity requ…" at bounding box center [797, 406] width 1375 height 32
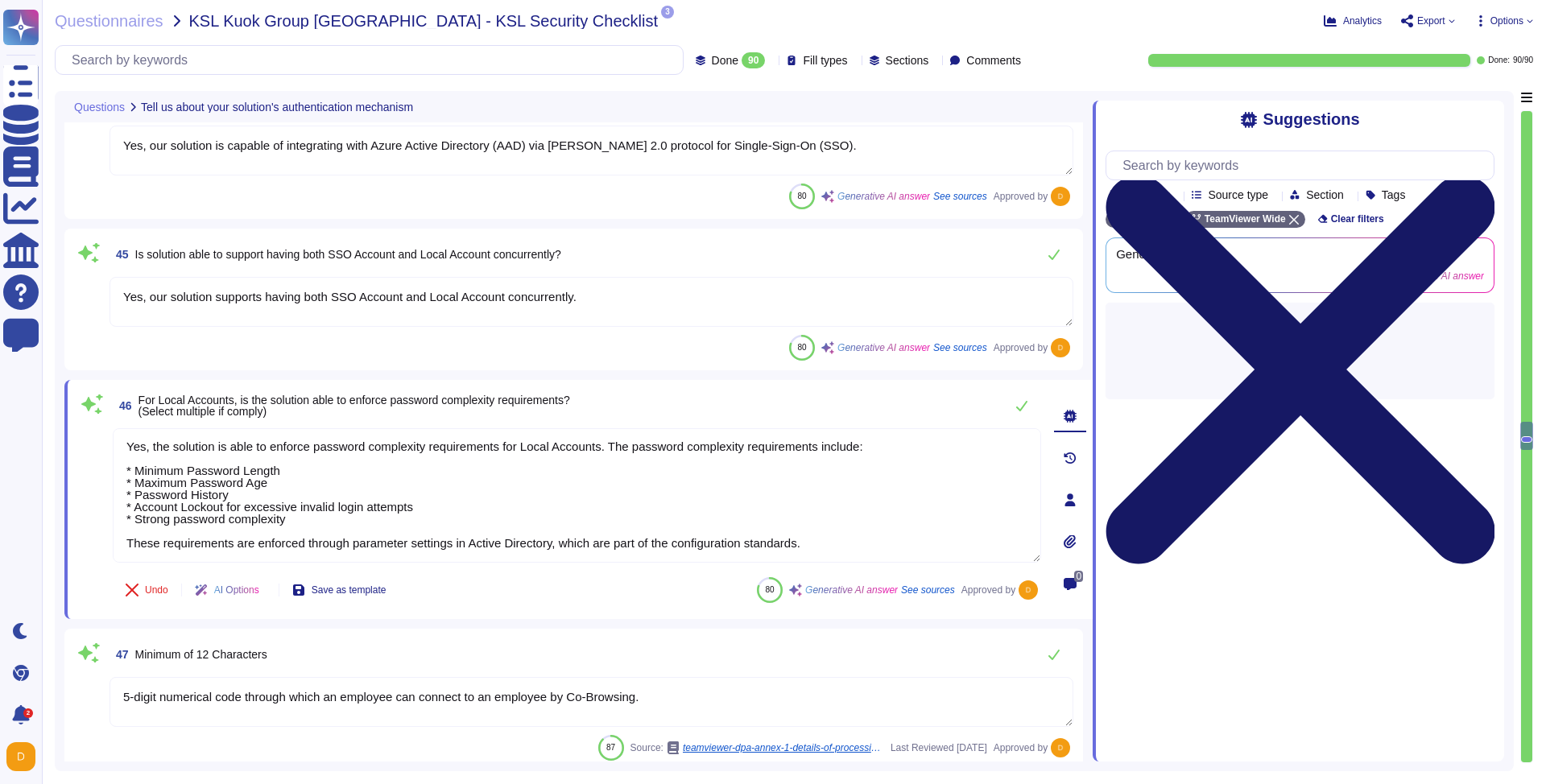
click at [1204, 117] on icon at bounding box center [1300, 369] width 389 height 518
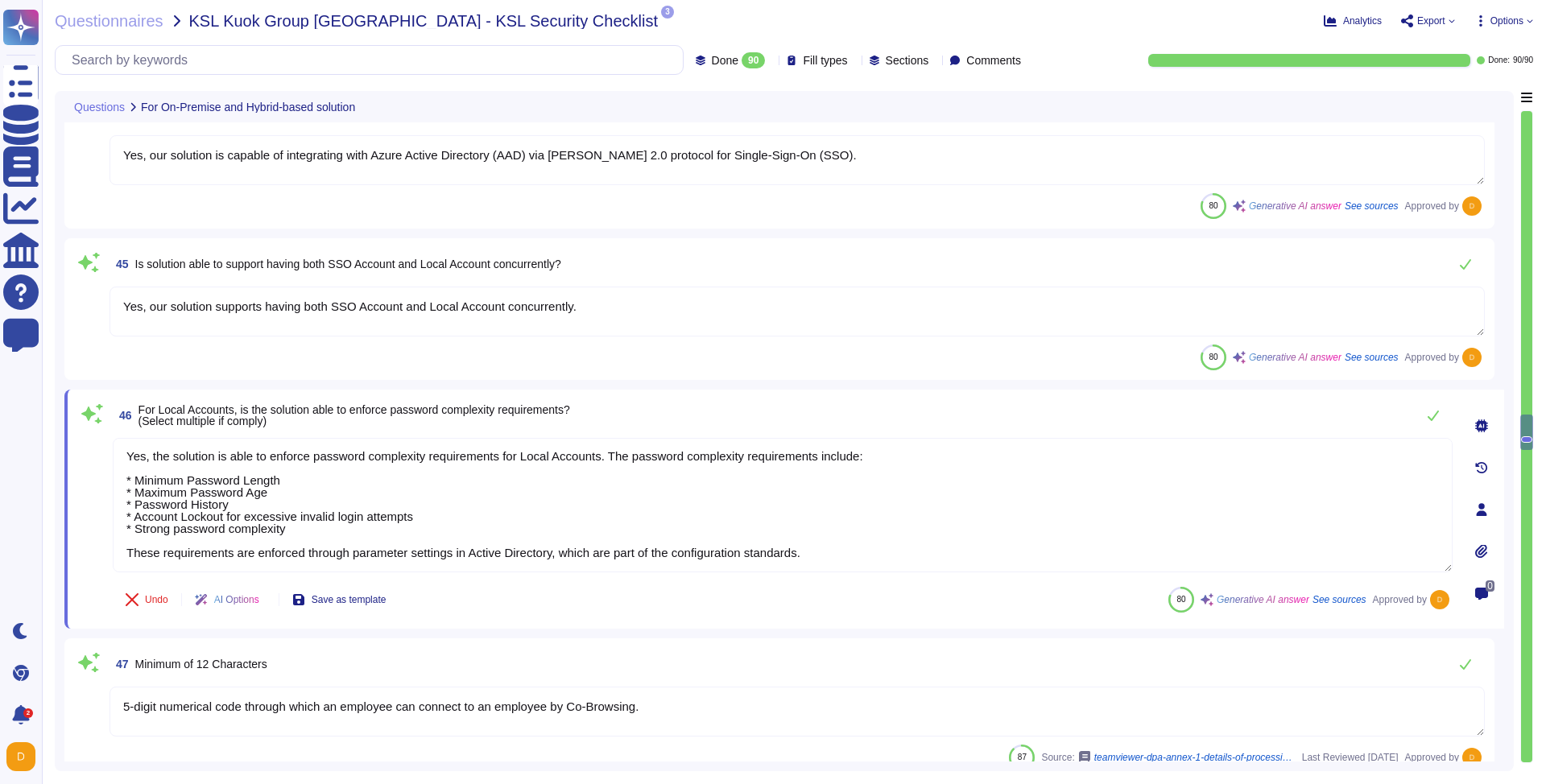
type textarea "Yes"
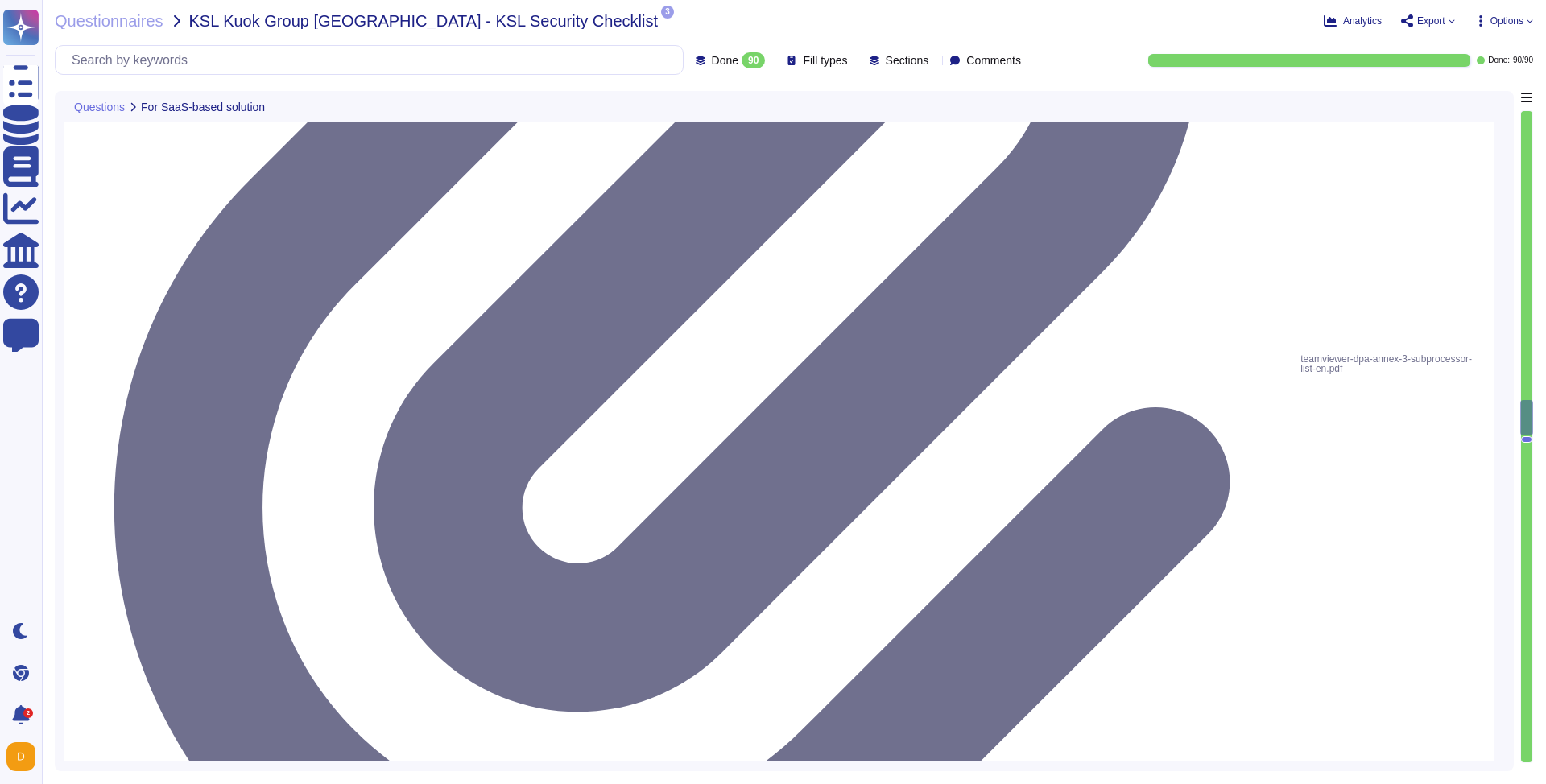
type textarea "Please refer to attached document"
type textarea "Dedicated single-tenant"
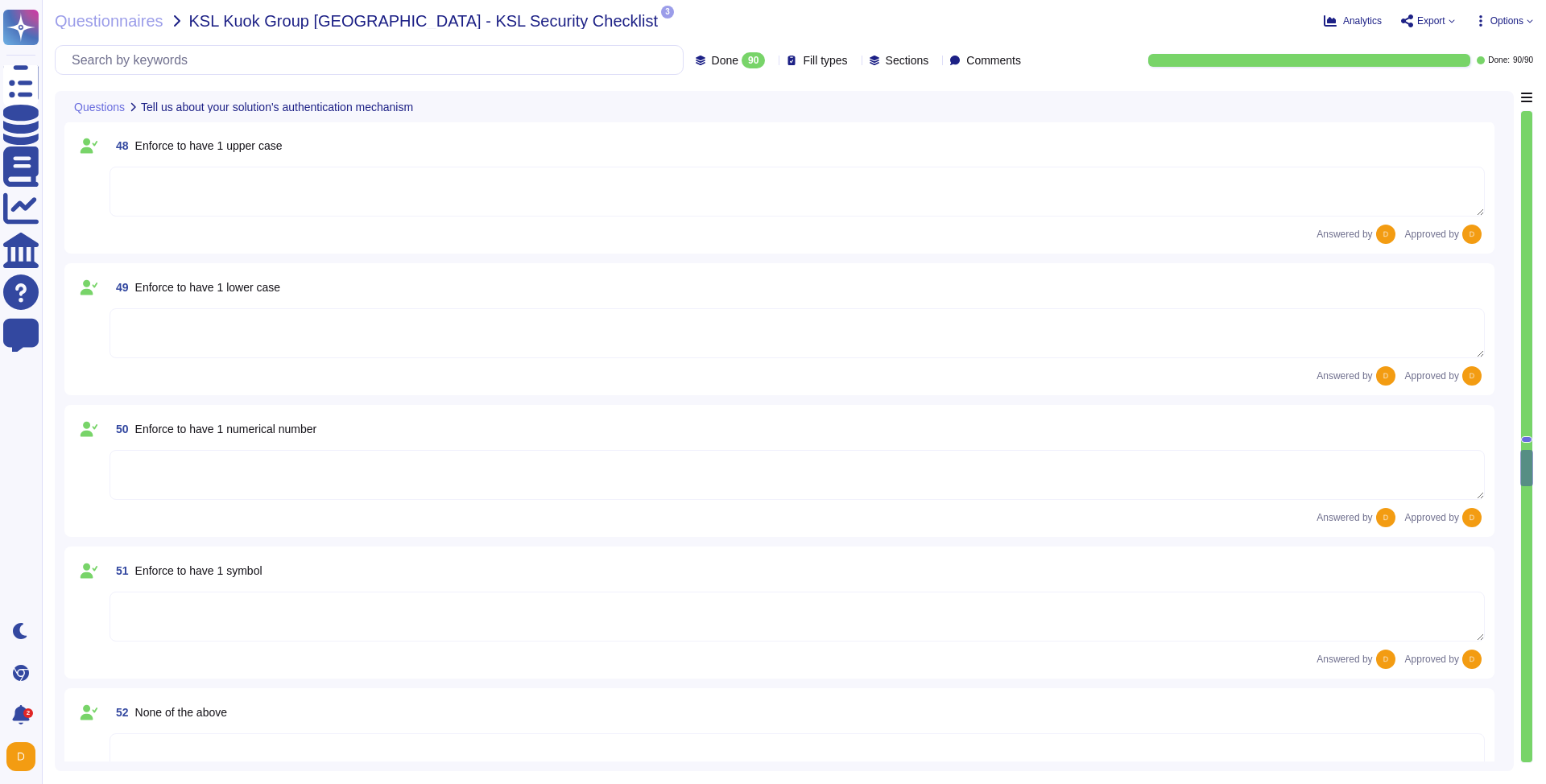
type textarea "Yes"
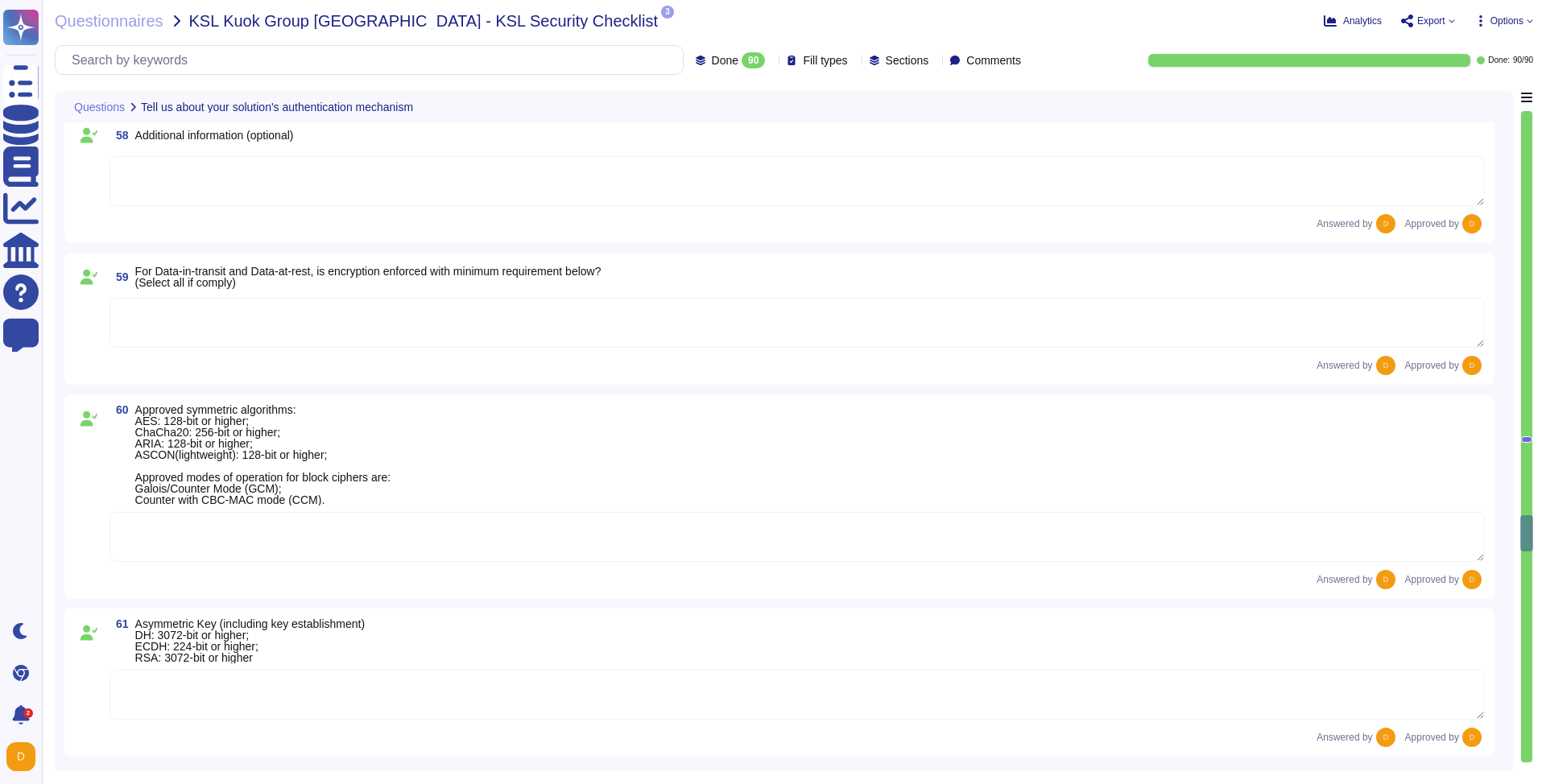
scroll to position [9102, 0]
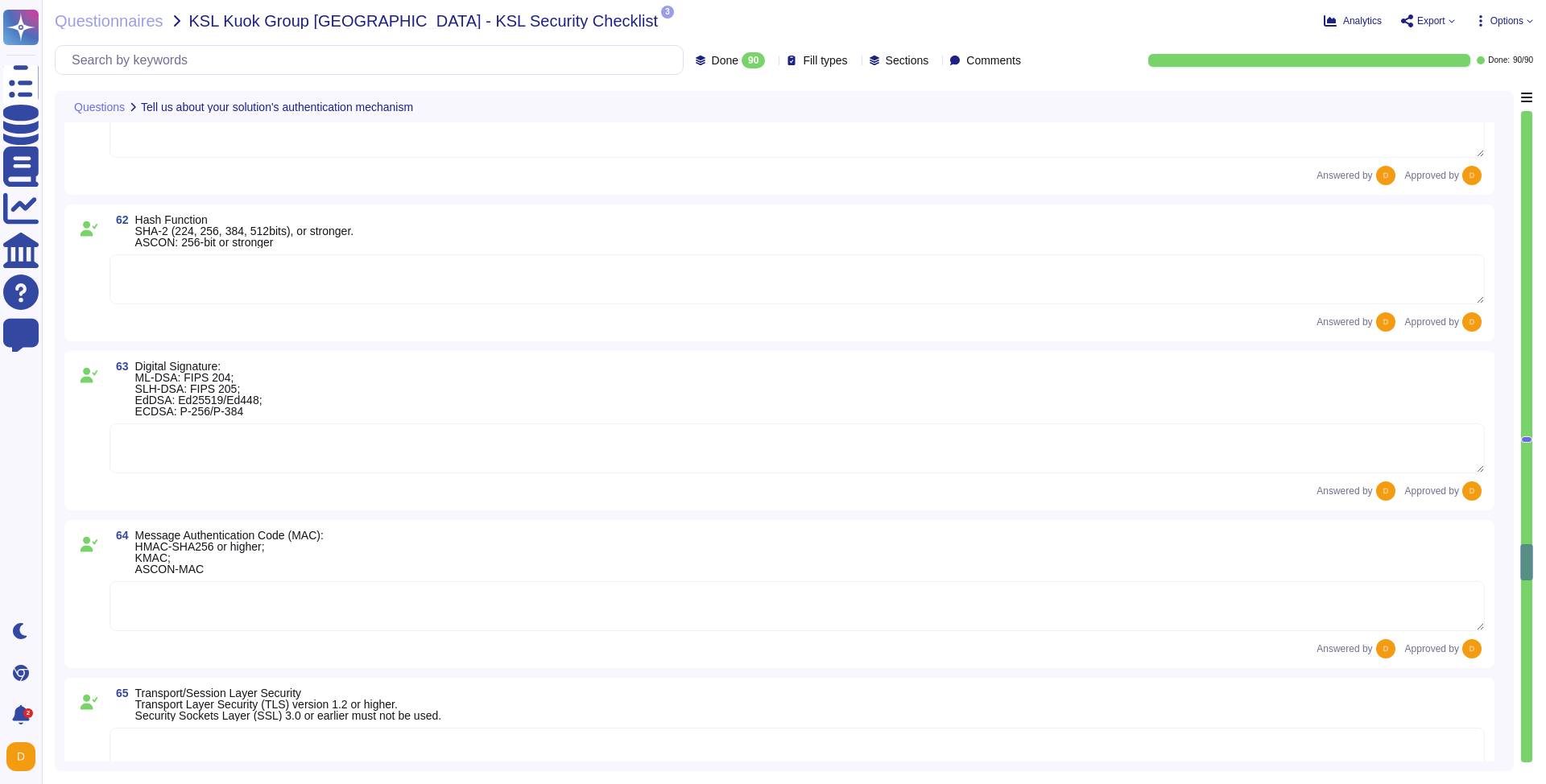
type textarea "Yes"
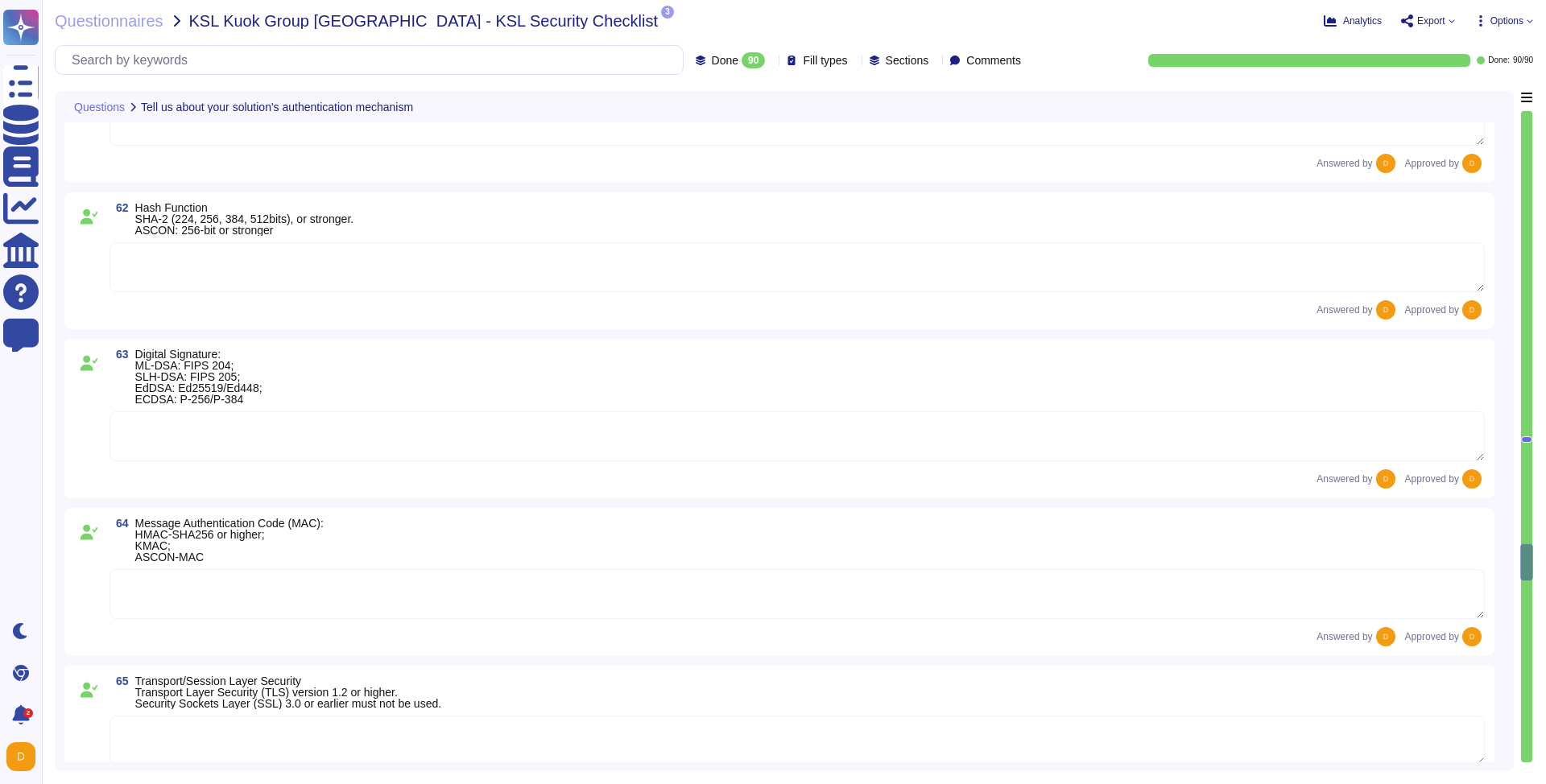
scroll to position [9635, 0]
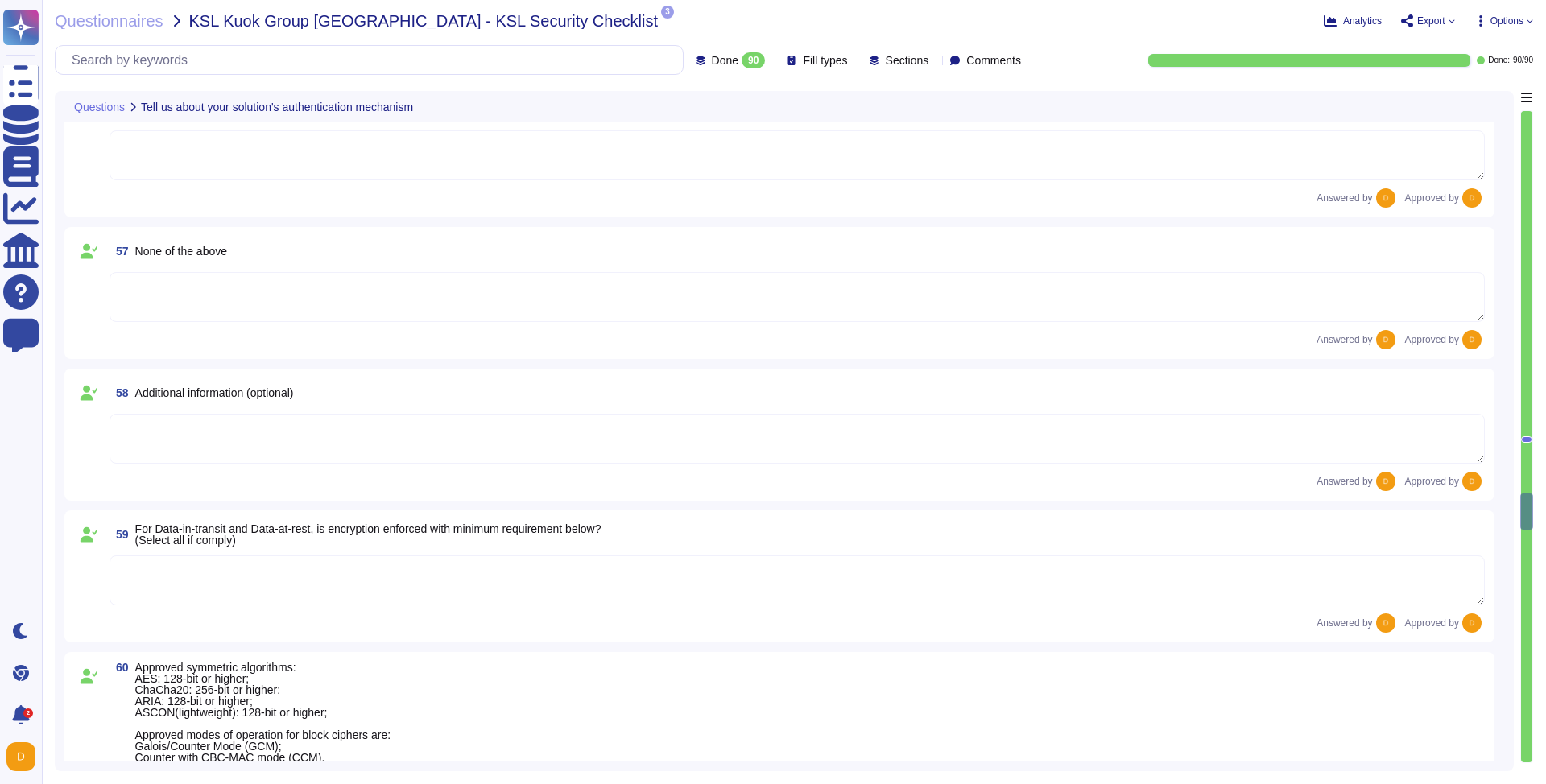
type textarea "Yes"
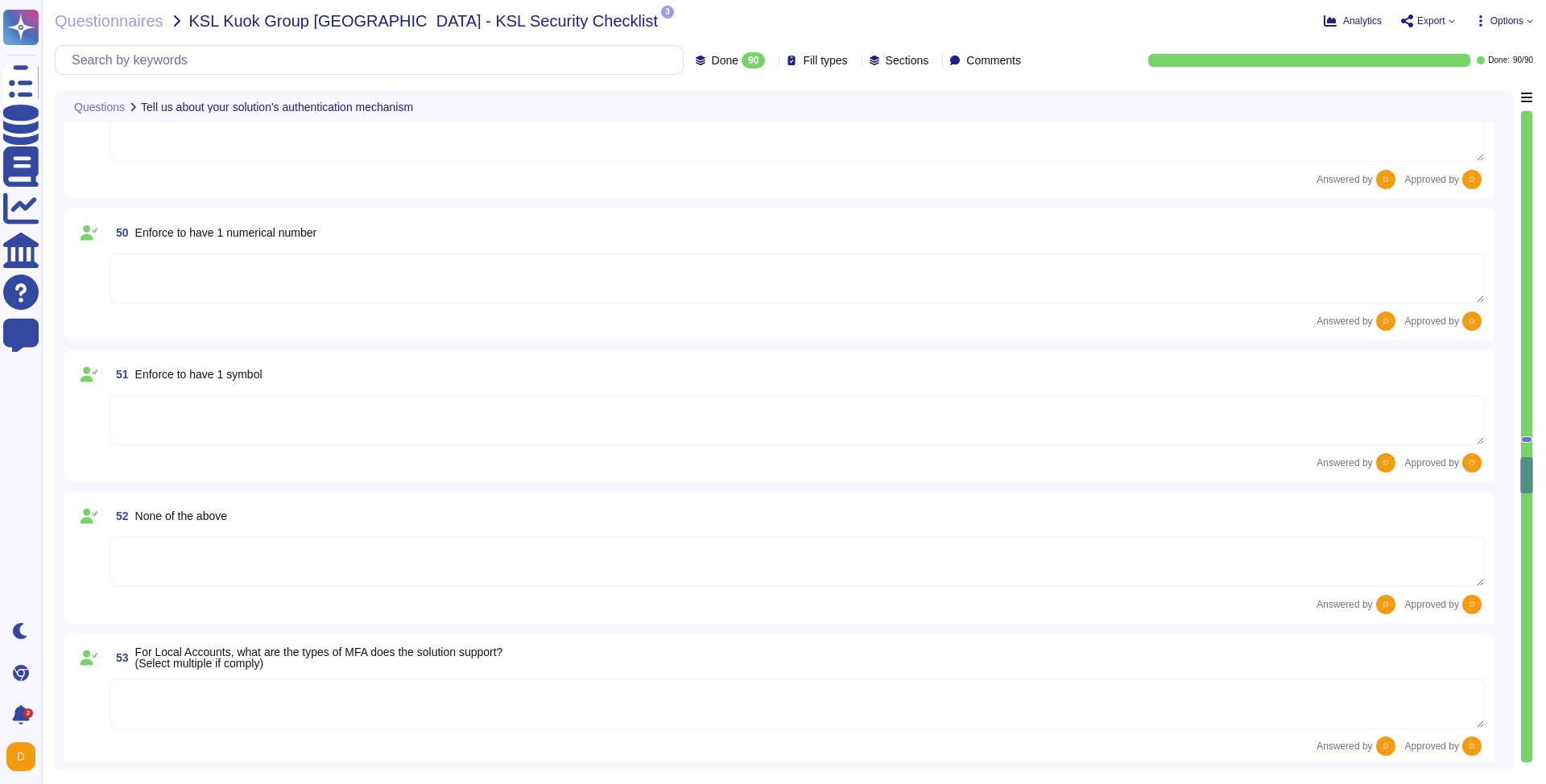
type textarea "5-digit numerical code through which an employee can connect to an employee by …"
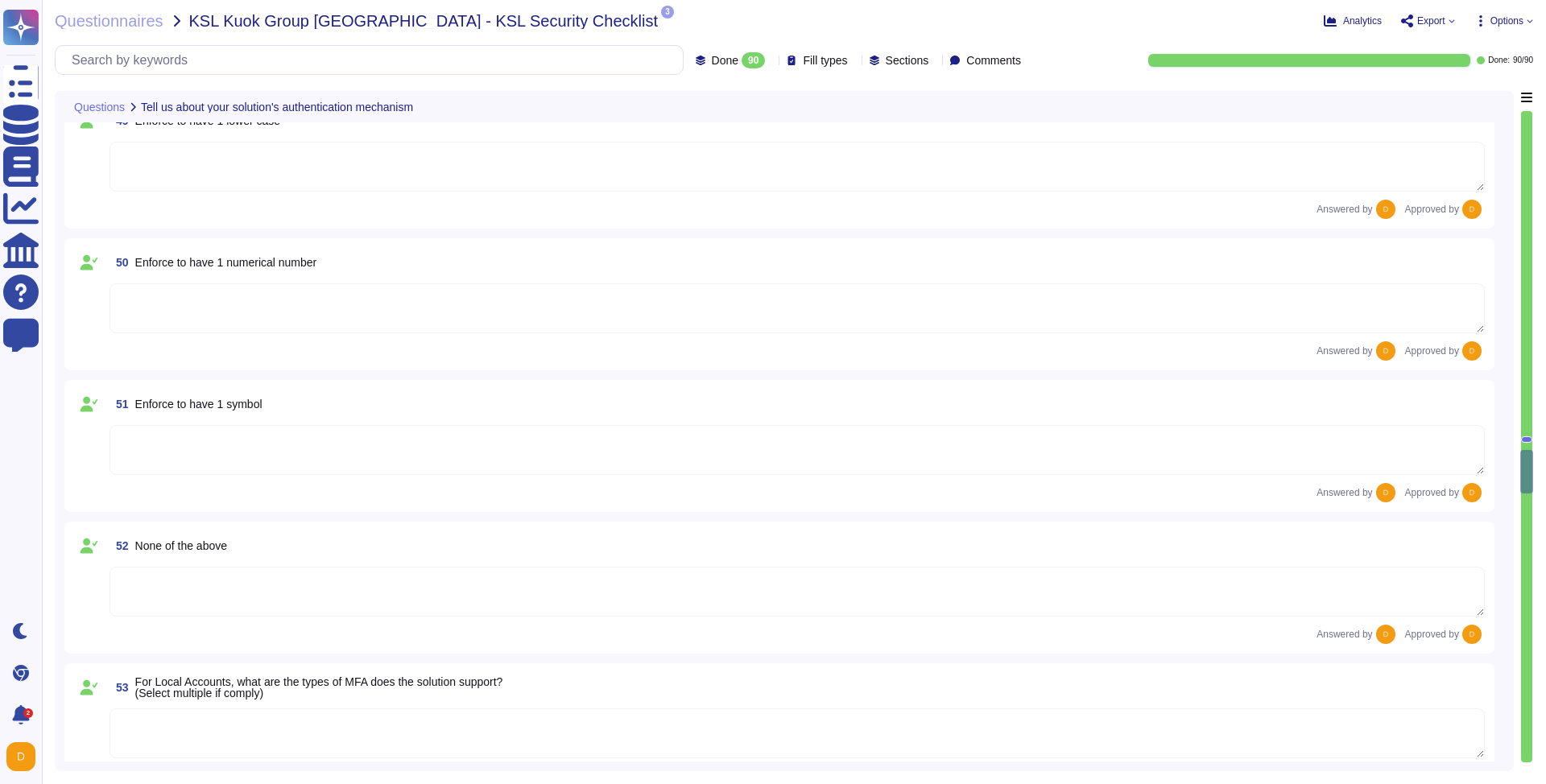
type textarea "Yes, the solution is able to enforce password complexity requirements for Local…"
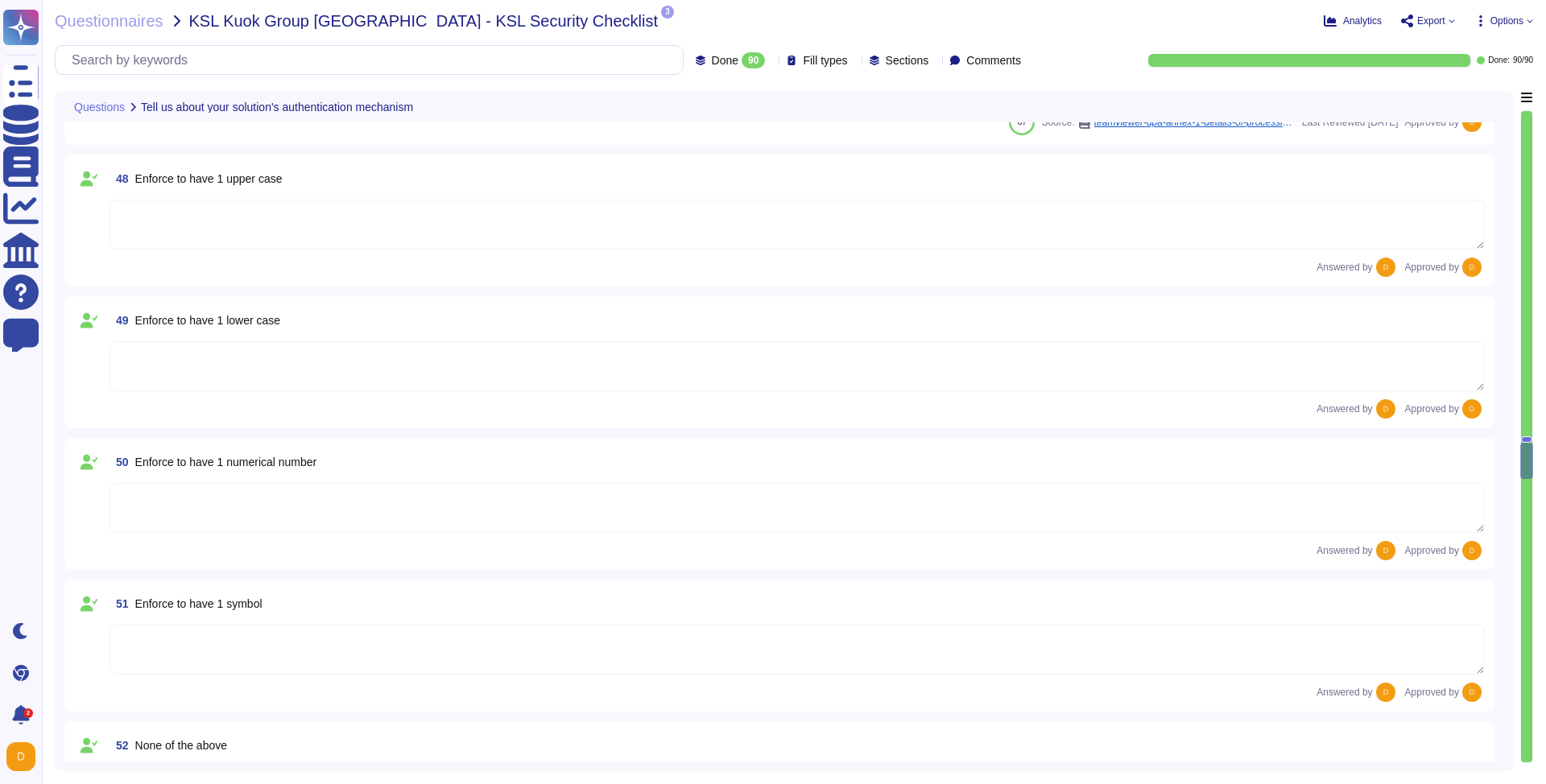
type textarea "Yes, our solution supports having both SSO Account and Local Account concurrent…"
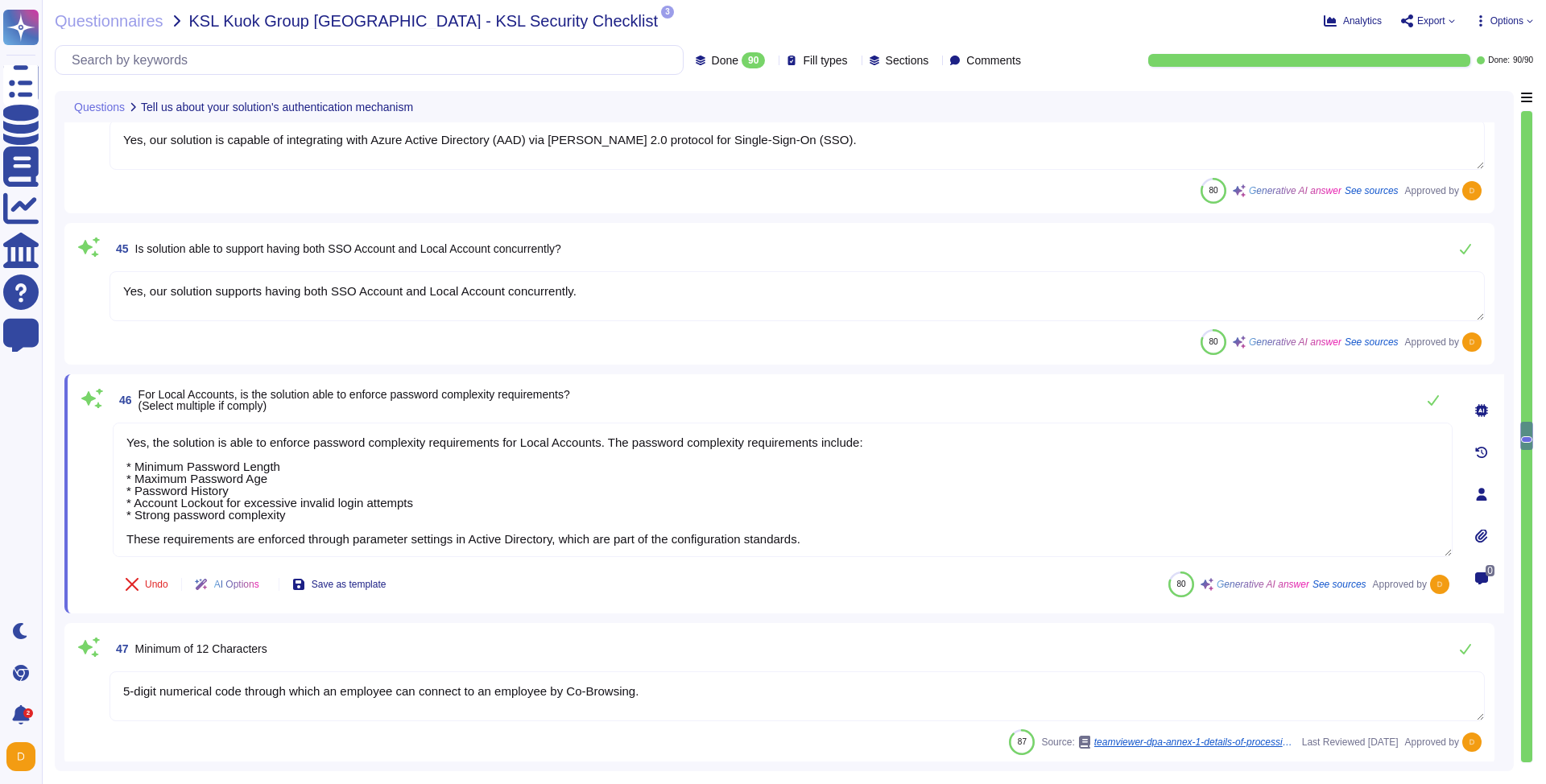
type textarea "Yes, our solution is capable of integrating with Azure Active Directory (AAD) v…"
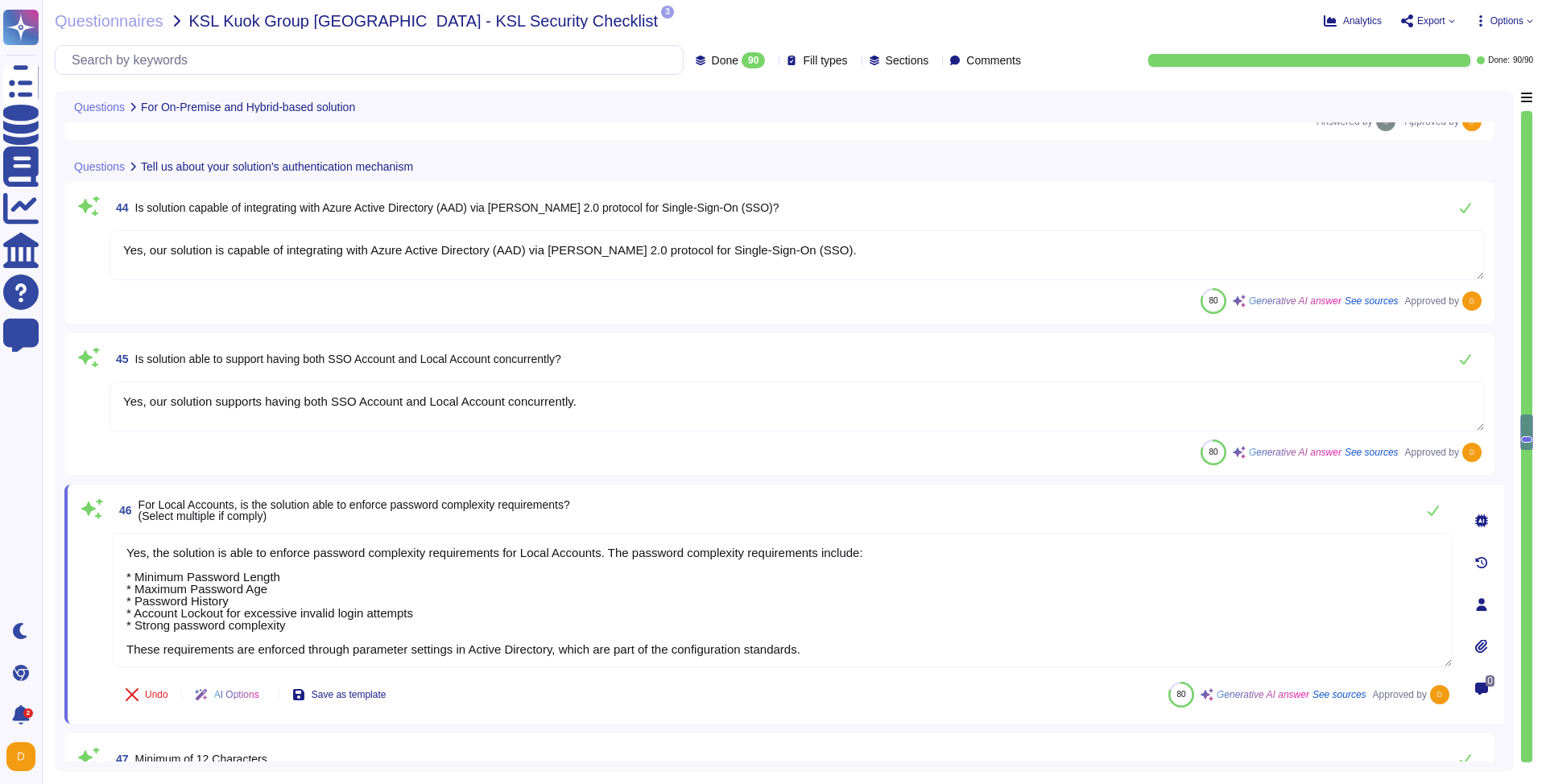
type textarea "Yes"
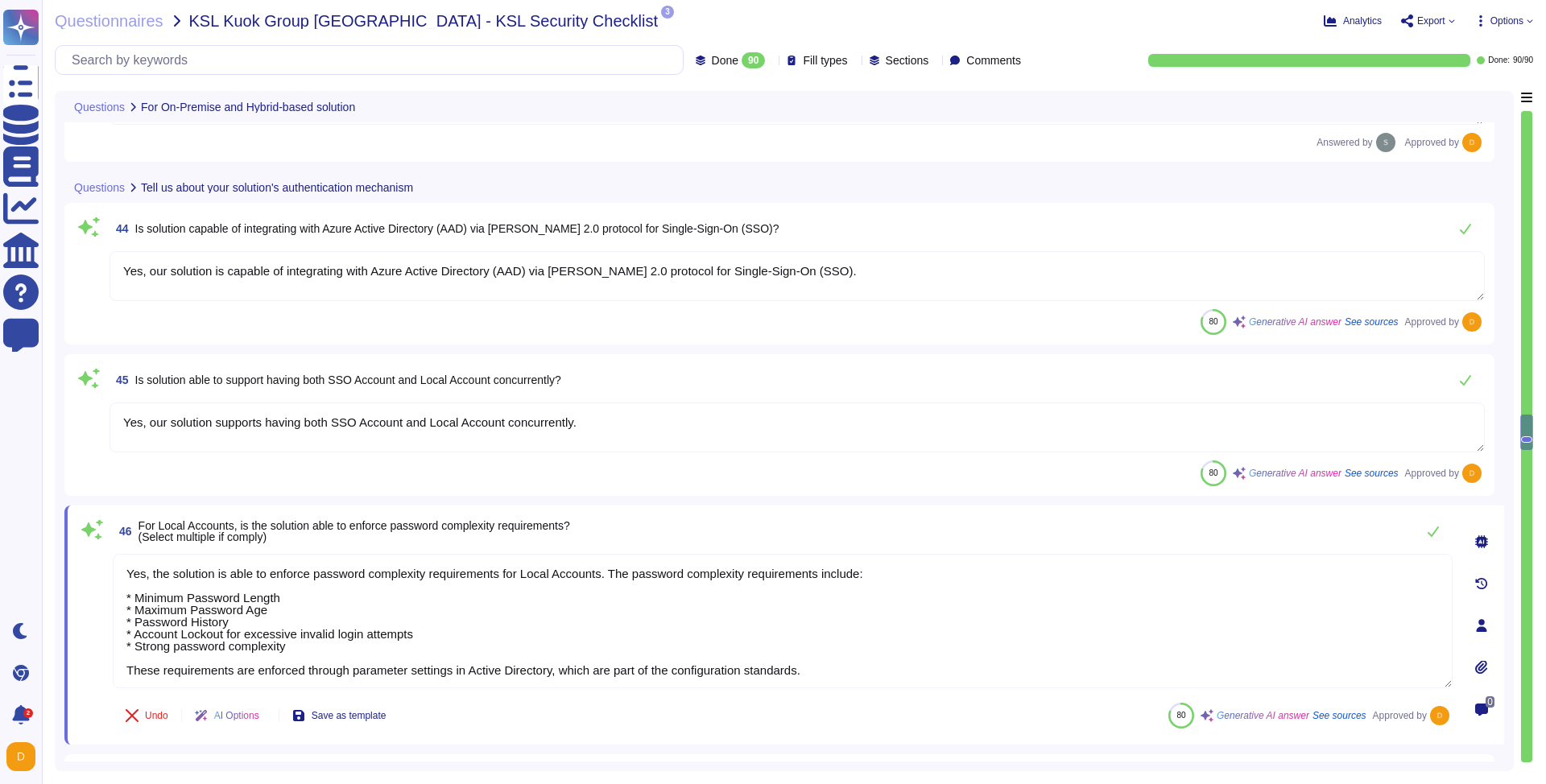
scroll to position [7000, 0]
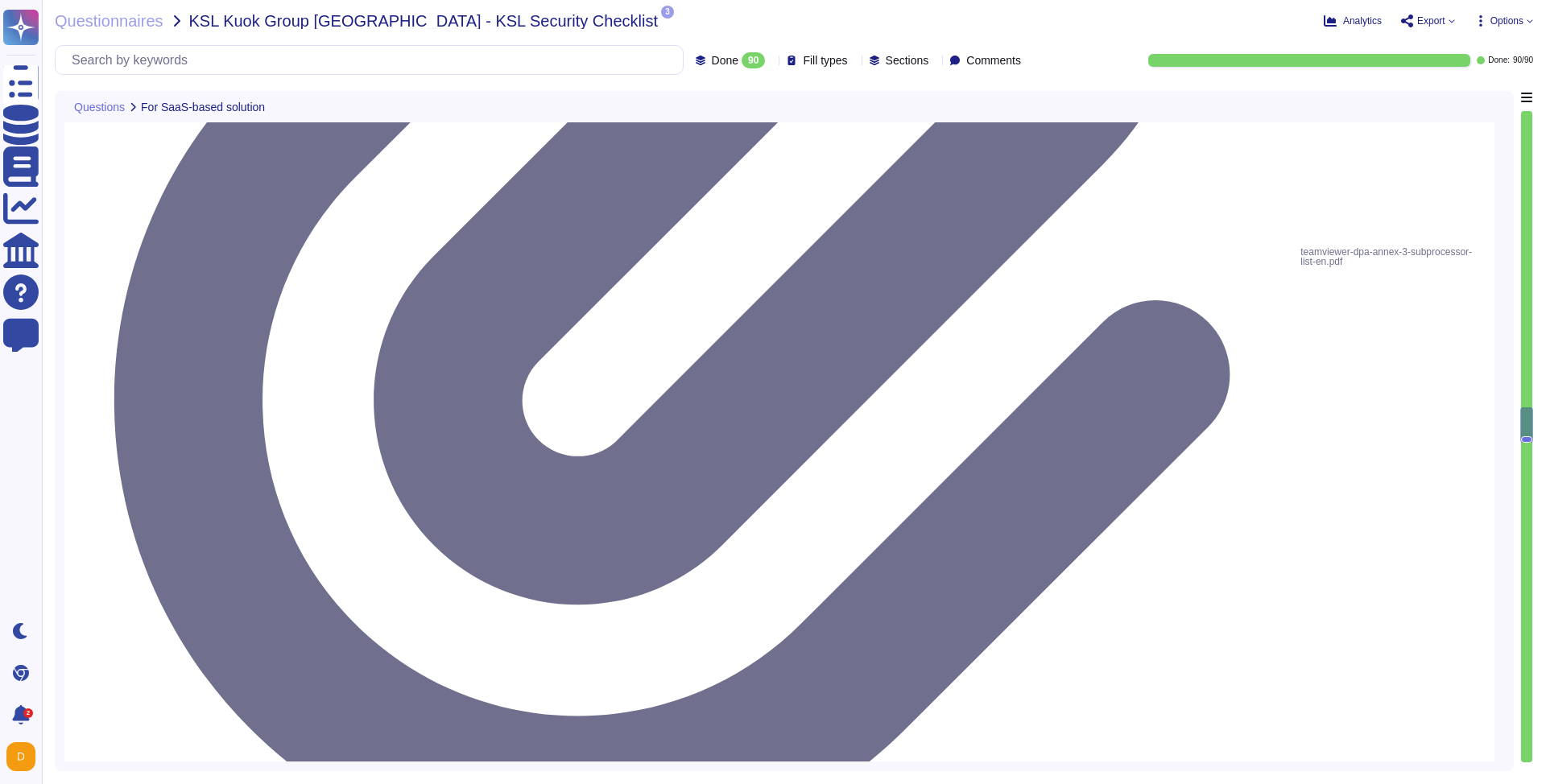
type textarea "Please refer to attached document"
type textarea "Dedicated single-tenant"
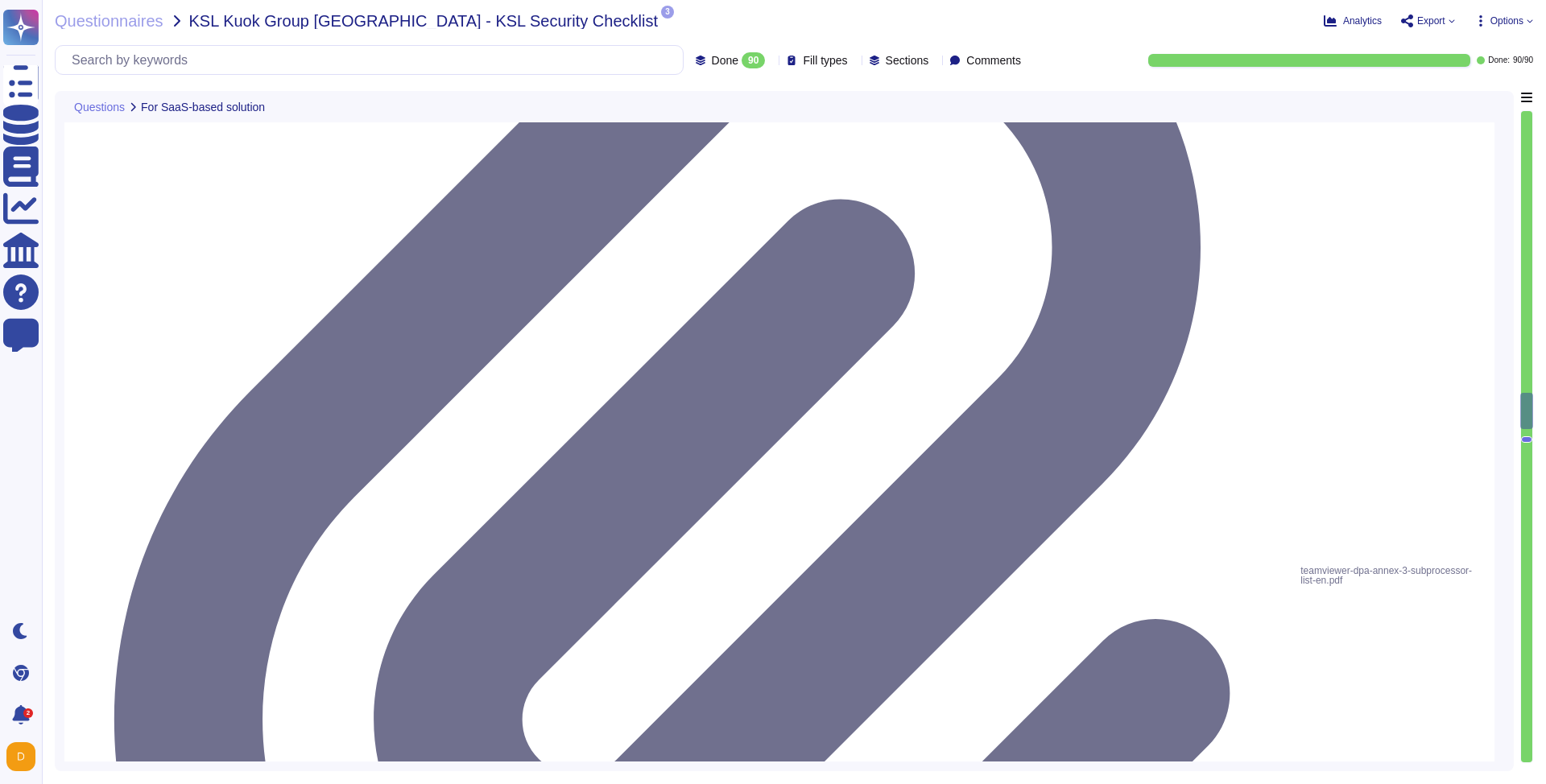
scroll to position [6568, 0]
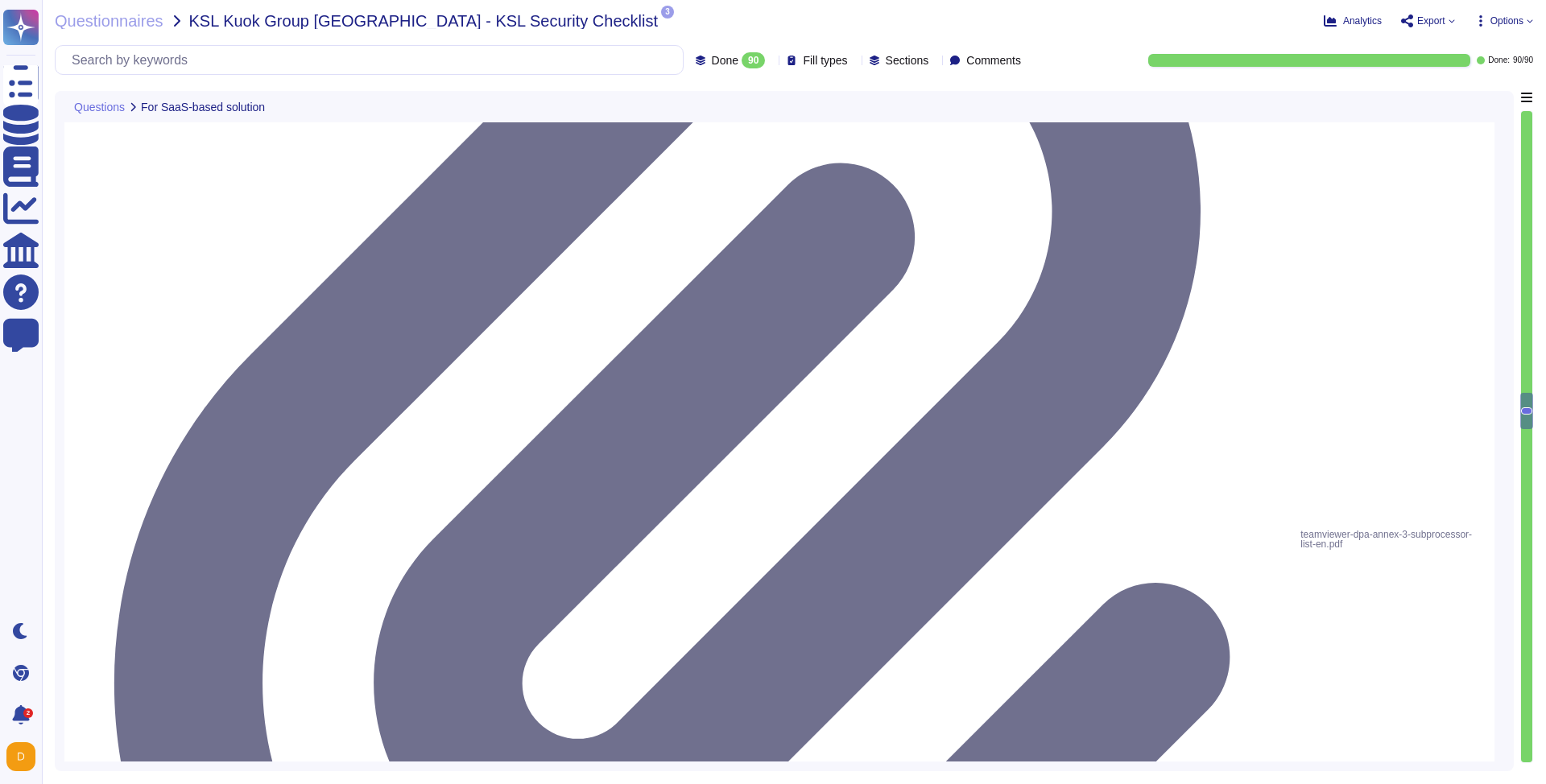
scroll to position [6605, 0]
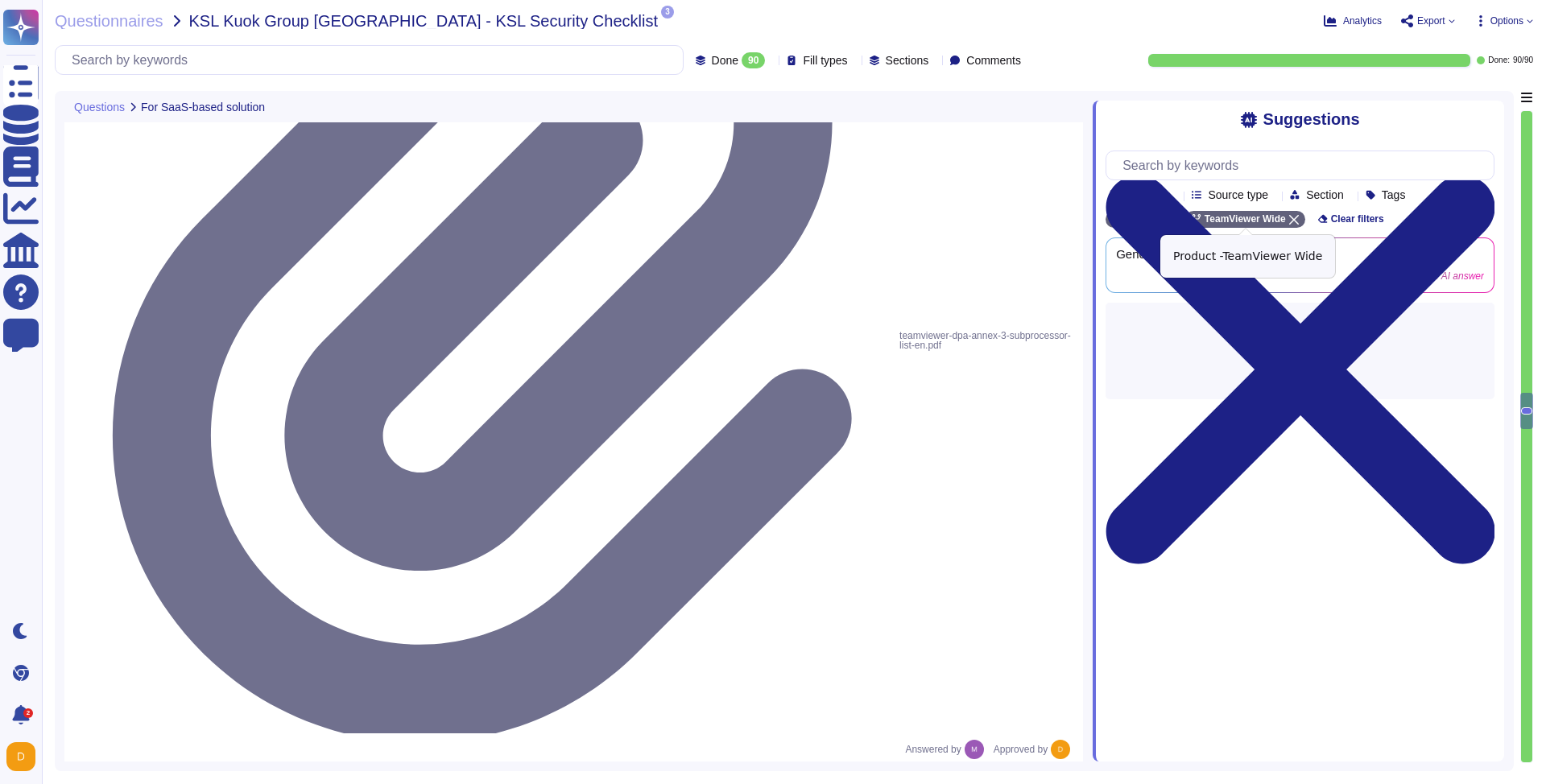
click at [1204, 221] on div "TeamViewer Wide" at bounding box center [1246, 220] width 120 height 17
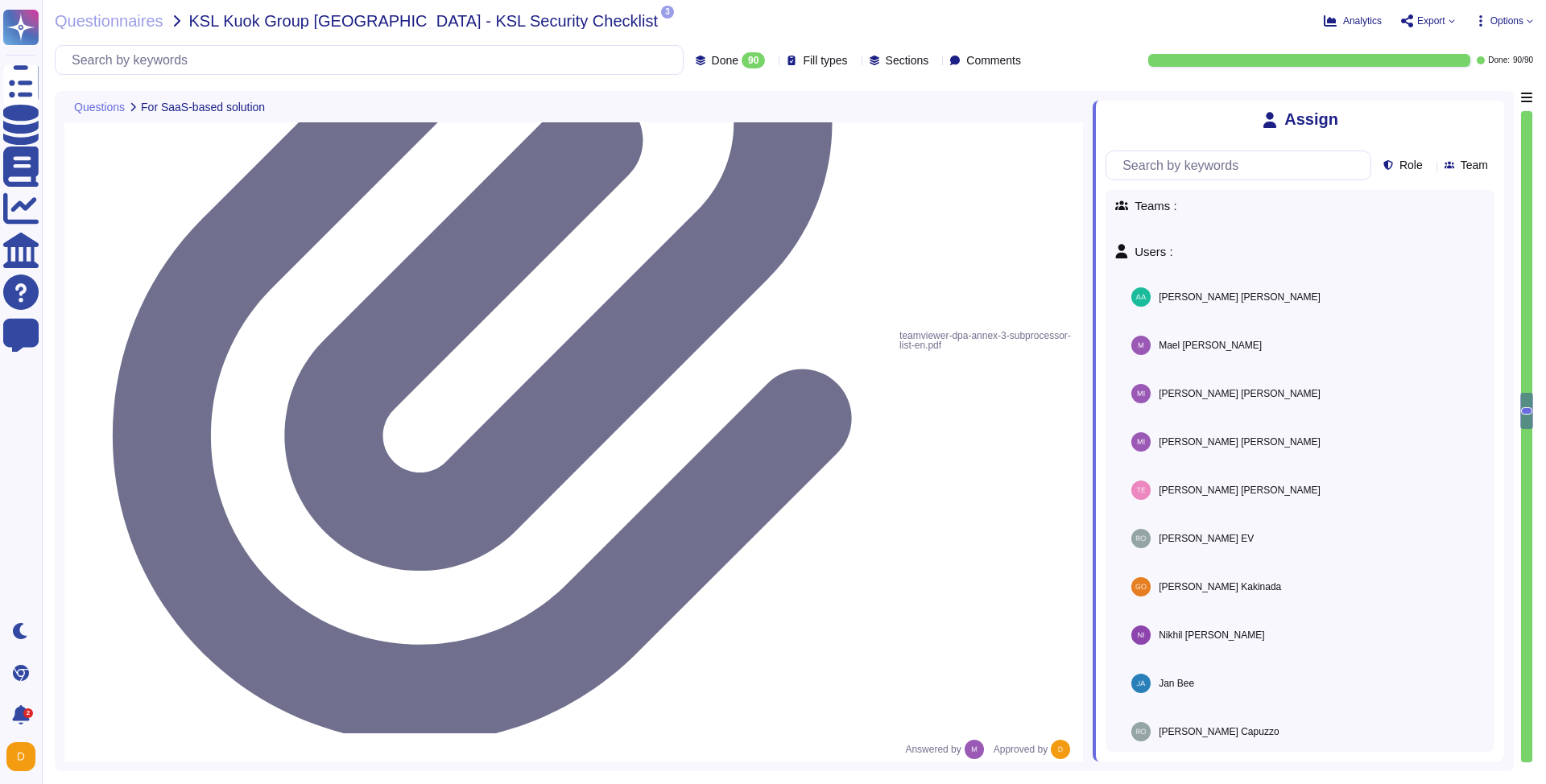
click at [1204, 167] on icon at bounding box center [1429, 167] width 0 height 0
click at [1204, 167] on icon at bounding box center [1495, 167] width 0 height 0
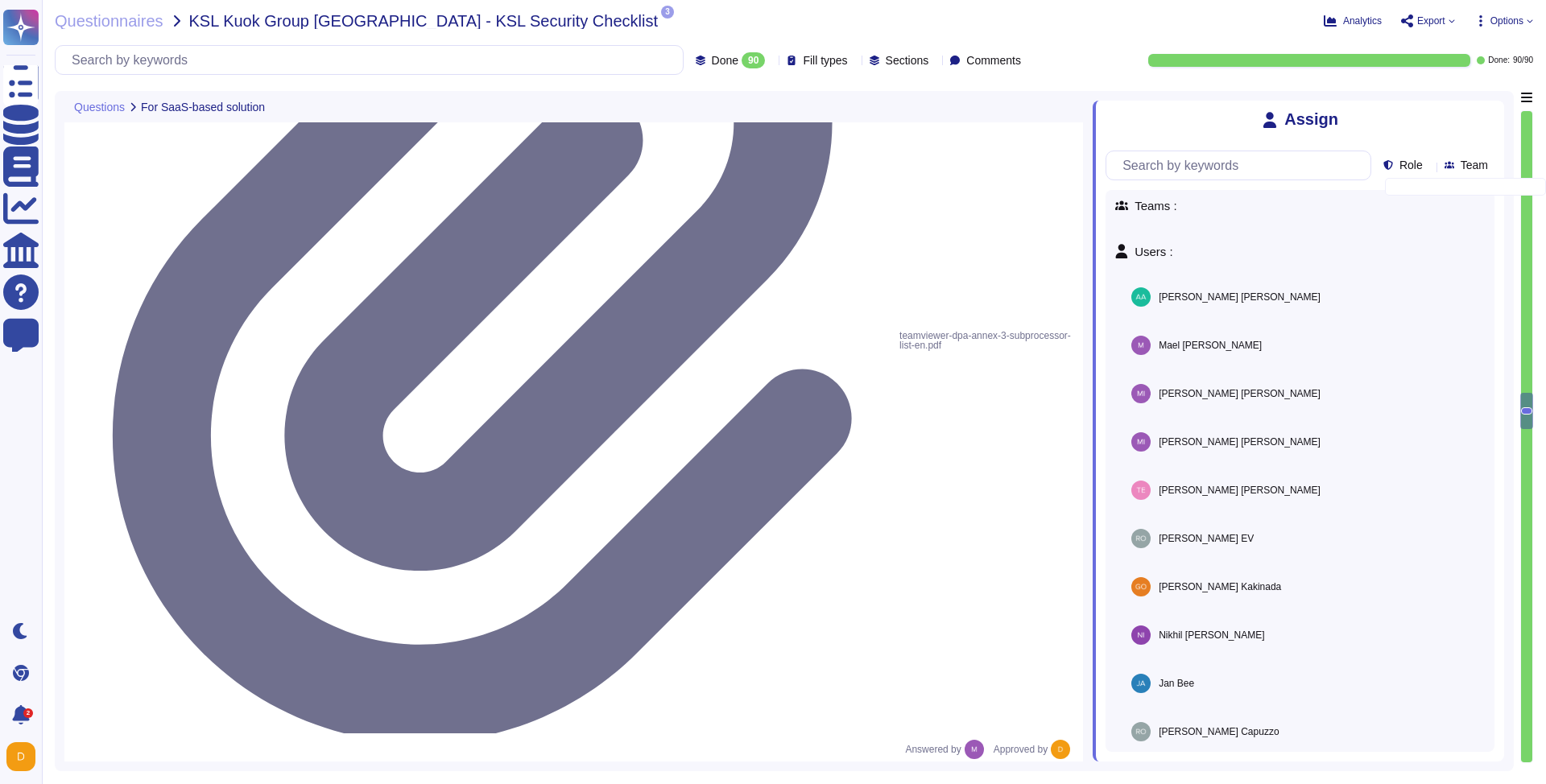
click at [1204, 167] on icon at bounding box center [1495, 167] width 0 height 0
click at [1204, 167] on div "Role" at bounding box center [1407, 165] width 46 height 13
click at [1108, 61] on div "Done: 90 / 90" at bounding box center [1290, 60] width 487 height 13
click at [1167, 166] on input "text" at bounding box center [1242, 165] width 256 height 28
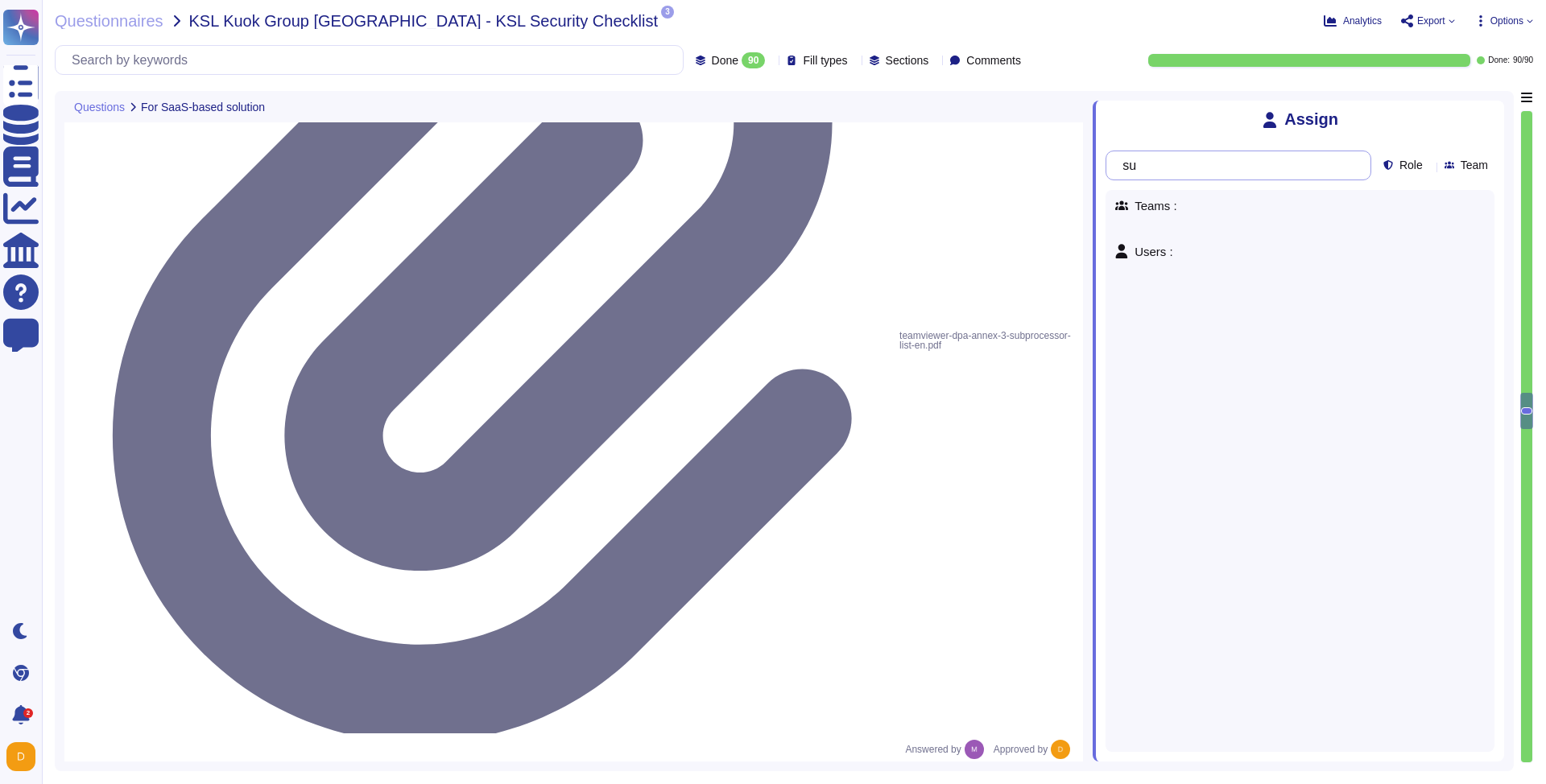
type input "s"
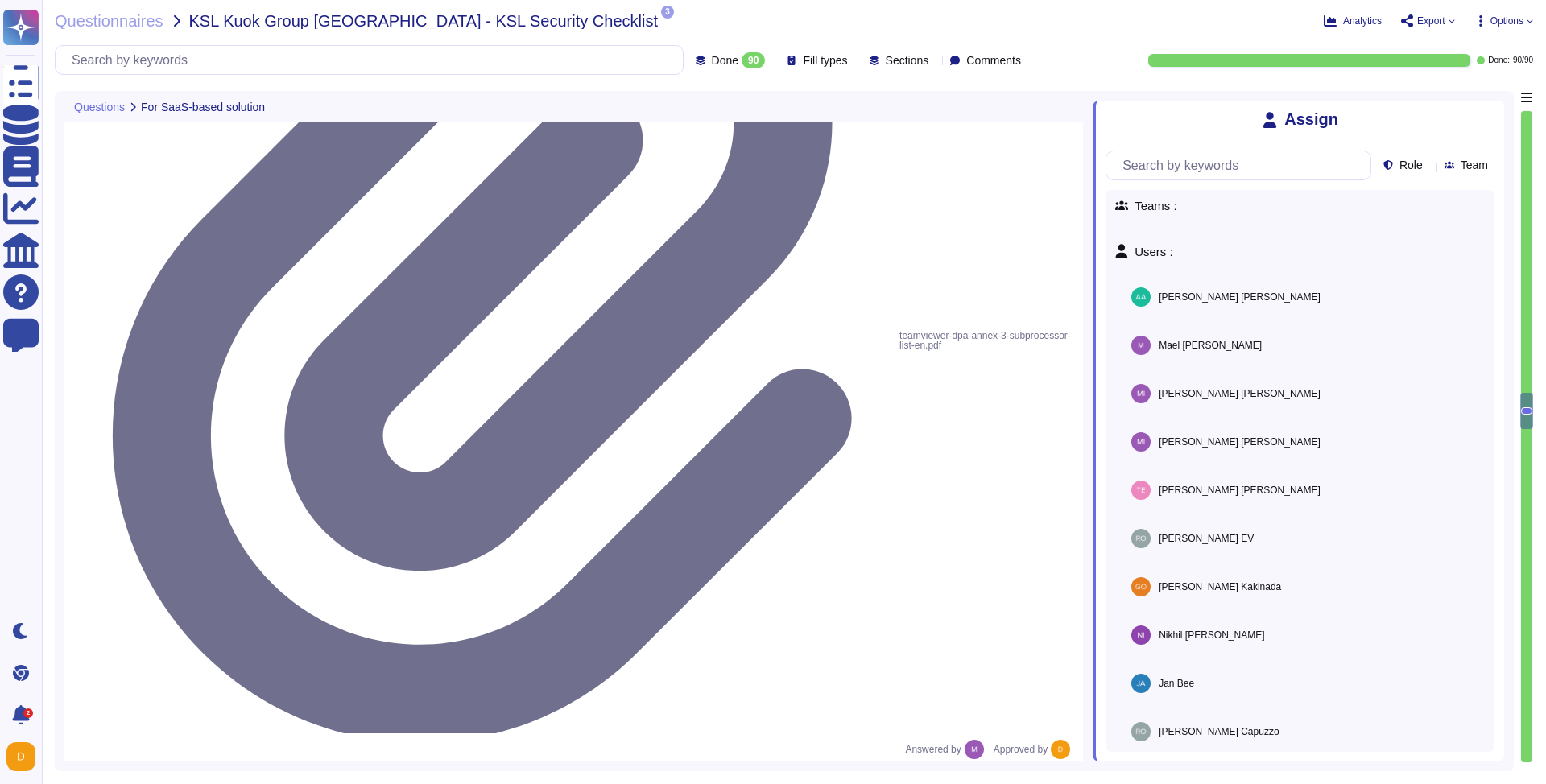
drag, startPoint x: 331, startPoint y: 322, endPoint x: 143, endPoint y: 306, distance: 188.7
copy span "Does the solution's access control framework support the enforcement of IP allo…"
drag, startPoint x: 337, startPoint y: 322, endPoint x: 144, endPoint y: 303, distance: 193.9
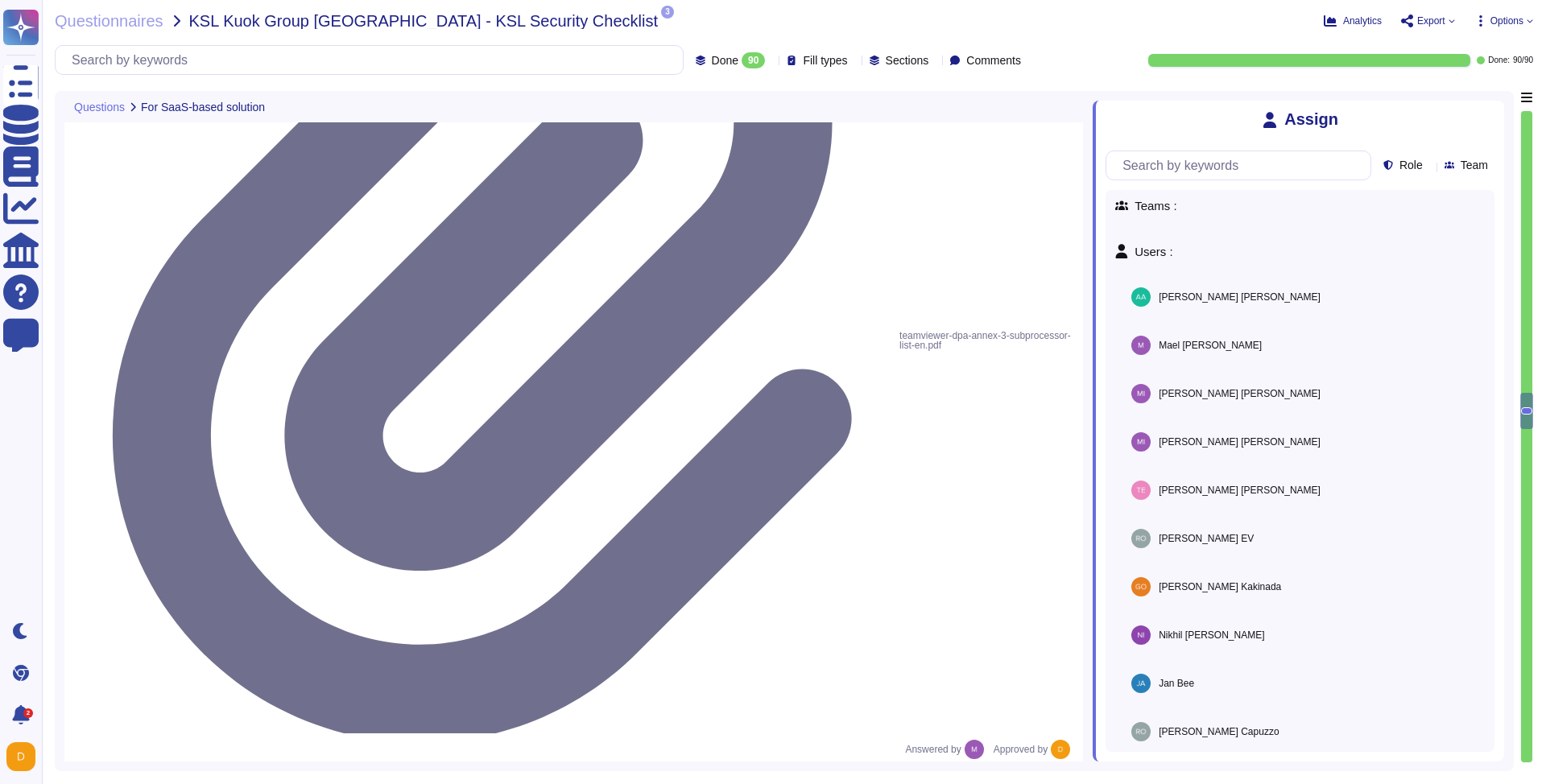
copy span "Does the solution's access control framework support the enforcement of IP allo…"
